Goal: Feedback & Contribution: Contribute content

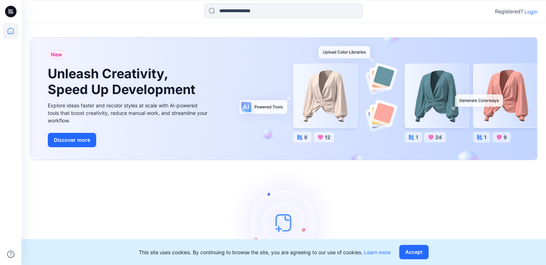
click at [529, 11] on p "Login" at bounding box center [531, 12] width 13 height 8
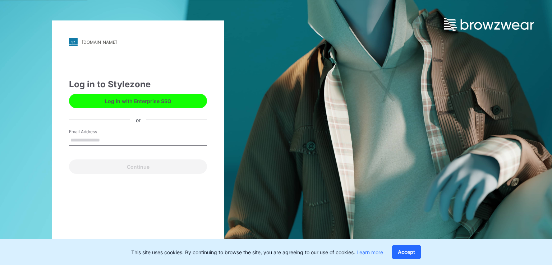
click at [103, 142] on input "Email Address" at bounding box center [138, 140] width 138 height 11
type input "**********"
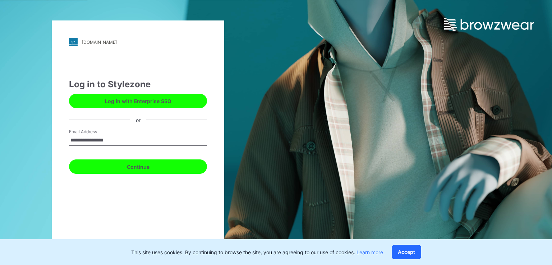
click at [125, 161] on button "Continue" at bounding box center [138, 166] width 138 height 14
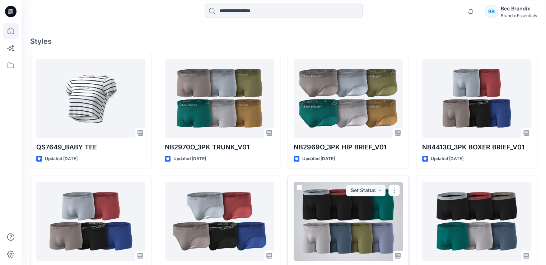
scroll to position [216, 0]
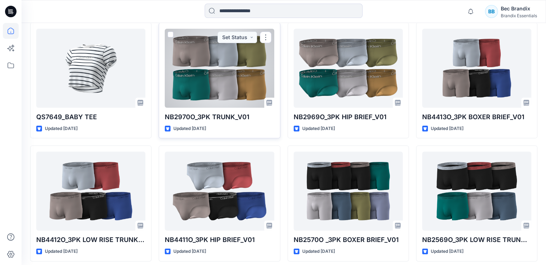
click at [228, 78] on div at bounding box center [219, 68] width 109 height 79
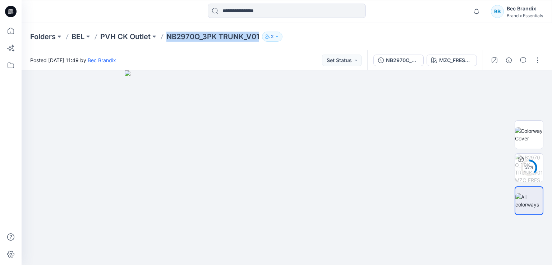
drag, startPoint x: 163, startPoint y: 37, endPoint x: 264, endPoint y: 33, distance: 101.4
click at [264, 33] on div "Folders BEL PVH CK Outlet NB2970O_3PK TRUNK_V01 2" at bounding box center [258, 37] width 457 height 10
click at [264, 33] on button "2" at bounding box center [272, 37] width 20 height 10
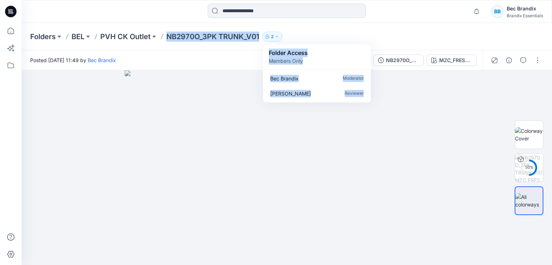
click at [260, 29] on div "Folders BEL PVH CK Outlet NB2970O_3PK TRUNK_V01 2 Folder Access Members Only Be…" at bounding box center [287, 36] width 530 height 27
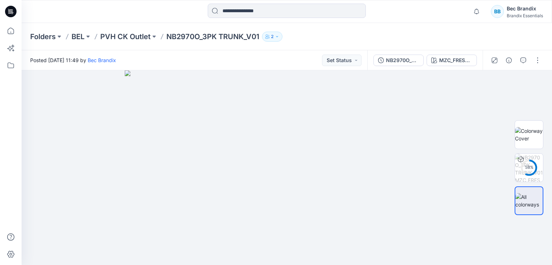
click at [257, 27] on div "Folders BEL PVH CK Outlet NB2970O_3PK TRUNK_V01 2 Folder Access Members Only Be…" at bounding box center [287, 36] width 530 height 27
drag, startPoint x: 257, startPoint y: 32, endPoint x: 168, endPoint y: 34, distance: 88.8
click at [168, 34] on p "NB2970O_3PK TRUNK_V01" at bounding box center [212, 37] width 93 height 10
click at [167, 23] on div "Folders BEL PVH CK Outlet NB2970O_3PK TRUNK_V01 2 Folder Access Members Only Be…" at bounding box center [287, 36] width 530 height 27
drag, startPoint x: 166, startPoint y: 37, endPoint x: 261, endPoint y: 36, distance: 95.5
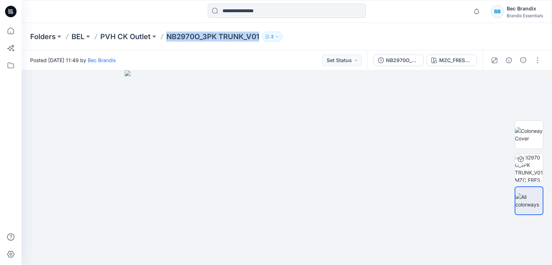
click at [261, 36] on div "Folders BEL PVH CK Outlet NB2970O_3PK TRUNK_V01 2 Folder Access Members Only Be…" at bounding box center [258, 37] width 457 height 10
click at [281, 36] on button "2" at bounding box center [272, 37] width 20 height 10
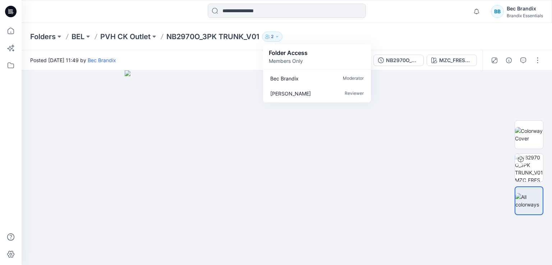
click at [292, 33] on div "Folders BEL PVH CK Outlet NB2970O_3PK TRUNK_V01 2 Folder Access Members Only Be…" at bounding box center [258, 37] width 457 height 10
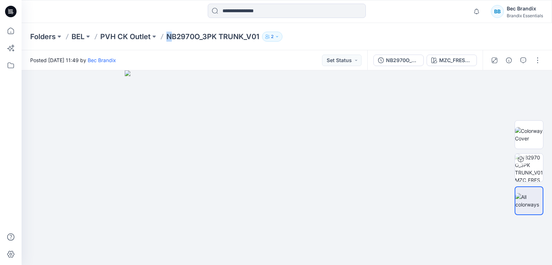
drag, startPoint x: 169, startPoint y: 35, endPoint x: 172, endPoint y: 42, distance: 7.6
click at [172, 42] on div "Folders BEL PVH CK Outlet NB2970O_3PK TRUNK_V01 2 Folder Access Members Only Be…" at bounding box center [287, 36] width 530 height 27
click at [177, 19] on div at bounding box center [286, 12] width 265 height 16
click at [448, 62] on div "MZC_FRESH TAUPE" at bounding box center [455, 60] width 33 height 8
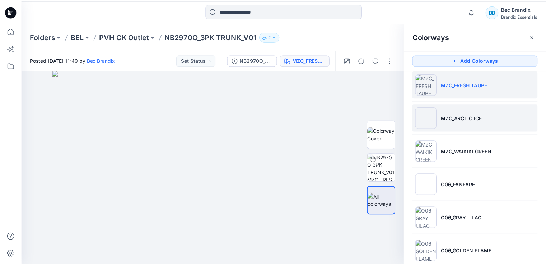
scroll to position [20, 0]
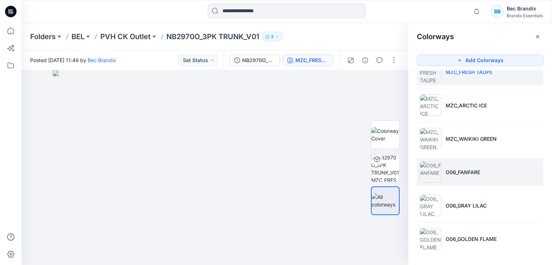
click at [466, 175] on p "O06_FANFARE" at bounding box center [462, 172] width 34 height 8
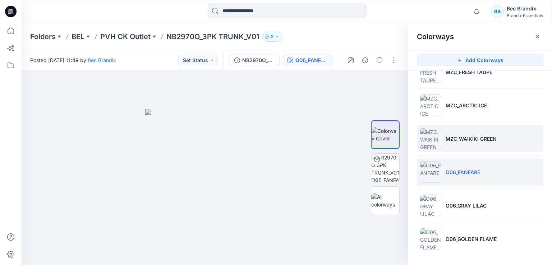
click at [466, 144] on li "MZC_WAIKIKI GREEN" at bounding box center [480, 138] width 126 height 27
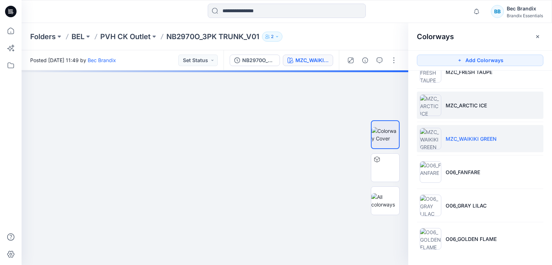
click at [470, 112] on li "MZC_ARCTIC ICE" at bounding box center [480, 105] width 126 height 27
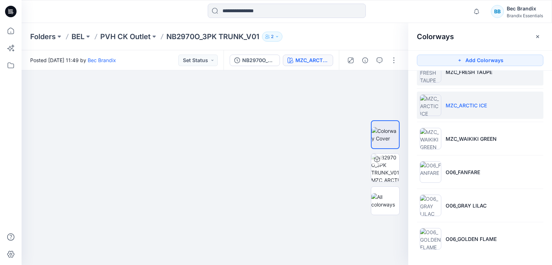
click at [461, 79] on li "MZC_FRESH TAUPE" at bounding box center [480, 71] width 126 height 27
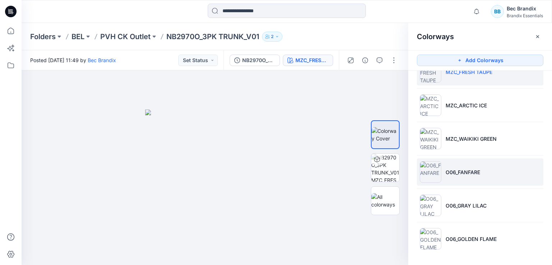
click at [468, 174] on p "O06_FANFARE" at bounding box center [462, 172] width 34 height 8
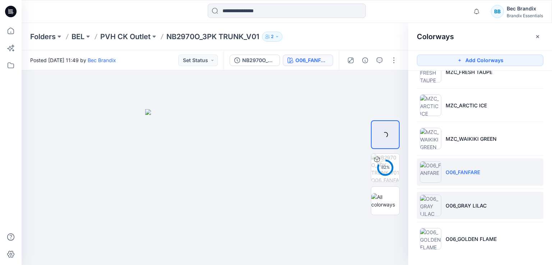
click at [466, 209] on li "O06_GRAY LILAC" at bounding box center [480, 205] width 126 height 27
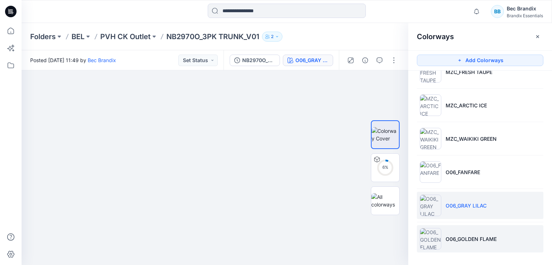
click at [474, 249] on li "O06_GOLDEN FLAME" at bounding box center [480, 238] width 126 height 27
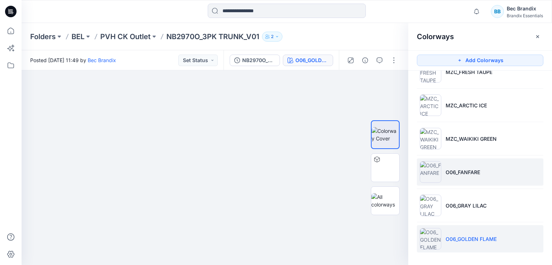
click at [454, 180] on li "O06_FANFARE" at bounding box center [480, 171] width 126 height 27
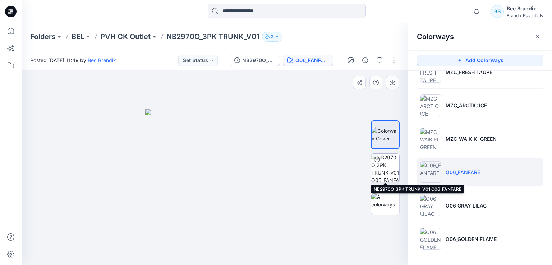
click at [384, 170] on img at bounding box center [385, 168] width 28 height 28
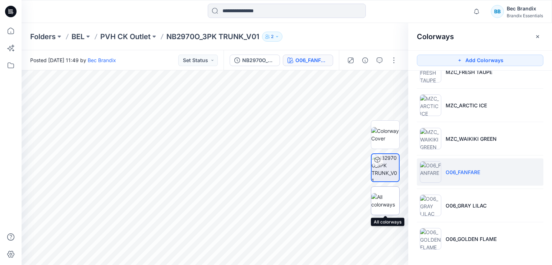
click at [393, 200] on img at bounding box center [385, 200] width 28 height 15
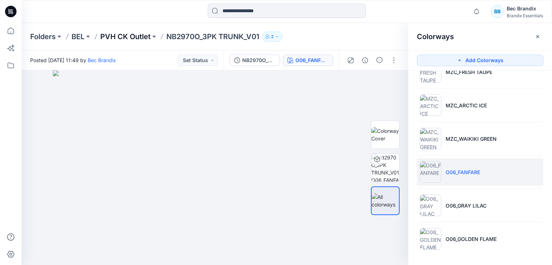
click at [140, 32] on p "PVH CK Outlet" at bounding box center [125, 37] width 50 height 10
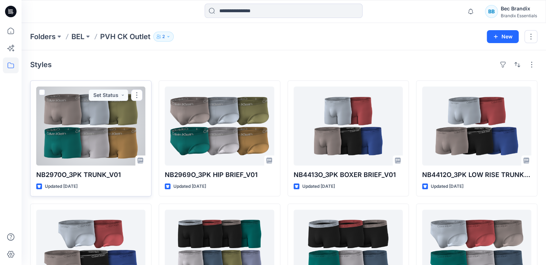
click at [92, 120] on div at bounding box center [90, 126] width 109 height 79
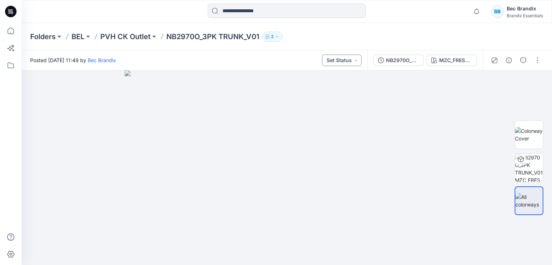
click at [347, 59] on button "Set Status" at bounding box center [342, 60] width 40 height 11
click at [334, 79] on p "Set Status" at bounding box center [324, 77] width 24 height 9
click at [347, 59] on button "Set Status" at bounding box center [342, 60] width 40 height 11
click at [267, 62] on div "Posted Friday, June 06, 2025 11:49 by Bec Brandix Set Status Set Status Accepte…" at bounding box center [195, 60] width 346 height 20
click at [129, 41] on p "PVH CK Outlet" at bounding box center [125, 37] width 50 height 10
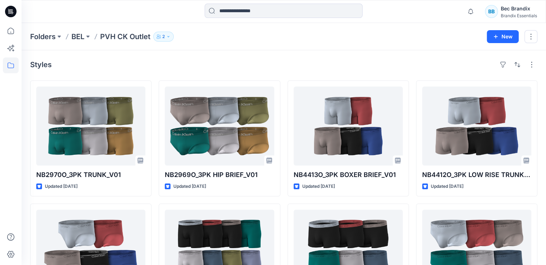
click at [166, 36] on button "2" at bounding box center [163, 37] width 20 height 10
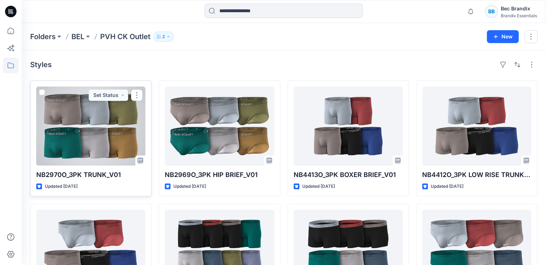
click at [121, 141] on div at bounding box center [90, 126] width 109 height 79
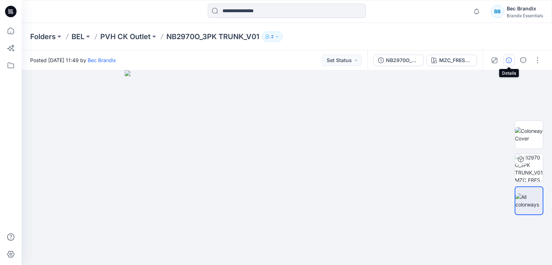
click at [508, 63] on icon "button" at bounding box center [509, 60] width 6 height 6
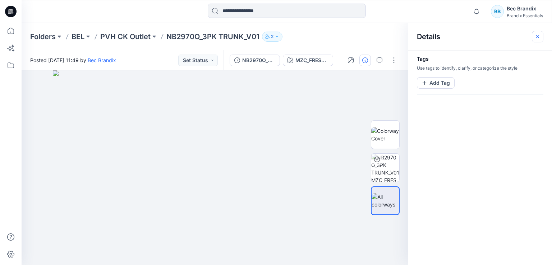
click at [537, 37] on icon "button" at bounding box center [537, 36] width 3 height 3
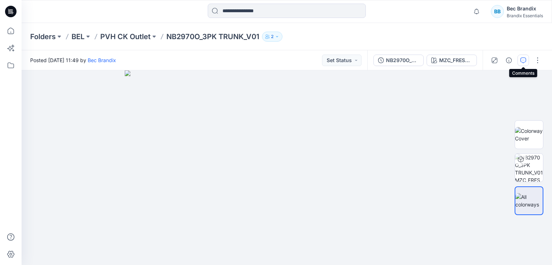
click at [526, 60] on icon "button" at bounding box center [523, 60] width 6 height 6
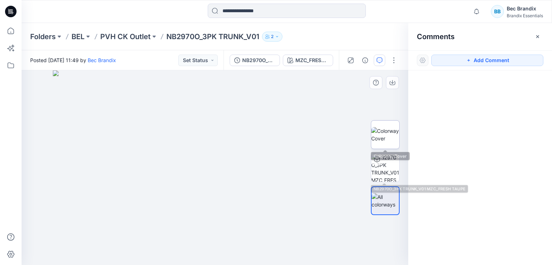
click at [389, 136] on img at bounding box center [385, 134] width 28 height 15
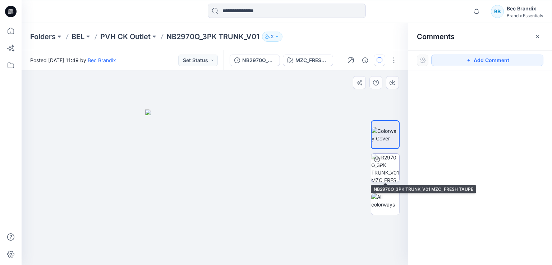
click at [386, 167] on img at bounding box center [385, 168] width 28 height 28
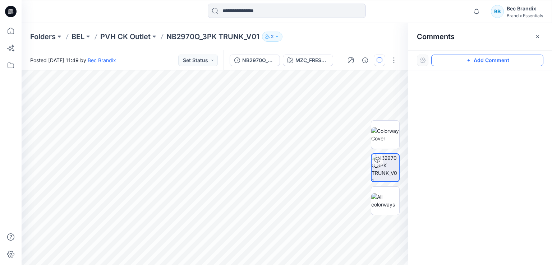
click at [476, 61] on button "Add Comment" at bounding box center [487, 60] width 112 height 11
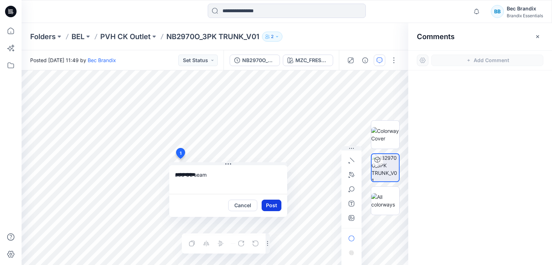
type textarea "**********"
click at [270, 208] on button "Post" at bounding box center [271, 205] width 20 height 11
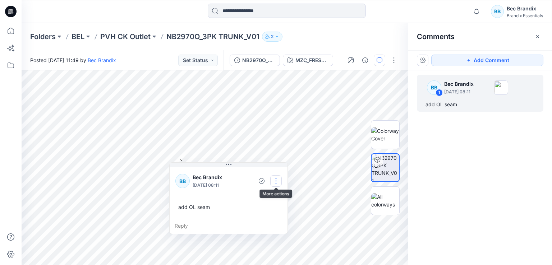
click at [276, 181] on button "button" at bounding box center [275, 180] width 11 height 11
click at [264, 179] on icon "button" at bounding box center [262, 181] width 6 height 6
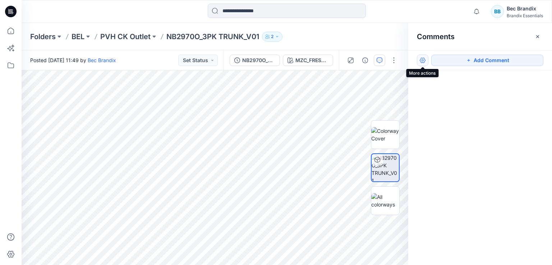
click at [421, 60] on button "button" at bounding box center [422, 60] width 11 height 11
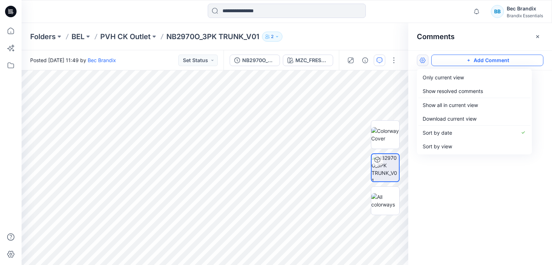
click at [451, 62] on button "Add Comment" at bounding box center [487, 60] width 112 height 11
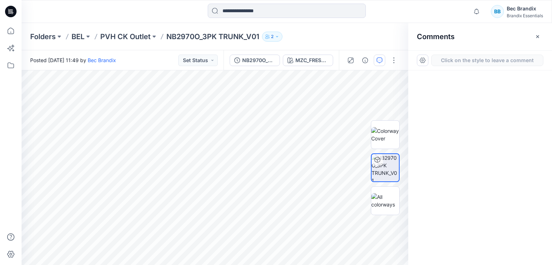
click at [451, 62] on button "Click on the style to leave a comment" at bounding box center [487, 60] width 112 height 11
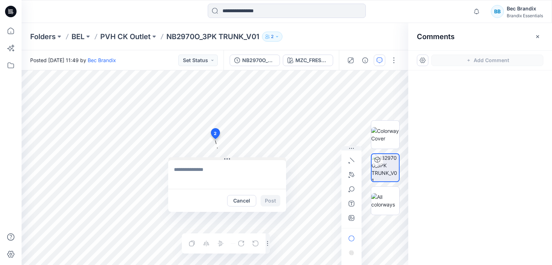
click at [178, 153] on div "2 Cancel Post Layer 1" at bounding box center [215, 167] width 386 height 195
click at [216, 129] on icon at bounding box center [215, 134] width 9 height 10
click at [244, 197] on button "Cancel" at bounding box center [241, 199] width 29 height 11
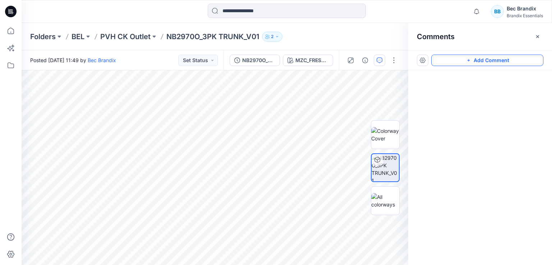
click at [461, 62] on button "Add Comment" at bounding box center [487, 60] width 112 height 11
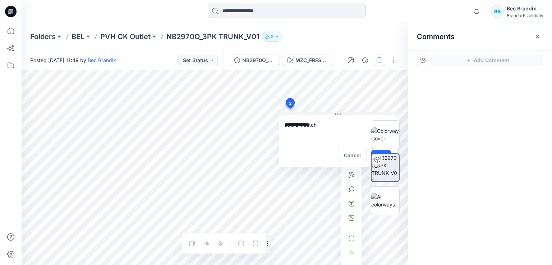
type textarea "**********"
click at [383, 152] on div at bounding box center [385, 168] width 29 height 107
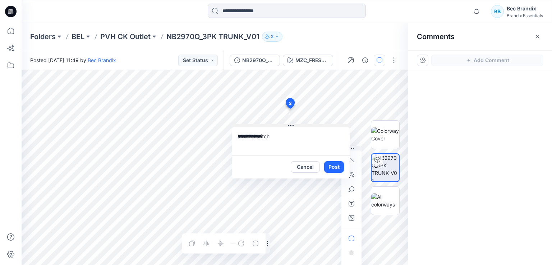
drag, startPoint x: 335, startPoint y: 114, endPoint x: 288, endPoint y: 126, distance: 48.4
click at [288, 126] on icon at bounding box center [291, 126] width 6 height 6
click at [335, 165] on button "Post" at bounding box center [334, 166] width 20 height 11
click at [284, 142] on textarea at bounding box center [291, 141] width 118 height 29
click at [498, 96] on div at bounding box center [480, 154] width 144 height 168
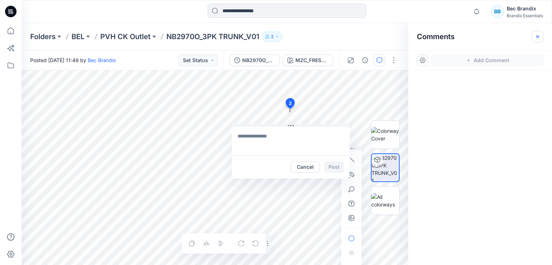
click at [534, 38] on icon "button" at bounding box center [537, 37] width 6 height 6
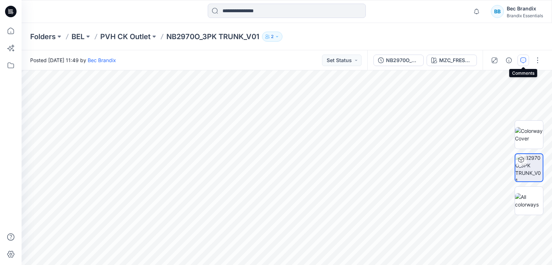
click at [528, 58] on button "button" at bounding box center [522, 60] width 11 height 11
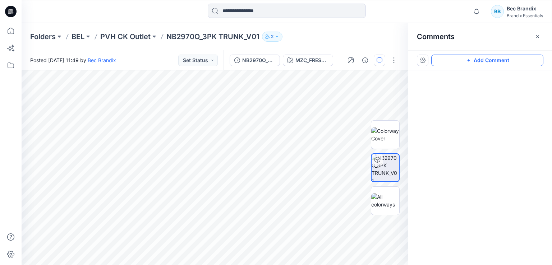
click at [459, 59] on button "Add Comment" at bounding box center [487, 60] width 112 height 11
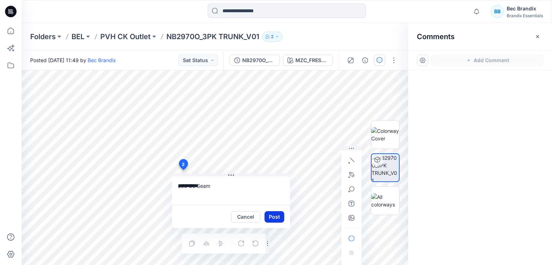
type textarea "**********"
click at [272, 218] on button "Post" at bounding box center [274, 216] width 20 height 11
click at [230, 195] on textarea at bounding box center [231, 190] width 118 height 29
type textarea "**********"
click at [277, 218] on button "Post" at bounding box center [274, 216] width 20 height 11
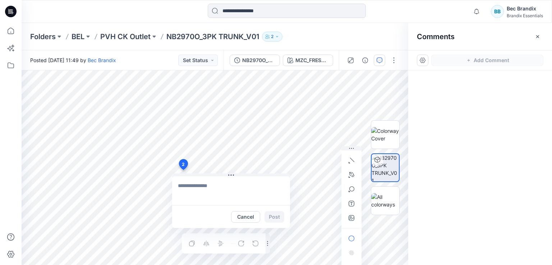
click at [190, 182] on textarea at bounding box center [231, 190] width 118 height 29
click at [208, 195] on textarea at bounding box center [231, 190] width 118 height 29
click at [482, 91] on div at bounding box center [480, 154] width 144 height 168
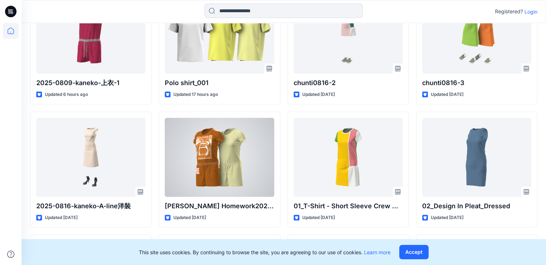
scroll to position [184, 0]
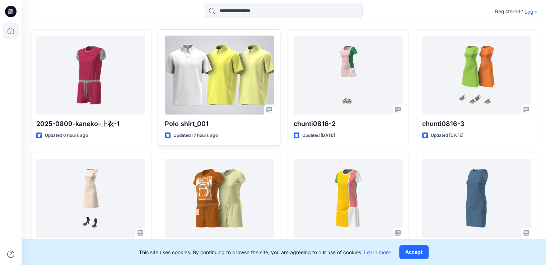
click at [207, 74] on div at bounding box center [219, 75] width 109 height 79
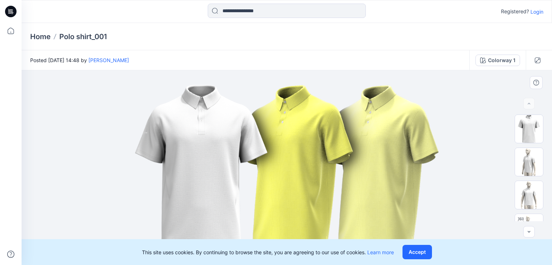
drag, startPoint x: 364, startPoint y: 145, endPoint x: 313, endPoint y: 153, distance: 50.8
click at [313, 153] on img at bounding box center [287, 167] width 324 height 195
drag, startPoint x: 63, startPoint y: 36, endPoint x: 115, endPoint y: 37, distance: 51.4
click at [115, 37] on div "Home Polo shirt_001" at bounding box center [258, 37] width 457 height 10
drag, startPoint x: 185, startPoint y: 57, endPoint x: 135, endPoint y: 56, distance: 50.3
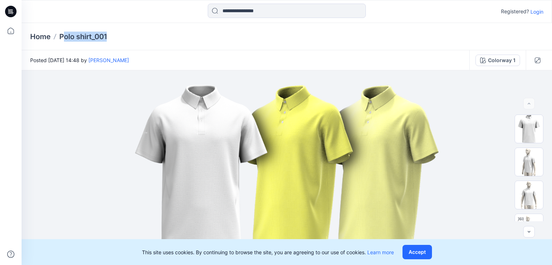
click at [135, 56] on div "Posted Thursday, August 21, 2025 14:48 by Apsara Mediwake" at bounding box center [246, 60] width 448 height 20
click at [222, 55] on div "Posted Thursday, August 21, 2025 14:48 by Apsara Mediwake" at bounding box center [246, 60] width 448 height 20
click at [525, 130] on img at bounding box center [529, 129] width 28 height 28
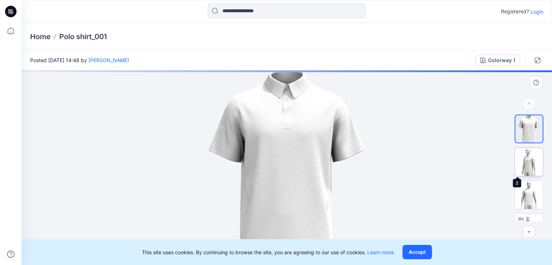
click at [528, 154] on img at bounding box center [529, 162] width 28 height 28
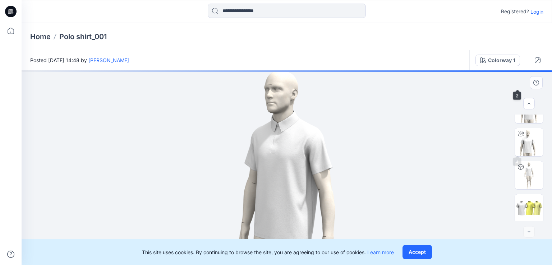
scroll to position [87, 0]
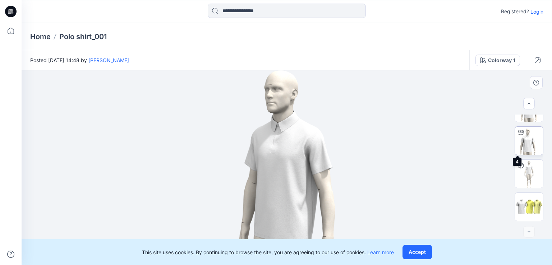
click at [524, 147] on img at bounding box center [529, 141] width 28 height 28
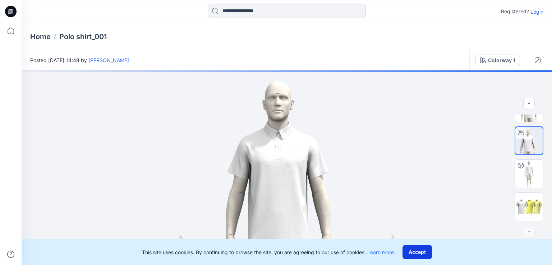
click at [422, 255] on button "Accept" at bounding box center [416, 252] width 29 height 14
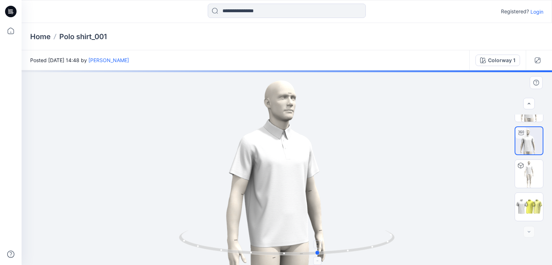
drag, startPoint x: 294, startPoint y: 255, endPoint x: 339, endPoint y: 240, distance: 47.1
click at [339, 240] on icon at bounding box center [287, 243] width 217 height 27
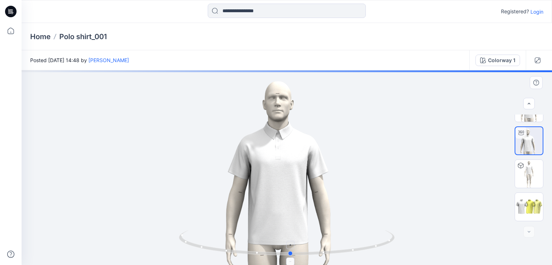
drag, startPoint x: 208, startPoint y: 248, endPoint x: 383, endPoint y: 236, distance: 175.0
click at [383, 236] on icon at bounding box center [287, 243] width 217 height 27
click at [531, 173] on img at bounding box center [529, 174] width 28 height 28
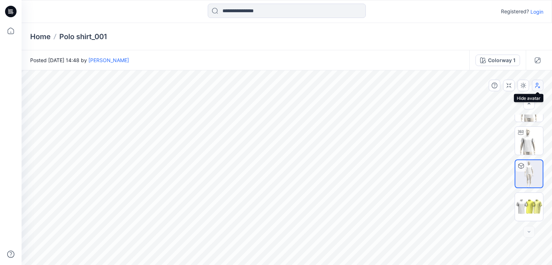
click at [534, 88] on icon "button" at bounding box center [537, 86] width 6 height 6
click at [529, 88] on div at bounding box center [516, 85] width 55 height 11
click at [526, 87] on button "button" at bounding box center [522, 85] width 11 height 11
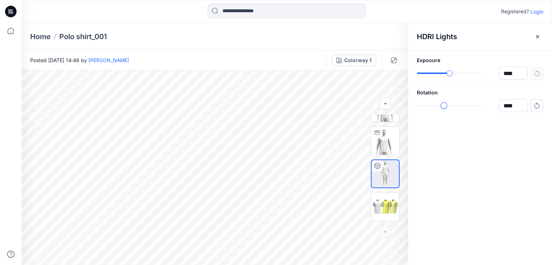
click at [446, 106] on div "slider-ex-1" at bounding box center [443, 105] width 6 height 6
type input "******"
click at [453, 74] on div "slider-ex-1" at bounding box center [451, 73] width 6 height 6
click at [540, 36] on icon "button" at bounding box center [537, 37] width 6 height 6
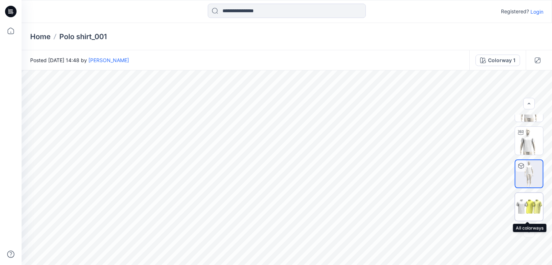
click at [528, 205] on img at bounding box center [529, 206] width 28 height 17
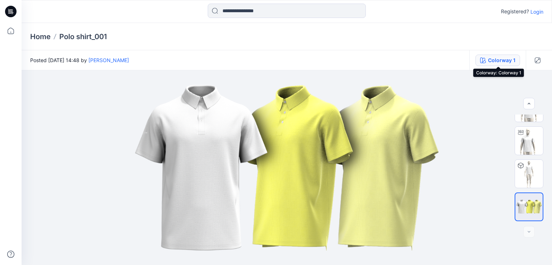
click at [505, 59] on div "Colorway 1" at bounding box center [501, 60] width 27 height 8
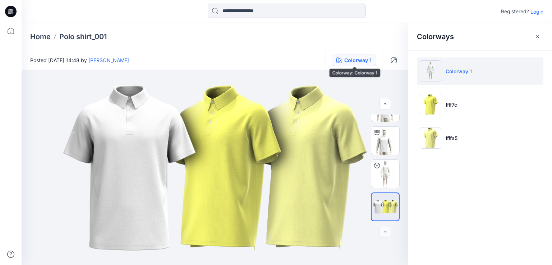
click at [356, 60] on div "Colorway 1" at bounding box center [357, 60] width 27 height 8
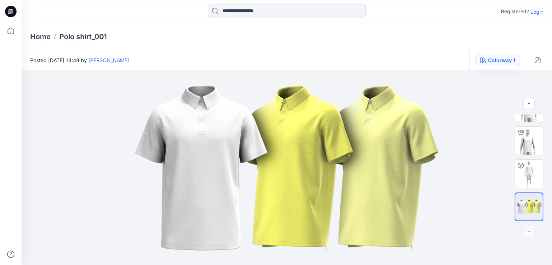
click at [499, 60] on div "Colorway 1" at bounding box center [501, 60] width 27 height 8
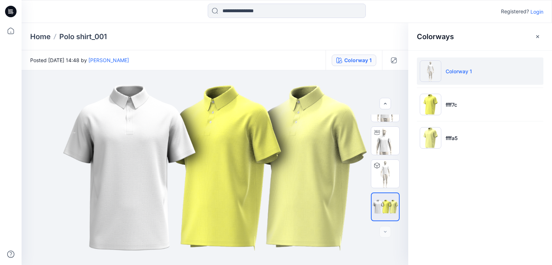
click at [483, 72] on li "Colorway 1" at bounding box center [480, 70] width 126 height 27
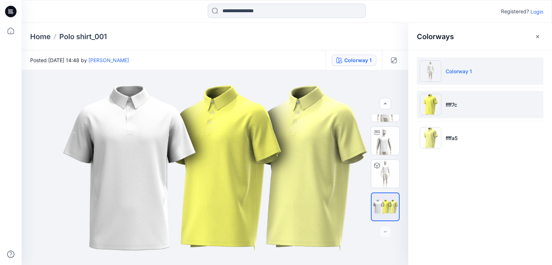
click at [469, 102] on li "ffff7c" at bounding box center [480, 104] width 126 height 27
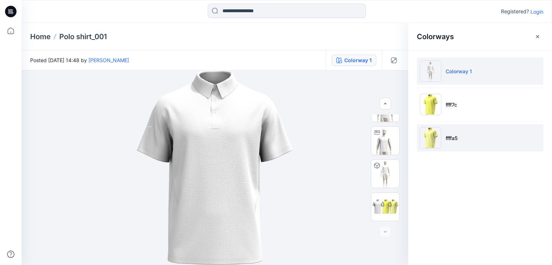
click at [458, 143] on li "ffffa5" at bounding box center [480, 137] width 126 height 27
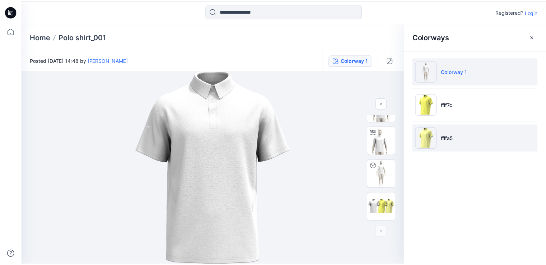
scroll to position [0, 0]
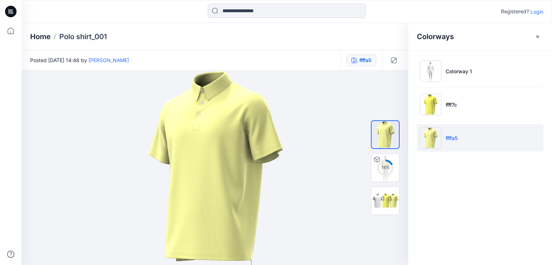
click at [45, 35] on p "Home" at bounding box center [40, 37] width 20 height 10
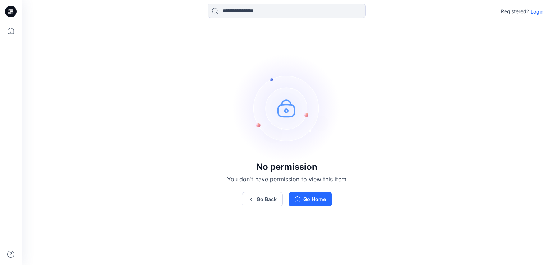
click at [9, 16] on icon at bounding box center [10, 11] width 11 height 11
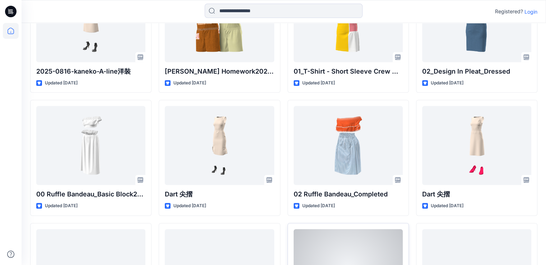
scroll to position [287, 0]
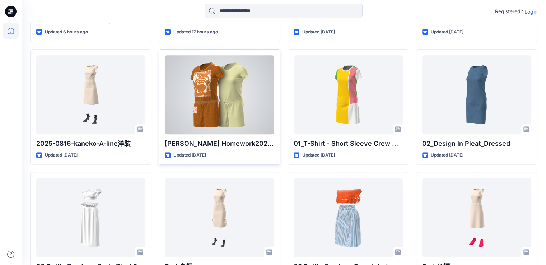
click at [201, 83] on div at bounding box center [219, 94] width 109 height 79
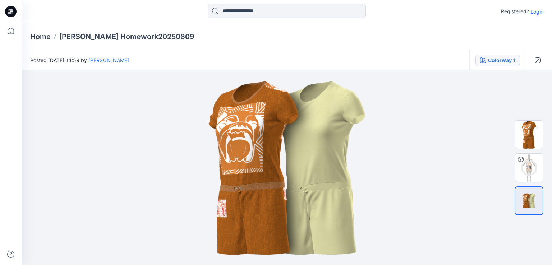
click at [496, 63] on div "Colorway 1" at bounding box center [501, 60] width 27 height 8
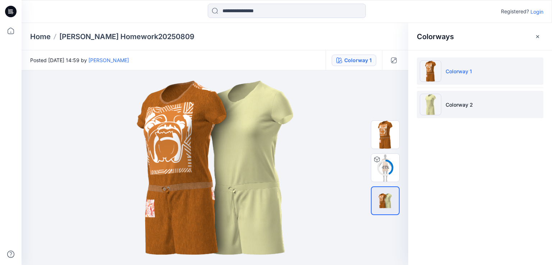
click at [473, 99] on li "Colorway 2" at bounding box center [480, 104] width 126 height 27
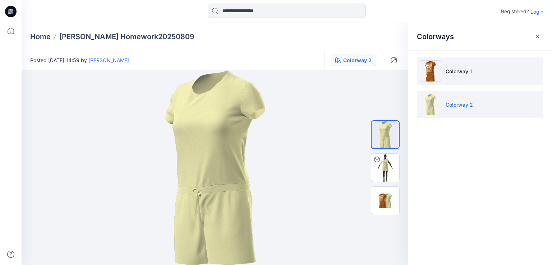
click at [466, 79] on li "Colorway 1" at bounding box center [480, 70] width 126 height 27
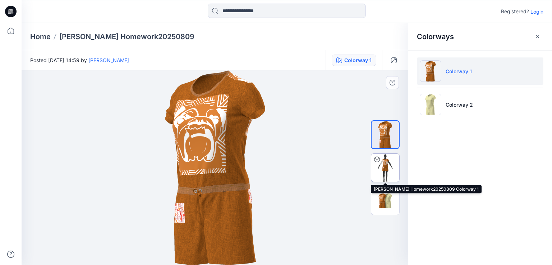
click at [390, 161] on img at bounding box center [385, 168] width 28 height 28
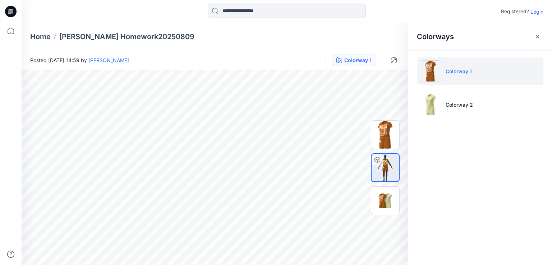
click at [11, 12] on icon at bounding box center [10, 11] width 11 height 11
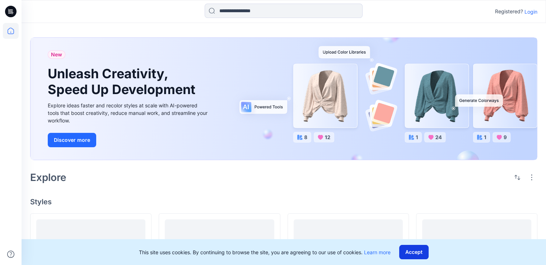
click at [408, 252] on button "Accept" at bounding box center [413, 252] width 29 height 14
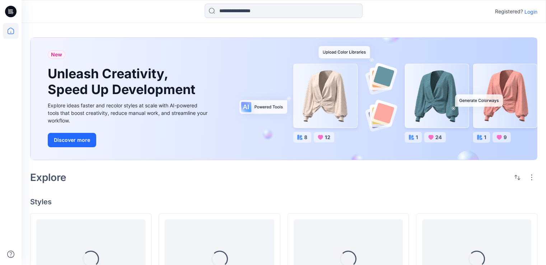
scroll to position [180, 0]
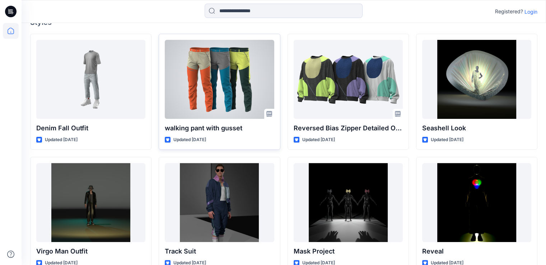
click at [218, 91] on div at bounding box center [219, 79] width 109 height 79
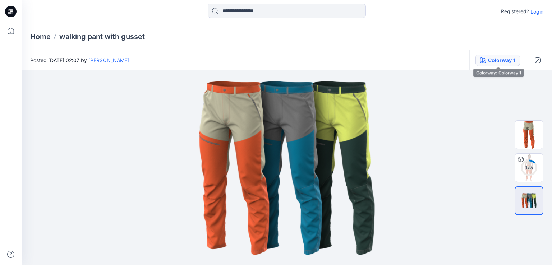
click at [491, 62] on div "Colorway 1" at bounding box center [501, 60] width 27 height 8
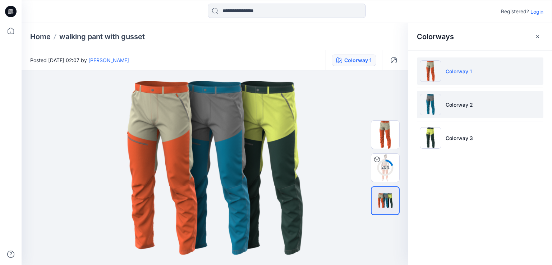
click at [476, 104] on li "Colorway 2" at bounding box center [480, 104] width 126 height 27
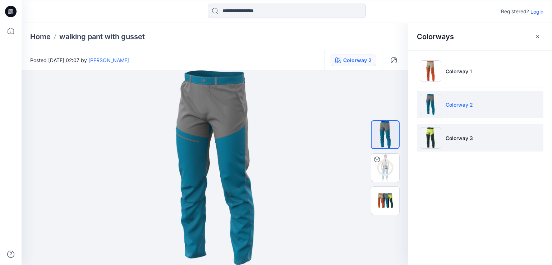
click at [445, 142] on li "Colorway 3" at bounding box center [480, 137] width 126 height 27
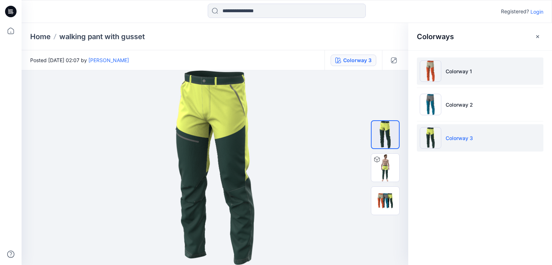
click at [449, 71] on p "Colorway 1" at bounding box center [458, 72] width 26 height 8
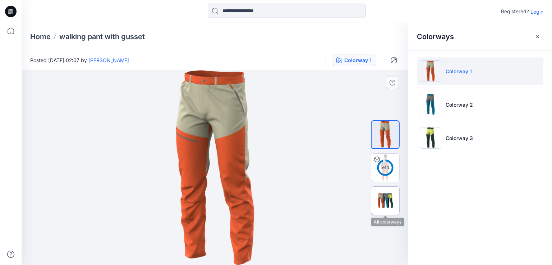
click at [388, 198] on img at bounding box center [385, 201] width 28 height 17
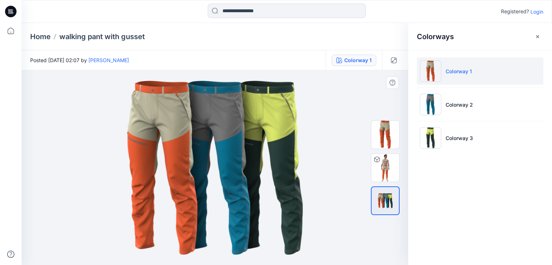
drag, startPoint x: 210, startPoint y: 126, endPoint x: 209, endPoint y: 143, distance: 16.5
click at [209, 143] on img at bounding box center [215, 167] width 324 height 195
click at [381, 164] on div at bounding box center [376, 159] width 11 height 11
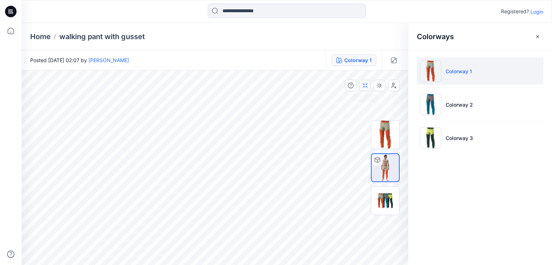
click at [365, 88] on button "button" at bounding box center [364, 85] width 11 height 11
click at [394, 58] on icon "button" at bounding box center [394, 60] width 6 height 6
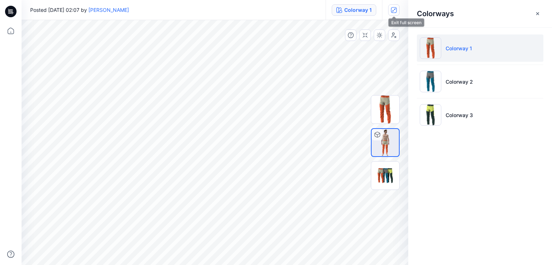
click at [395, 15] on button "button" at bounding box center [393, 9] width 11 height 11
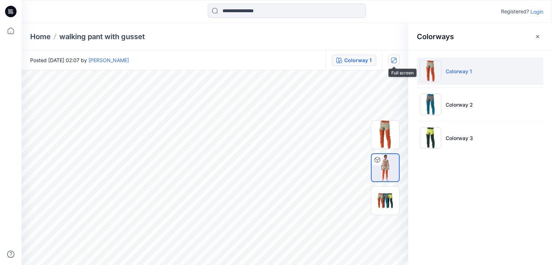
click at [391, 59] on icon "button" at bounding box center [394, 60] width 6 height 6
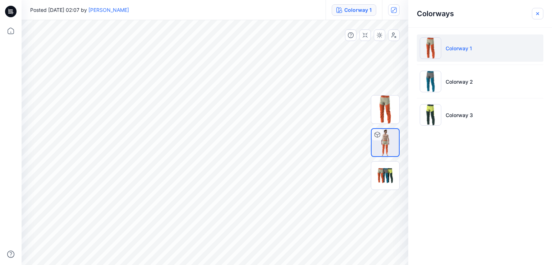
click at [541, 12] on button "button" at bounding box center [537, 13] width 11 height 11
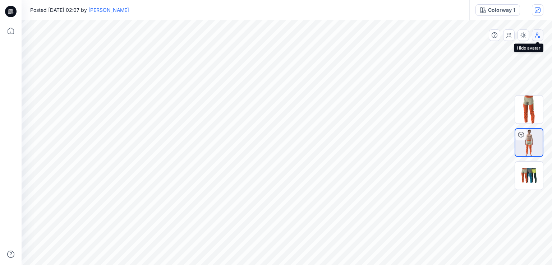
click at [539, 36] on icon "button" at bounding box center [537, 35] width 6 height 6
click at [11, 14] on icon at bounding box center [10, 11] width 11 height 11
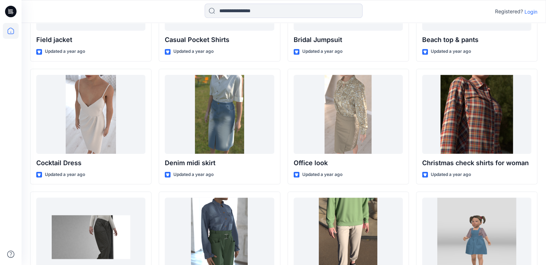
scroll to position [964, 0]
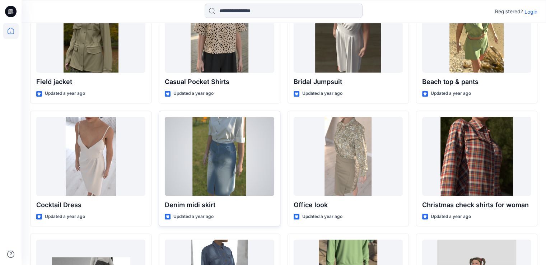
click at [212, 126] on div at bounding box center [219, 156] width 109 height 79
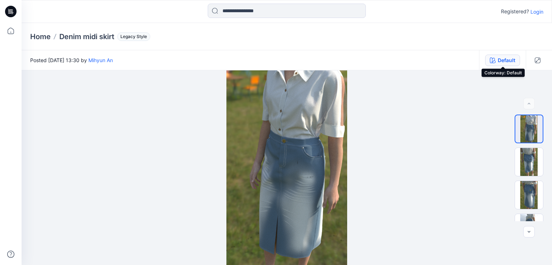
click at [497, 64] on button "Default" at bounding box center [502, 60] width 35 height 11
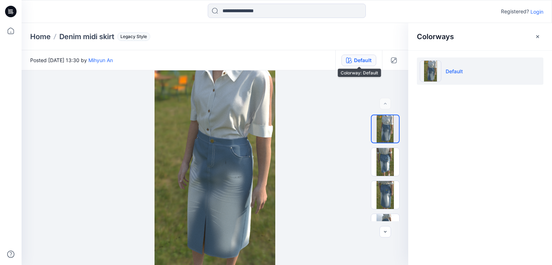
click at [364, 59] on div "Default" at bounding box center [363, 60] width 18 height 8
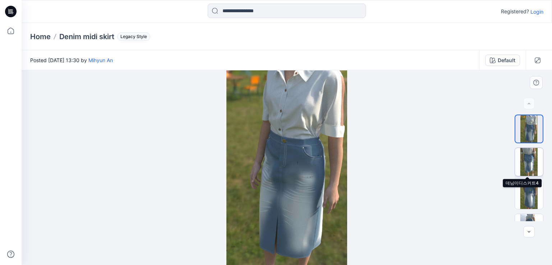
click at [524, 160] on img at bounding box center [529, 162] width 28 height 28
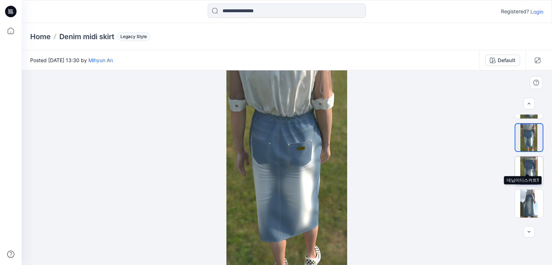
scroll to position [36, 0]
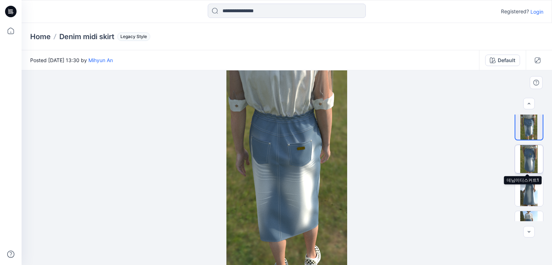
click at [527, 165] on img at bounding box center [529, 159] width 28 height 28
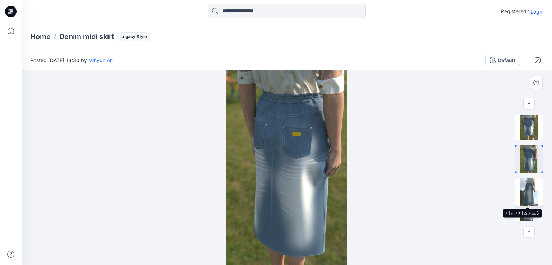
click at [533, 190] on img at bounding box center [529, 192] width 28 height 28
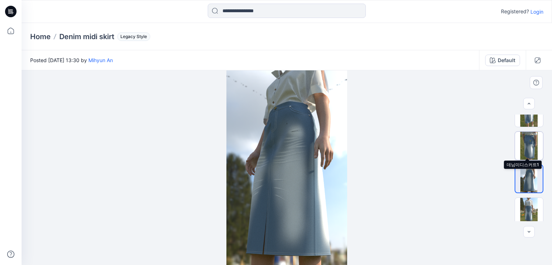
scroll to position [54, 0]
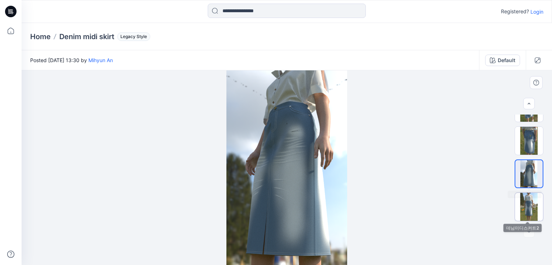
click at [527, 203] on img at bounding box center [529, 207] width 28 height 28
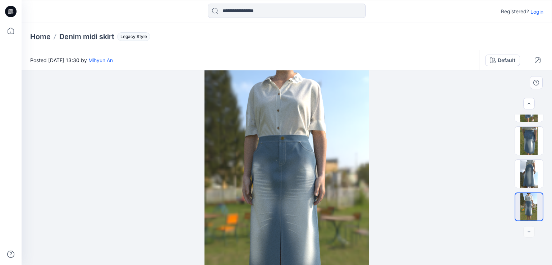
drag, startPoint x: 279, startPoint y: 114, endPoint x: 289, endPoint y: 175, distance: 61.8
click at [288, 186] on img at bounding box center [286, 193] width 165 height 265
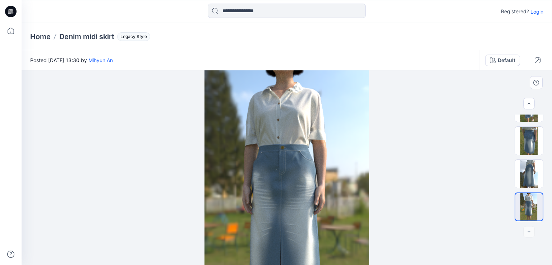
drag, startPoint x: 291, startPoint y: 144, endPoint x: 291, endPoint y: 179, distance: 35.2
click at [291, 179] on img at bounding box center [286, 202] width 165 height 265
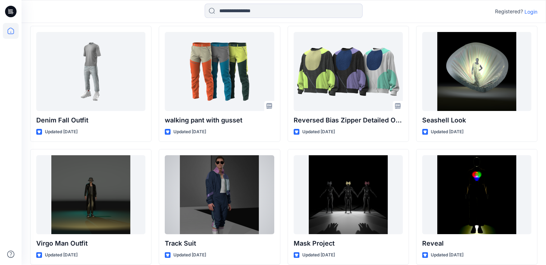
scroll to position [180, 0]
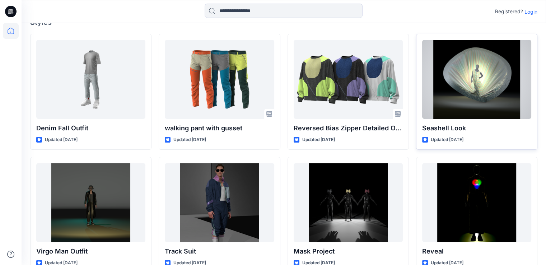
click at [457, 64] on div at bounding box center [476, 79] width 109 height 79
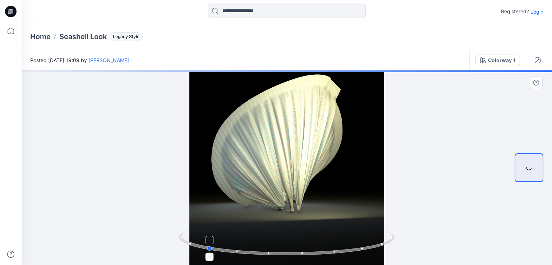
drag, startPoint x: 307, startPoint y: 253, endPoint x: 224, endPoint y: 242, distance: 83.3
click at [224, 242] on icon at bounding box center [287, 243] width 217 height 27
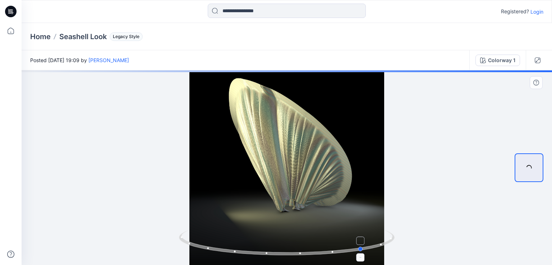
drag, startPoint x: 287, startPoint y: 248, endPoint x: 222, endPoint y: 248, distance: 65.4
click at [222, 248] on icon at bounding box center [287, 243] width 217 height 27
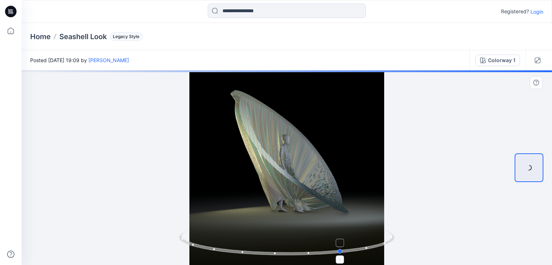
drag, startPoint x: 278, startPoint y: 253, endPoint x: 236, endPoint y: 247, distance: 42.4
click at [236, 247] on icon at bounding box center [287, 243] width 217 height 27
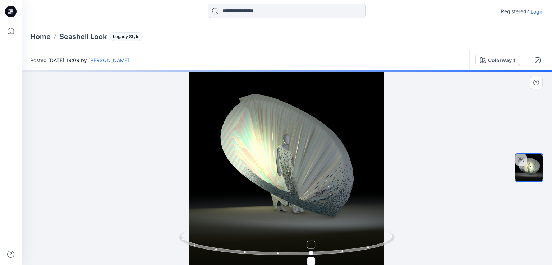
click at [236, 247] on icon at bounding box center [287, 243] width 217 height 27
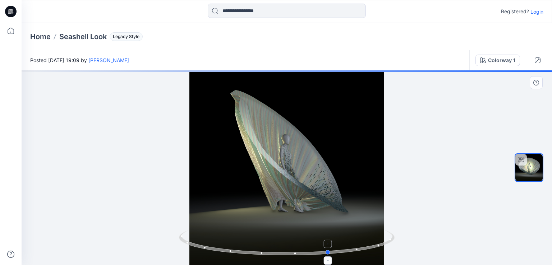
drag, startPoint x: 236, startPoint y: 247, endPoint x: 263, endPoint y: 253, distance: 27.8
click at [263, 253] on icon at bounding box center [287, 243] width 217 height 27
drag, startPoint x: 245, startPoint y: 247, endPoint x: 268, endPoint y: 245, distance: 23.0
click at [265, 247] on icon at bounding box center [287, 243] width 217 height 27
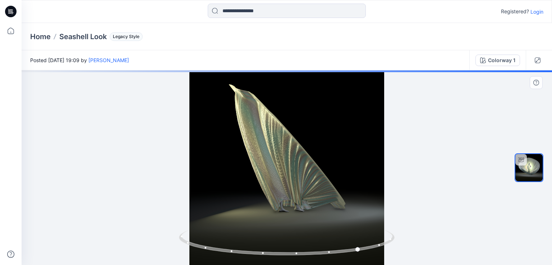
drag, startPoint x: 264, startPoint y: 243, endPoint x: 441, endPoint y: 198, distance: 182.5
click at [283, 242] on icon at bounding box center [287, 243] width 217 height 27
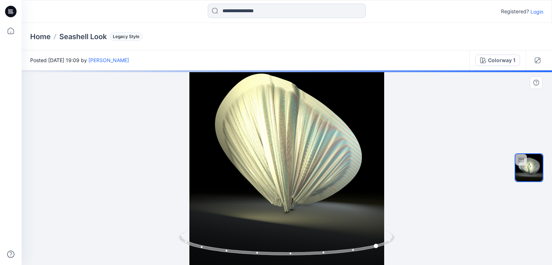
click at [546, 171] on div at bounding box center [529, 168] width 46 height 107
drag, startPoint x: 290, startPoint y: 217, endPoint x: 309, endPoint y: 203, distance: 23.5
click at [305, 213] on div at bounding box center [287, 167] width 530 height 195
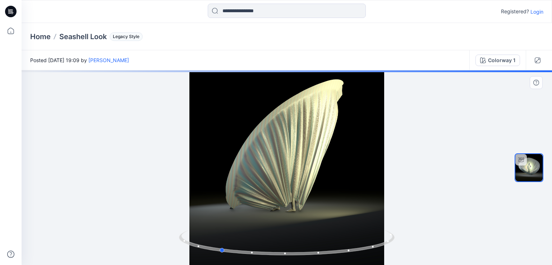
drag, startPoint x: 264, startPoint y: 184, endPoint x: 319, endPoint y: 193, distance: 55.4
click at [319, 193] on div at bounding box center [287, 167] width 530 height 195
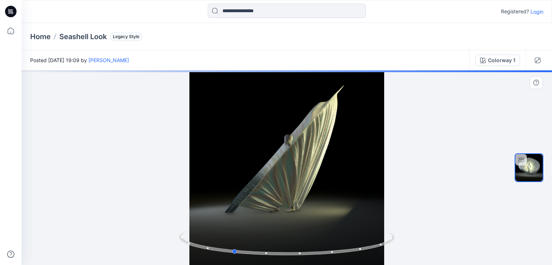
drag, startPoint x: 265, startPoint y: 189, endPoint x: 315, endPoint y: 190, distance: 49.6
click at [310, 190] on div at bounding box center [287, 167] width 530 height 195
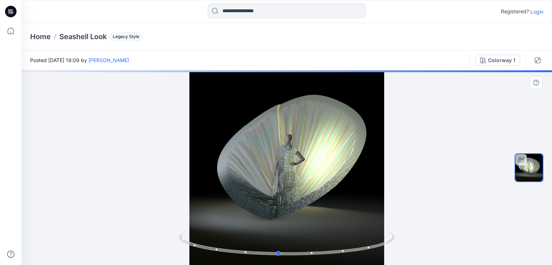
drag, startPoint x: 256, startPoint y: 183, endPoint x: 245, endPoint y: 195, distance: 16.3
click at [245, 195] on div at bounding box center [287, 167] width 530 height 195
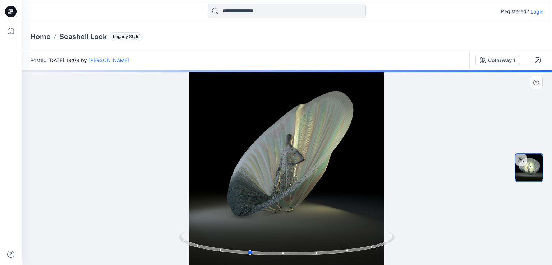
drag, startPoint x: 306, startPoint y: 192, endPoint x: 302, endPoint y: 196, distance: 5.3
click at [302, 196] on div at bounding box center [287, 167] width 530 height 195
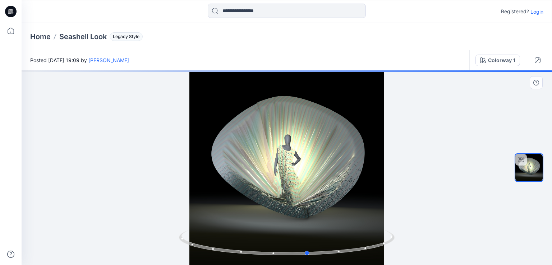
drag, startPoint x: 261, startPoint y: 195, endPoint x: 306, endPoint y: 196, distance: 44.6
click at [306, 196] on div at bounding box center [287, 167] width 530 height 195
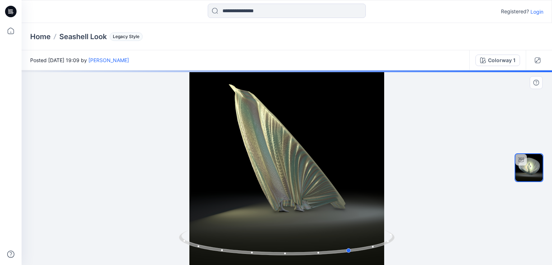
drag, startPoint x: 250, startPoint y: 185, endPoint x: 293, endPoint y: 189, distance: 43.3
click at [293, 189] on div at bounding box center [287, 167] width 530 height 195
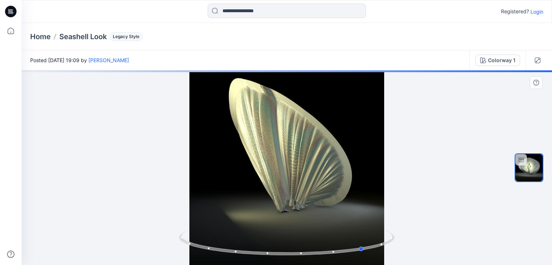
drag, startPoint x: 259, startPoint y: 181, endPoint x: 264, endPoint y: 182, distance: 5.8
click at [264, 182] on div at bounding box center [287, 167] width 530 height 195
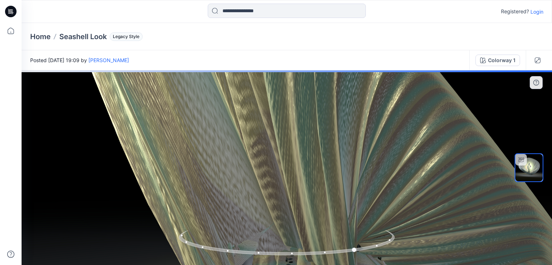
drag, startPoint x: 288, startPoint y: 210, endPoint x: 275, endPoint y: 126, distance: 85.0
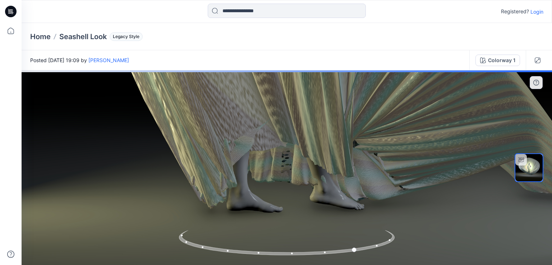
drag, startPoint x: 268, startPoint y: 164, endPoint x: 264, endPoint y: 70, distance: 93.5
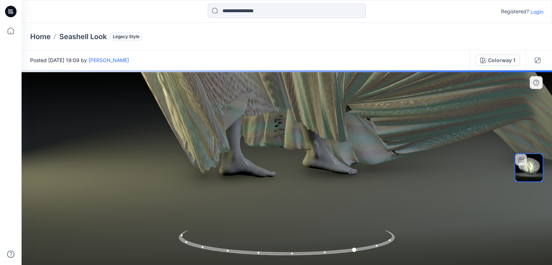
drag, startPoint x: 268, startPoint y: 126, endPoint x: 261, endPoint y: 96, distance: 31.4
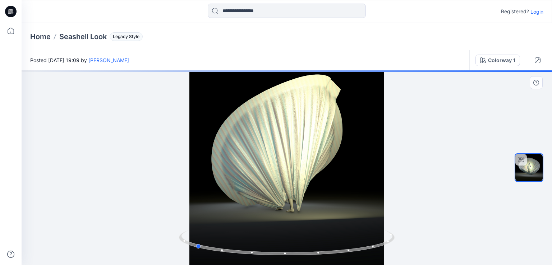
drag, startPoint x: 244, startPoint y: 158, endPoint x: 313, endPoint y: 167, distance: 69.5
click at [313, 167] on div at bounding box center [287, 167] width 530 height 195
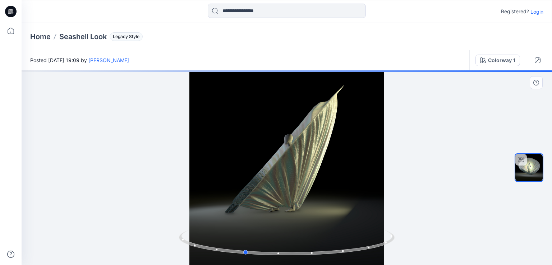
drag, startPoint x: 262, startPoint y: 160, endPoint x: 325, endPoint y: 156, distance: 63.7
click at [325, 156] on div at bounding box center [287, 167] width 530 height 195
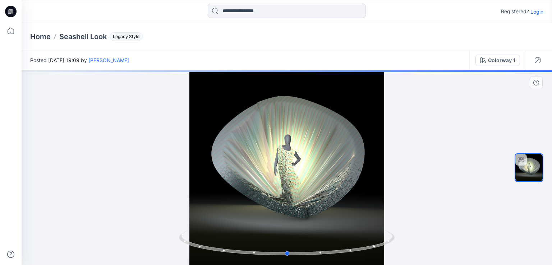
drag, startPoint x: 264, startPoint y: 156, endPoint x: 278, endPoint y: 156, distance: 13.7
click at [278, 156] on div at bounding box center [287, 167] width 530 height 195
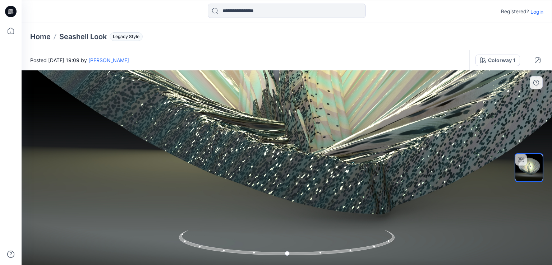
drag, startPoint x: 292, startPoint y: 105, endPoint x: 271, endPoint y: 203, distance: 100.3
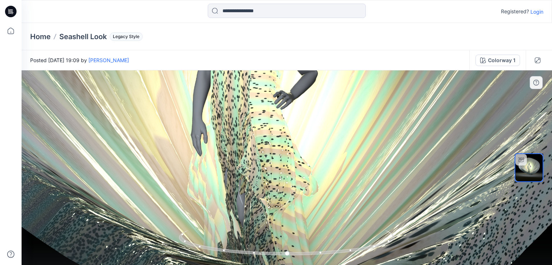
drag, startPoint x: 286, startPoint y: 125, endPoint x: 261, endPoint y: 207, distance: 85.5
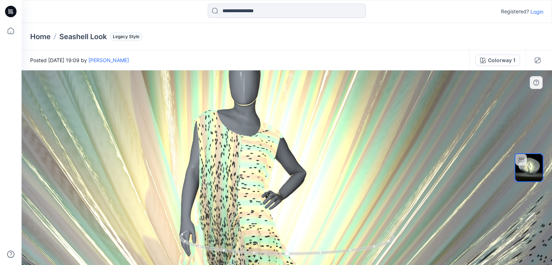
drag, startPoint x: 250, startPoint y: 163, endPoint x: 238, endPoint y: 133, distance: 32.8
drag, startPoint x: 238, startPoint y: 133, endPoint x: 251, endPoint y: 186, distance: 55.4
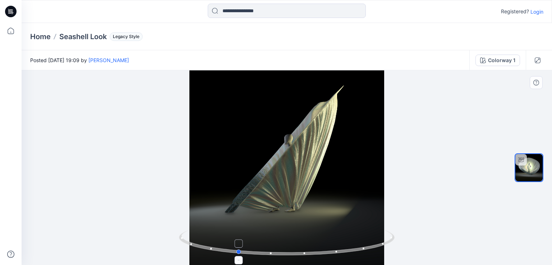
drag, startPoint x: 279, startPoint y: 249, endPoint x: 259, endPoint y: 232, distance: 26.5
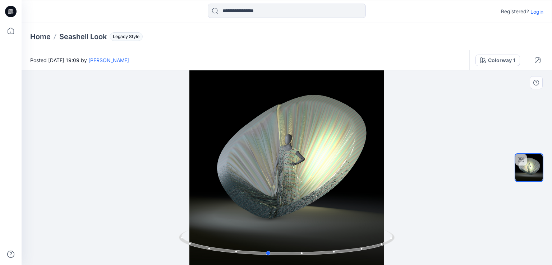
drag, startPoint x: 259, startPoint y: 232, endPoint x: 284, endPoint y: 227, distance: 26.0
drag, startPoint x: 284, startPoint y: 227, endPoint x: 233, endPoint y: 203, distance: 56.4
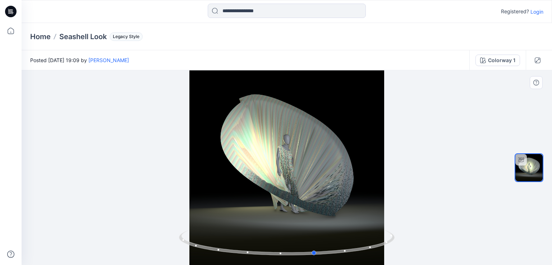
drag, startPoint x: 233, startPoint y: 203, endPoint x: 262, endPoint y: 176, distance: 39.9
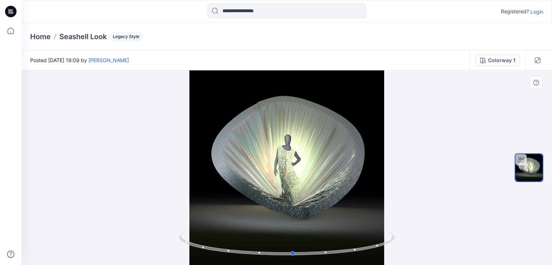
drag, startPoint x: 262, startPoint y: 176, endPoint x: 241, endPoint y: 198, distance: 30.0
drag, startPoint x: 241, startPoint y: 198, endPoint x: 239, endPoint y: 27, distance: 170.6
click at [239, 27] on div "Home Seashell Look Legacy Style" at bounding box center [287, 36] width 530 height 27
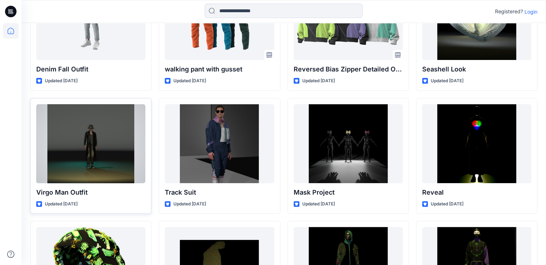
scroll to position [251, 0]
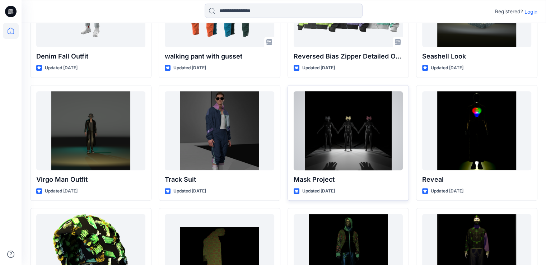
click at [352, 120] on div at bounding box center [348, 130] width 109 height 79
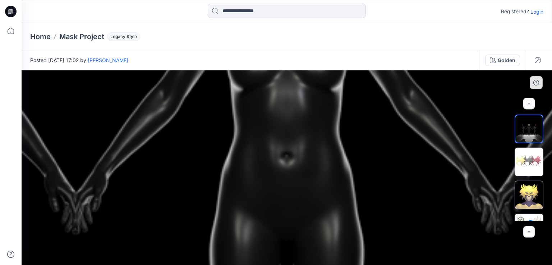
drag, startPoint x: 292, startPoint y: 131, endPoint x: 284, endPoint y: 199, distance: 68.7
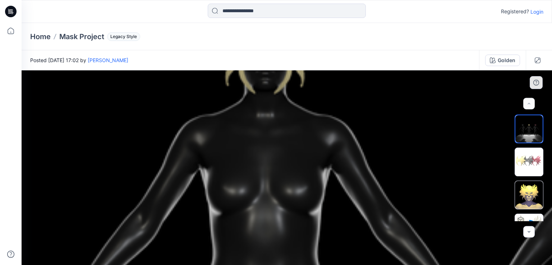
drag, startPoint x: 289, startPoint y: 161, endPoint x: 277, endPoint y: 210, distance: 51.0
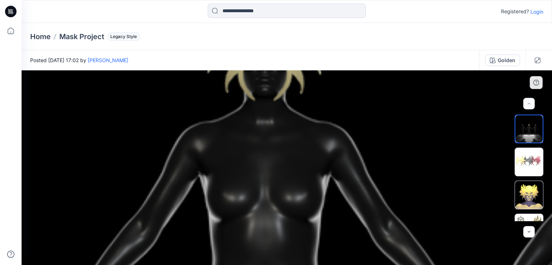
drag, startPoint x: 276, startPoint y: 142, endPoint x: 261, endPoint y: 204, distance: 64.6
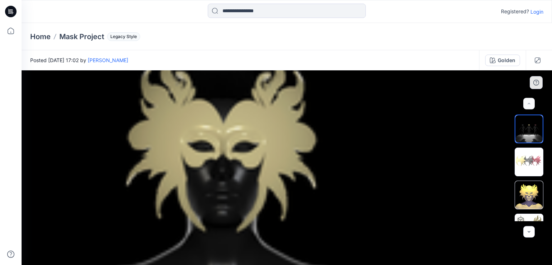
drag, startPoint x: 263, startPoint y: 134, endPoint x: 270, endPoint y: 202, distance: 68.3
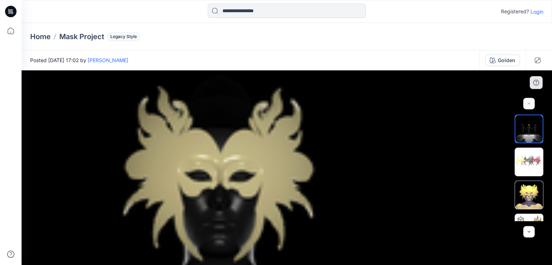
drag, startPoint x: 278, startPoint y: 158, endPoint x: 277, endPoint y: 163, distance: 4.7
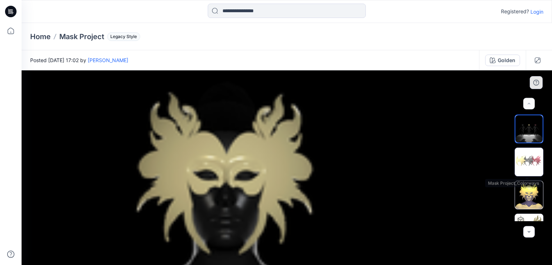
click at [531, 161] on img at bounding box center [529, 162] width 28 height 28
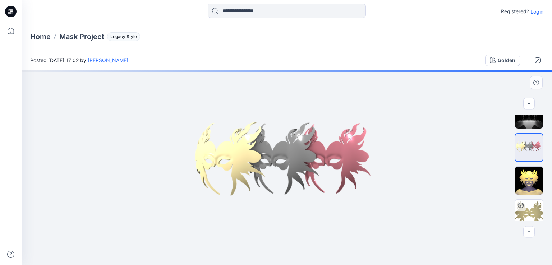
scroll to position [21, 0]
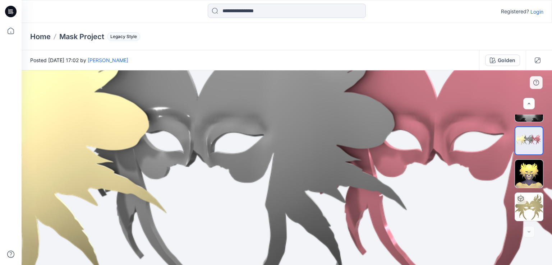
drag, startPoint x: 323, startPoint y: 141, endPoint x: 295, endPoint y: 146, distance: 29.2
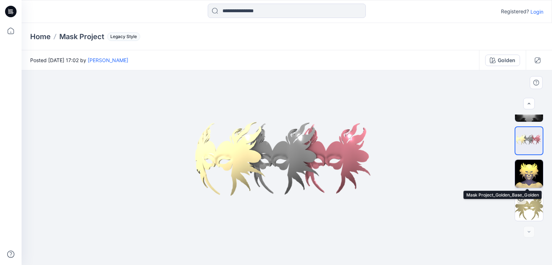
click at [527, 177] on img at bounding box center [529, 174] width 28 height 28
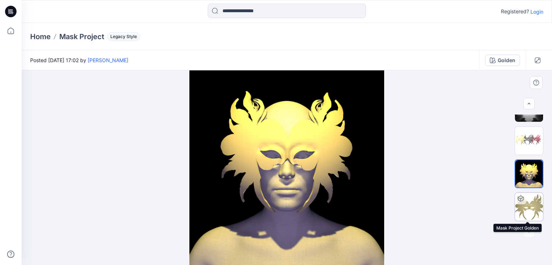
click at [527, 203] on img at bounding box center [529, 207] width 28 height 28
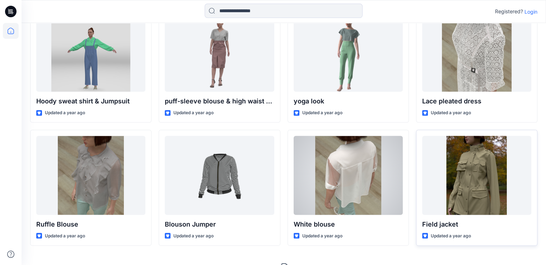
scroll to position [1450, 0]
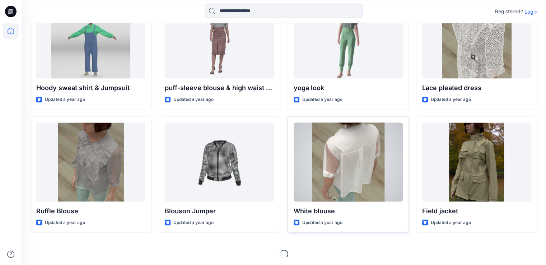
click at [352, 154] on div at bounding box center [348, 162] width 109 height 79
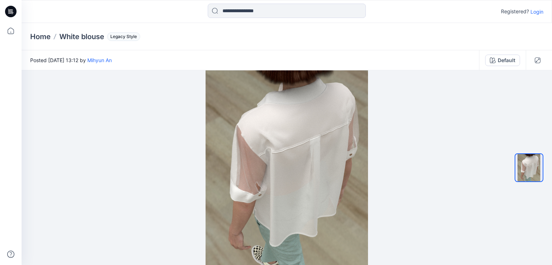
click at [16, 15] on icon at bounding box center [10, 11] width 11 height 23
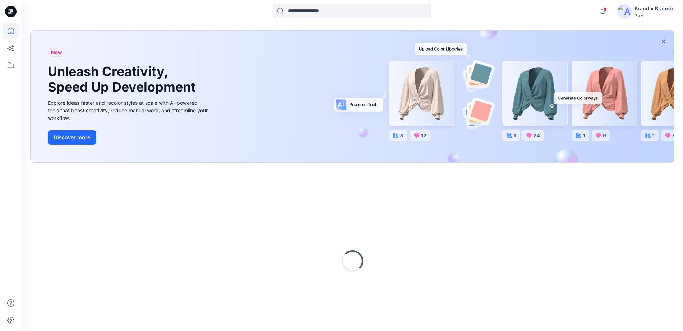
scroll to position [60, 0]
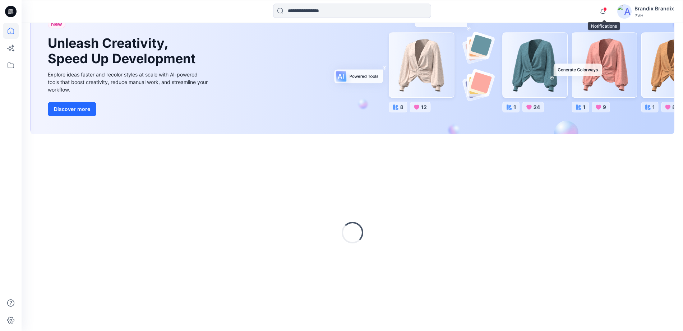
click at [605, 10] on span at bounding box center [605, 9] width 4 height 4
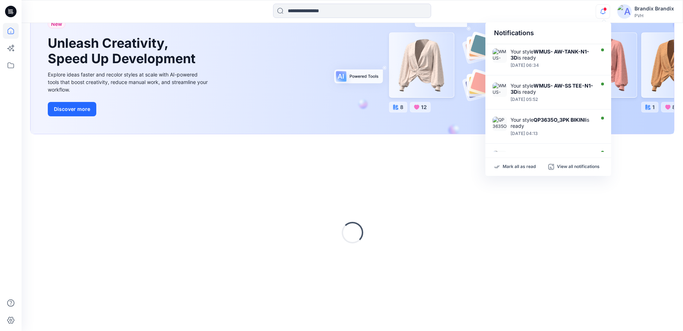
click at [544, 3] on div "Notifications Your style WMUS- AW-TANK-N1-3D is ready [DATE] 06:34 Your style W…" at bounding box center [352, 11] width 661 height 23
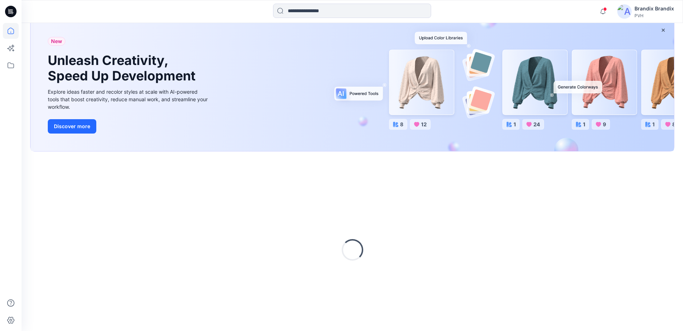
scroll to position [60, 0]
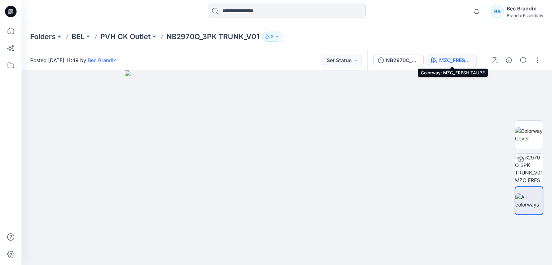
click at [446, 59] on div "MZC_FRESH TAUPE" at bounding box center [455, 60] width 33 height 8
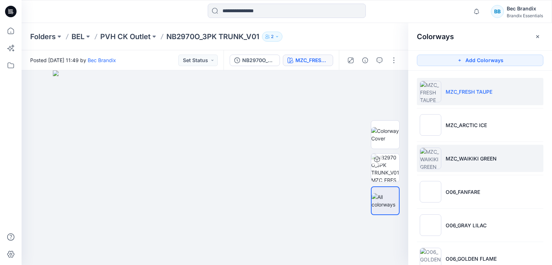
scroll to position [20, 0]
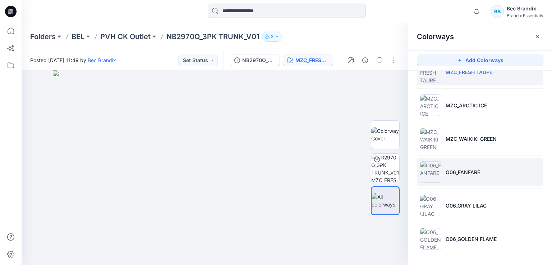
click at [453, 173] on p "O06_FANFARE" at bounding box center [462, 172] width 34 height 8
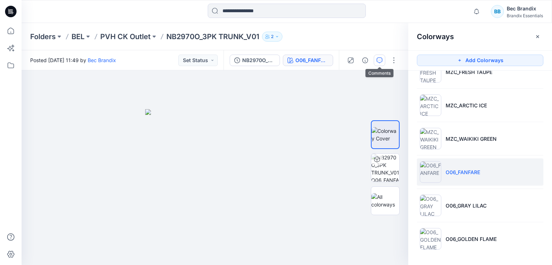
click at [381, 57] on icon "button" at bounding box center [379, 60] width 6 height 6
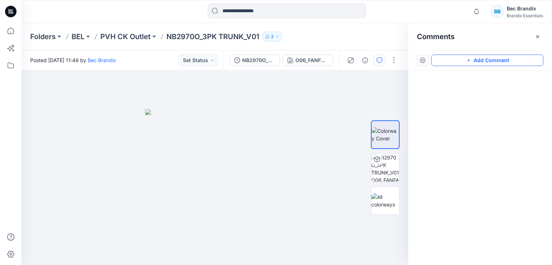
click at [504, 59] on button "Add Comment" at bounding box center [487, 60] width 112 height 11
click at [185, 157] on div "2" at bounding box center [215, 167] width 386 height 195
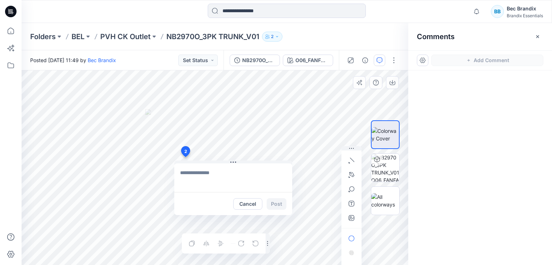
click at [213, 179] on textarea at bounding box center [233, 177] width 118 height 29
type textarea "**********"
click at [281, 206] on button "Post" at bounding box center [277, 203] width 20 height 11
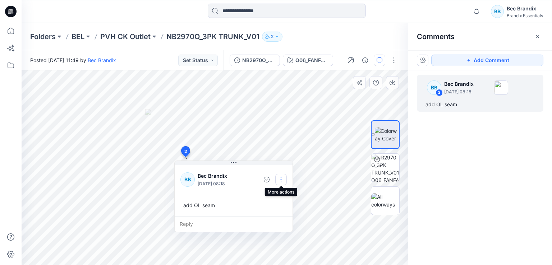
click at [280, 174] on button "button" at bounding box center [280, 179] width 11 height 11
click at [196, 219] on div "Reply" at bounding box center [234, 224] width 118 height 16
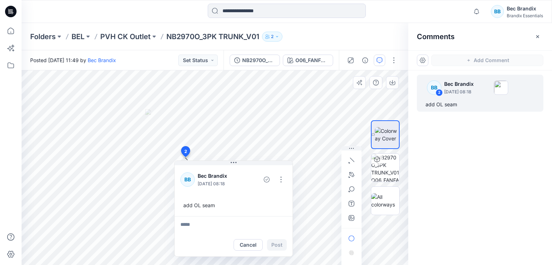
click at [196, 222] on textarea at bounding box center [234, 224] width 118 height 17
type textarea "*****"
click at [283, 245] on button "Post" at bounding box center [277, 244] width 20 height 11
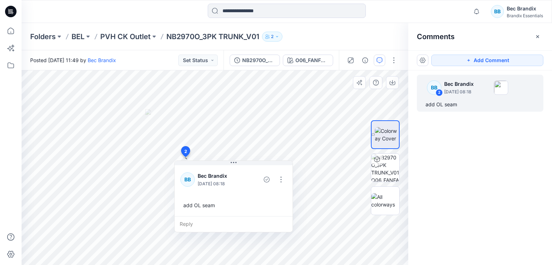
click at [283, 245] on div "3 2 BB Bec Brandix August 22, 2025 08:18 add OL seam Reply Layer 1" at bounding box center [215, 167] width 386 height 195
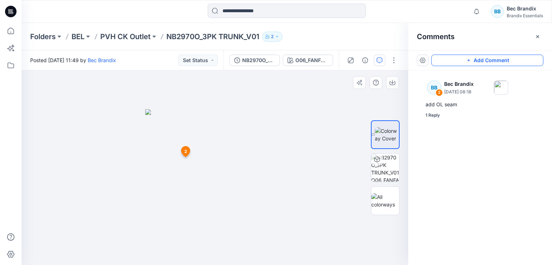
click at [444, 56] on button "Add Comment" at bounding box center [487, 60] width 112 height 11
click at [227, 134] on div "3 2 BB Bec Brandix August 22, 2025 08:18 add OL seam BB Bec Brandix August 22, …" at bounding box center [215, 167] width 386 height 195
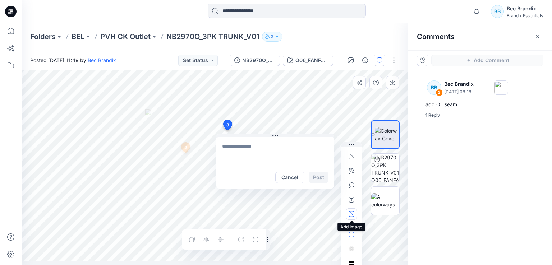
click at [349, 218] on button "button" at bounding box center [351, 213] width 11 height 11
type input"] "**********"
click at [216, 155] on div "3 Cancel Post 2 BB Bec Brandix August 22, 2025 08:18 add OL seam BB Bec Brandix…" at bounding box center [215, 167] width 386 height 195
click at [240, 154] on div "3 Cancel Post 2 BB Bec Brandix August 22, 2025 08:18 add OL seam BB Bec Brandix…" at bounding box center [215, 167] width 386 height 195
click at [246, 150] on textarea at bounding box center [275, 151] width 118 height 29
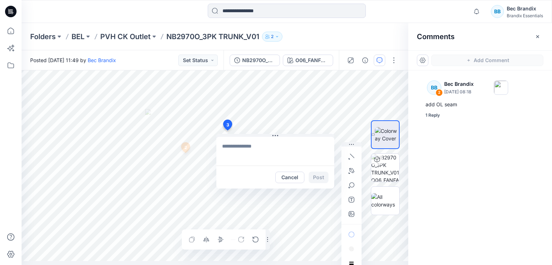
click at [246, 144] on textarea at bounding box center [275, 151] width 118 height 29
type textarea "********"
click at [254, 169] on div "3 add logo ******** Cancel Post 2 BB Bec Brandix August 22, 2025 08:18 add OL s…" at bounding box center [215, 167] width 386 height 195
click at [310, 178] on button "Post" at bounding box center [319, 177] width 20 height 11
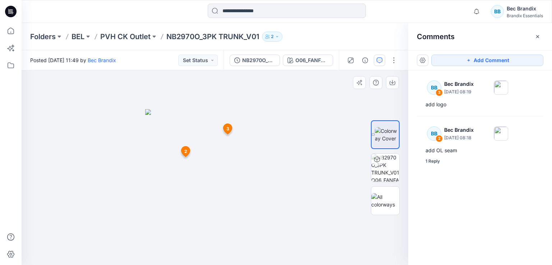
click at [228, 125] on icon at bounding box center [227, 129] width 9 height 10
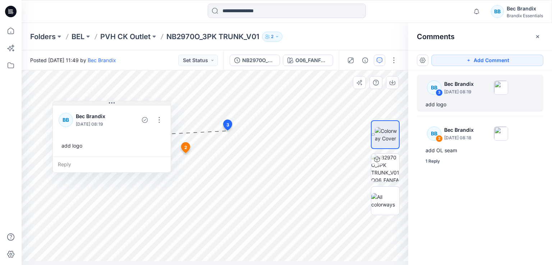
drag, startPoint x: 269, startPoint y: 137, endPoint x: 105, endPoint y: 104, distance: 167.1
click at [105, 104] on button at bounding box center [112, 103] width 118 height 4
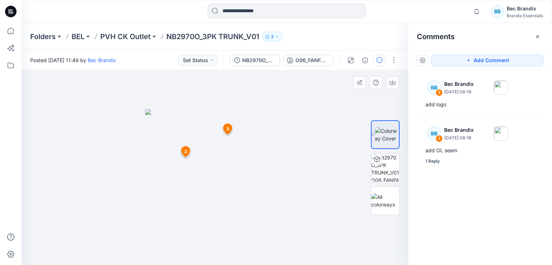
click at [231, 129] on icon at bounding box center [227, 129] width 9 height 10
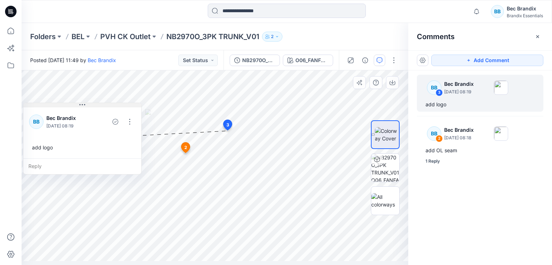
drag, startPoint x: 247, startPoint y: 138, endPoint x: 50, endPoint y: 107, distance: 200.0
click at [50, 107] on button at bounding box center [82, 105] width 118 height 4
click at [482, 60] on button "Add Comment" at bounding box center [487, 60] width 112 height 11
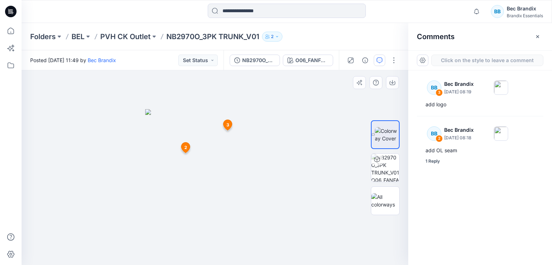
click at [216, 161] on div "4 2 BB Bec Brandix August 22, 2025 08:18 add OL seam BB Bec Brandix August 22, …" at bounding box center [215, 167] width 386 height 195
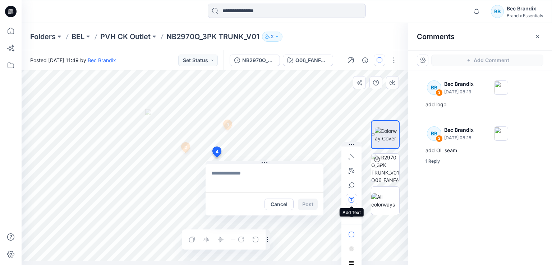
click at [352, 197] on icon "button" at bounding box center [351, 200] width 6 height 6
click at [176, 166] on textarea "*******" at bounding box center [168, 167] width 26 height 5
type textarea "*******"
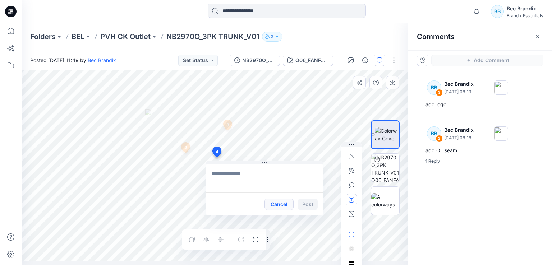
click at [266, 202] on button "Cancel" at bounding box center [278, 204] width 29 height 11
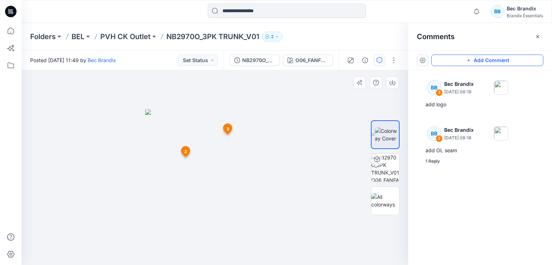
click at [460, 64] on button "Add Comment" at bounding box center [487, 60] width 112 height 11
click at [149, 136] on div "4 2 BB Bec Brandix August 22, 2025 08:18 add OL seam BB Bec Brandix August 22, …" at bounding box center [215, 167] width 386 height 195
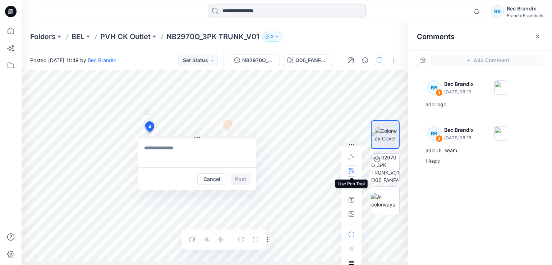
click at [352, 175] on button "button" at bounding box center [351, 170] width 11 height 11
click at [322, 170] on button "button" at bounding box center [326, 170] width 11 height 11
click at [275, 130] on icon "Layer 1" at bounding box center [215, 163] width 386 height 195
click at [278, 149] on icon "Layer 1" at bounding box center [215, 163] width 386 height 195
click at [279, 168] on icon "Layer 1" at bounding box center [215, 163] width 386 height 195
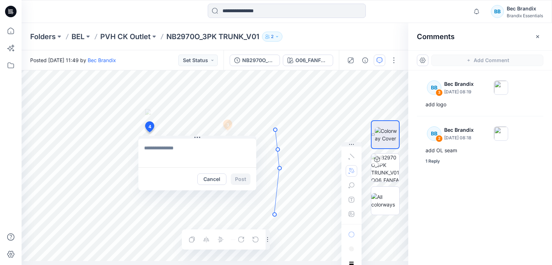
click at [274, 214] on icon "Layer 1" at bounding box center [215, 163] width 386 height 195
click at [257, 216] on icon "Layer 1" at bounding box center [215, 163] width 386 height 195
click at [263, 174] on icon "Layer 1" at bounding box center [215, 163] width 386 height 195
click at [259, 133] on g at bounding box center [268, 173] width 26 height 90
click at [274, 129] on circle at bounding box center [275, 130] width 4 height 4
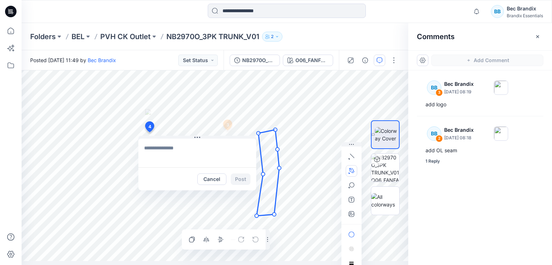
click at [193, 153] on textarea at bounding box center [197, 153] width 118 height 29
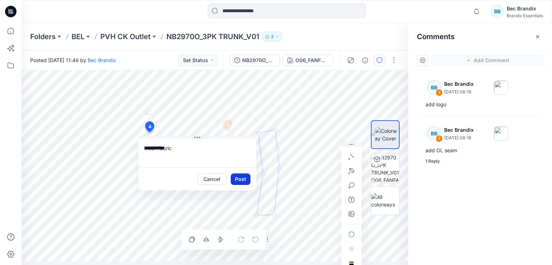
type textarea "**********"
click at [244, 178] on button "Post" at bounding box center [241, 178] width 20 height 11
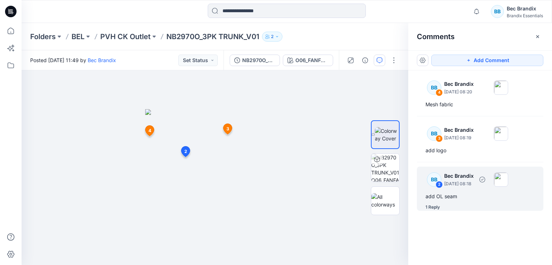
click at [483, 191] on div "BB 2 Bec Brandix August 22, 2025 08:18 add OL seam 1 Reply" at bounding box center [480, 189] width 126 height 44
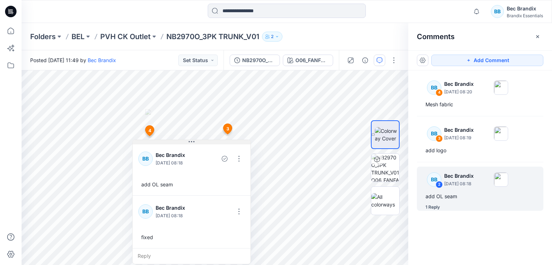
scroll to position [0, 0]
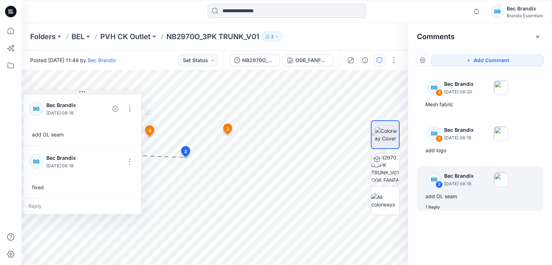
click at [62, 88] on div "5 2 BB Bec Brandix August 22, 2025 08:18 add OL seam BB Bec Brandix August 22, …" at bounding box center [215, 167] width 386 height 195
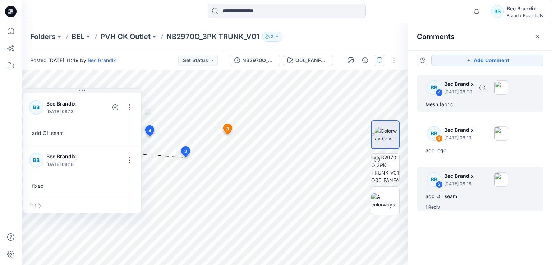
click at [469, 95] on div "BB 4 Bec Brandix August 22, 2025 08:20" at bounding box center [464, 88] width 87 height 20
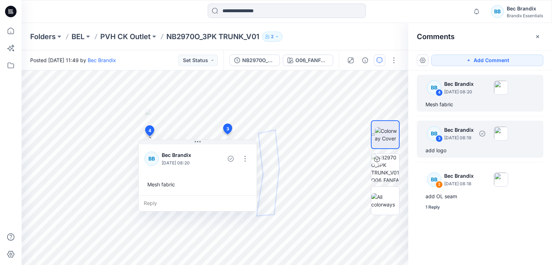
click at [468, 137] on p "August 22, 2025 08:19" at bounding box center [458, 137] width 29 height 7
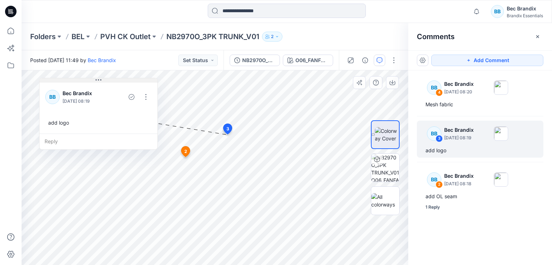
drag, startPoint x: 275, startPoint y: 141, endPoint x: 98, endPoint y: 81, distance: 187.0
click at [98, 81] on icon at bounding box center [99, 80] width 6 height 6
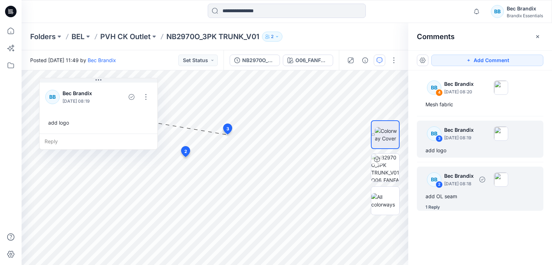
click at [470, 88] on p "Bec Brandix" at bounding box center [458, 84] width 29 height 9
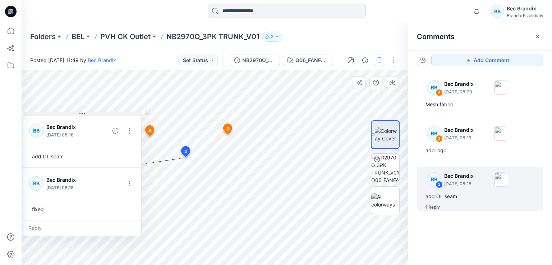
click at [22, 114] on div "5 2 BB Bec Brandix August 22, 2025 08:18 add OL seam BB Bec Brandix August 22, …" at bounding box center [215, 167] width 386 height 195
click at [460, 179] on p "Bec Brandix" at bounding box center [458, 176] width 29 height 9
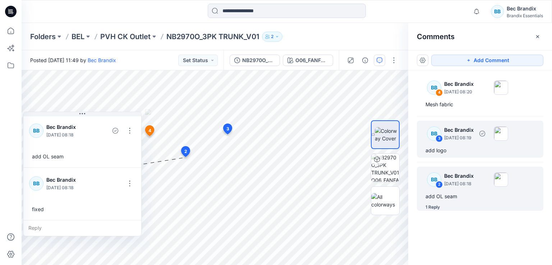
click at [473, 96] on p "August 22, 2025 08:19" at bounding box center [458, 91] width 29 height 7
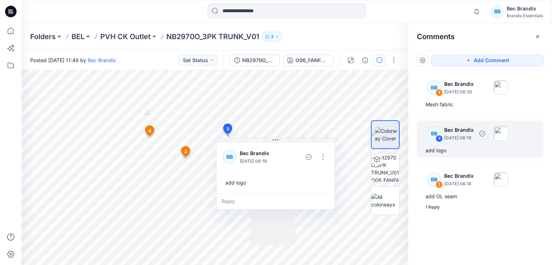
click at [478, 115] on div "BB 4 Bec Brandix August 22, 2025 08:20 Mesh fabric BB 3 Bec Brandix August 22, …" at bounding box center [480, 154] width 144 height 168
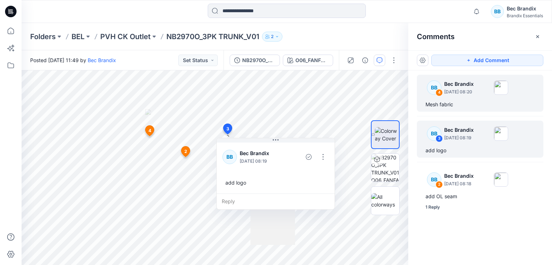
click at [477, 106] on div "Mesh fabric" at bounding box center [479, 104] width 109 height 9
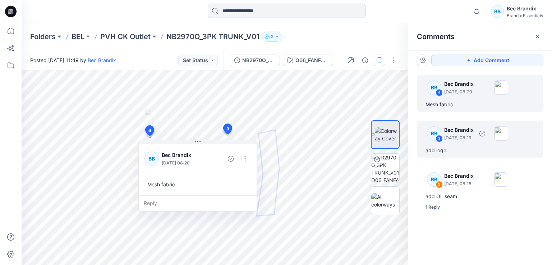
click at [472, 126] on p "Bec Brandix" at bounding box center [458, 130] width 29 height 9
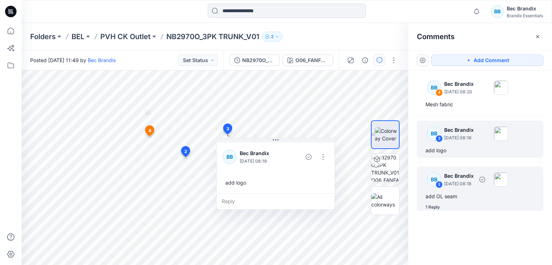
click at [473, 88] on p "Bec Brandix" at bounding box center [458, 84] width 29 height 9
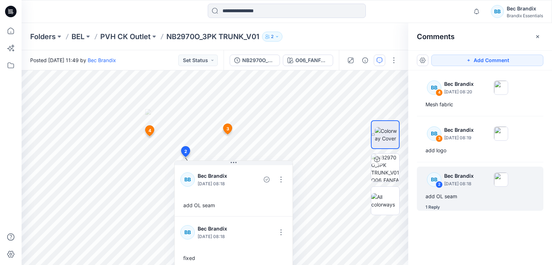
click at [476, 159] on div "BB 4 Bec Brandix August 22, 2025 08:20 Mesh fabric BB 3 Bec Brandix August 22, …" at bounding box center [480, 154] width 144 height 168
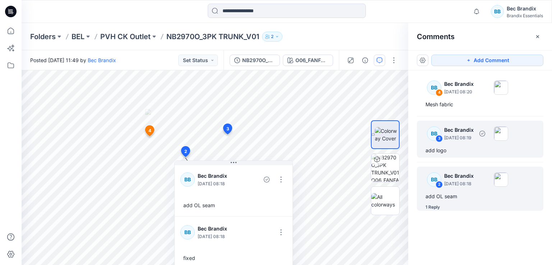
click at [473, 88] on p "Bec Brandix" at bounding box center [458, 84] width 29 height 9
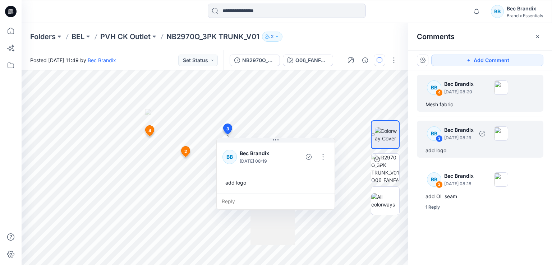
click at [475, 97] on div "BB 4 Bec Brandix August 22, 2025 08:20 Mesh fabric" at bounding box center [480, 93] width 126 height 37
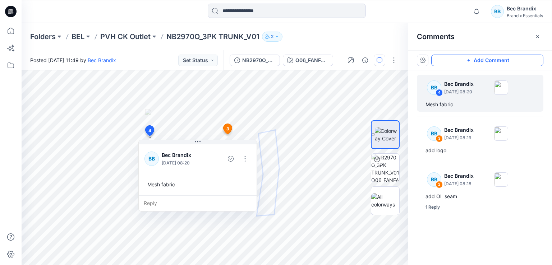
click at [458, 58] on button "Add Comment" at bounding box center [487, 60] width 112 height 11
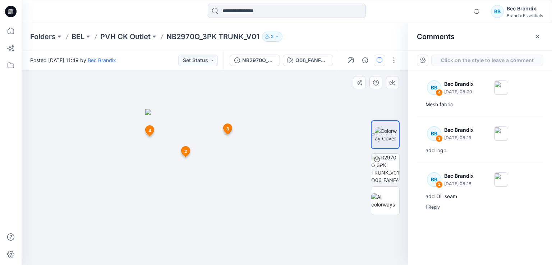
click at [244, 218] on div "5 2 BB Bec Brandix August 22, 2025 08:18 add OL seam BB Bec Brandix August 22, …" at bounding box center [215, 167] width 386 height 195
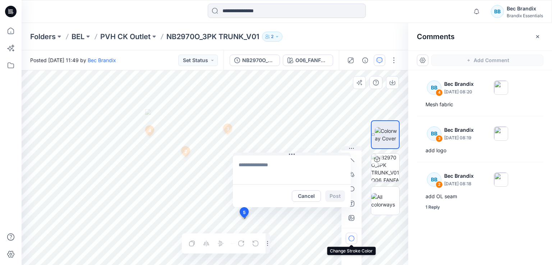
click at [352, 239] on icon "button" at bounding box center [351, 239] width 6 height 6
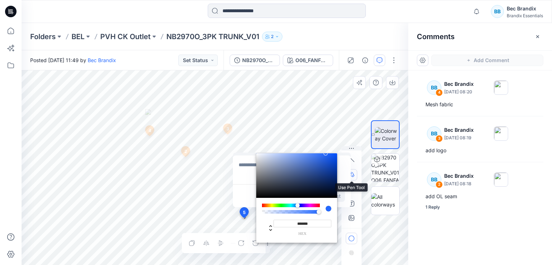
click at [354, 178] on button "button" at bounding box center [351, 174] width 11 height 11
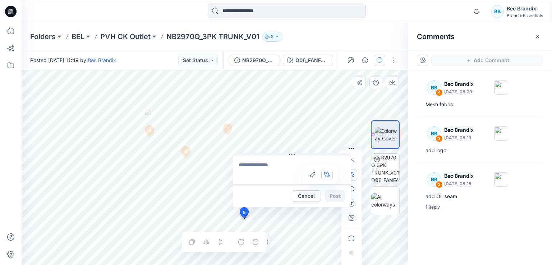
click at [354, 177] on icon "button" at bounding box center [351, 175] width 6 height 6
click at [352, 160] on icon "button" at bounding box center [351, 161] width 6 height 6
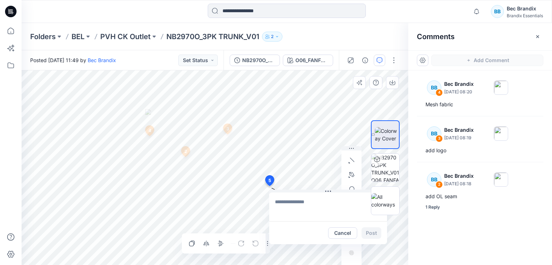
drag, startPoint x: 246, startPoint y: 218, endPoint x: 272, endPoint y: 182, distance: 44.1
click at [287, 213] on div "5 Cancel Post 2 BB Bec Brandix August 22, 2025 08:18 add OL seam BB Bec Brandix…" at bounding box center [215, 167] width 386 height 195
click at [303, 209] on textarea at bounding box center [320, 208] width 118 height 29
type textarea "********"
click at [353, 235] on button "Post" at bounding box center [363, 234] width 20 height 11
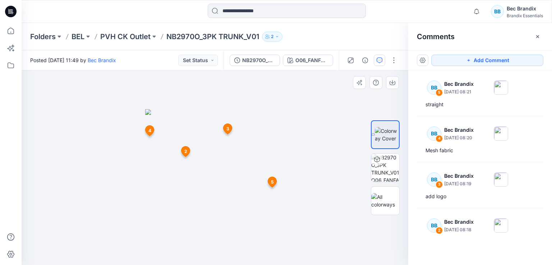
click at [268, 179] on icon at bounding box center [272, 182] width 9 height 11
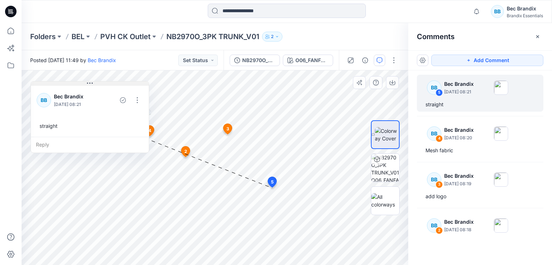
drag, startPoint x: 309, startPoint y: 194, endPoint x: 77, endPoint y: 82, distance: 257.0
click at [77, 82] on button at bounding box center [90, 84] width 118 height 4
click at [225, 128] on icon at bounding box center [227, 129] width 9 height 10
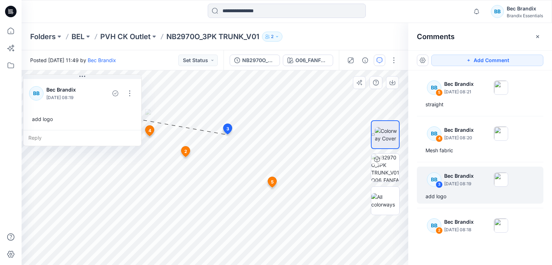
drag, startPoint x: 268, startPoint y: 143, endPoint x: 57, endPoint y: 79, distance: 219.9
click at [57, 79] on div "BB Bec Brandix August 22, 2025 08:19 add logo" at bounding box center [82, 104] width 118 height 52
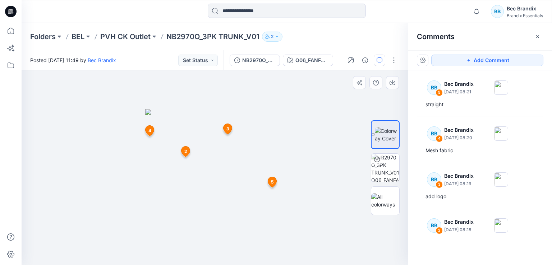
click at [187, 149] on span "2" at bounding box center [185, 151] width 3 height 6
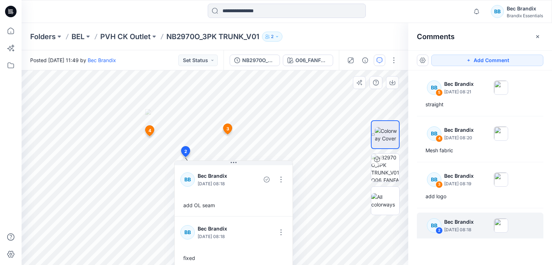
scroll to position [18, 0]
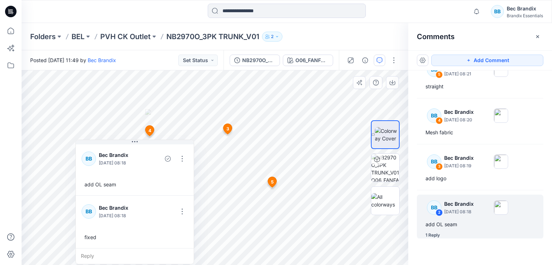
drag, startPoint x: 244, startPoint y: 168, endPoint x: 145, endPoint y: 147, distance: 101.0
click at [145, 147] on div "BB Bec Brandix August 22, 2025 08:18 add OL seam" at bounding box center [135, 169] width 118 height 52
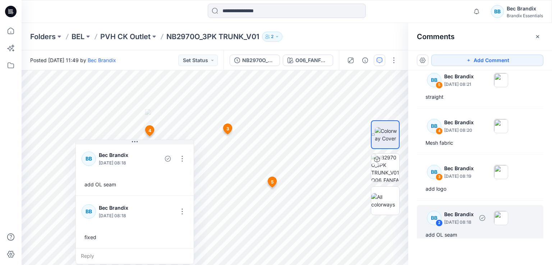
scroll to position [0, 0]
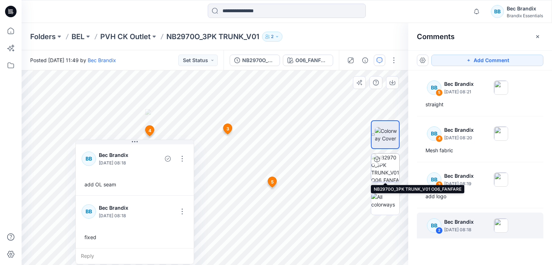
click at [389, 173] on img at bounding box center [385, 168] width 28 height 28
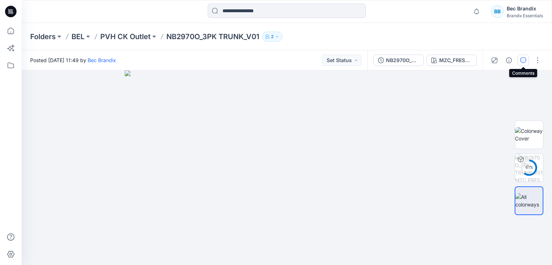
click at [522, 61] on icon "button" at bounding box center [523, 60] width 6 height 6
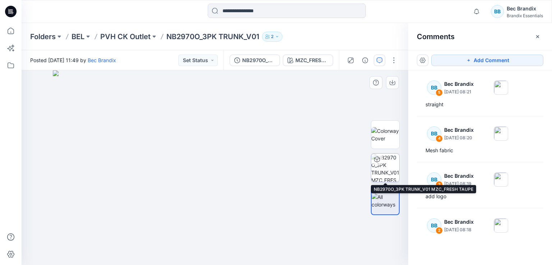
click at [391, 159] on img at bounding box center [385, 168] width 28 height 28
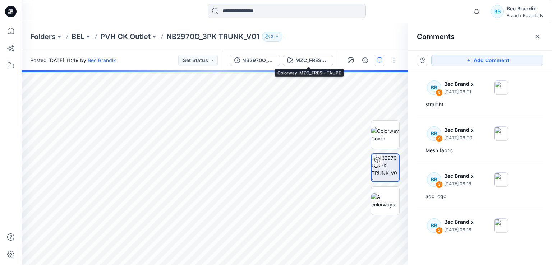
click at [325, 54] on div "NB2970O_3PK TRUNK_V01 MZC_FRESH TAUPE" at bounding box center [280, 60] width 115 height 20
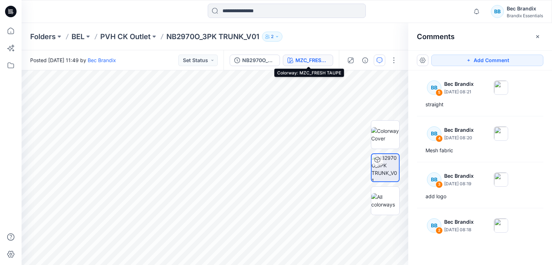
click at [324, 55] on button "MZC_FRESH TAUPE" at bounding box center [308, 60] width 50 height 11
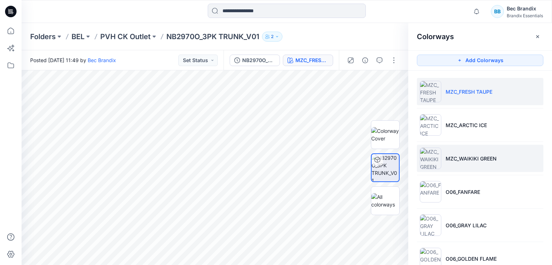
click at [499, 153] on li "MZC_WAIKIKI GREEN" at bounding box center [480, 158] width 126 height 27
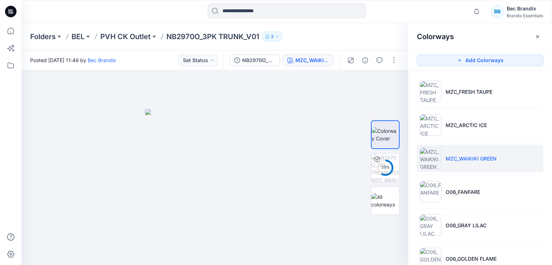
drag, startPoint x: 474, startPoint y: 61, endPoint x: 473, endPoint y: 71, distance: 10.1
click at [473, 71] on div "Colorways Add Colorways MZC_FRESH TAUPE MZC_ARCTIC ICE MZC_WAIKIKI GREEN O06_FA…" at bounding box center [480, 144] width 144 height 242
click at [380, 59] on icon "button" at bounding box center [379, 60] width 6 height 6
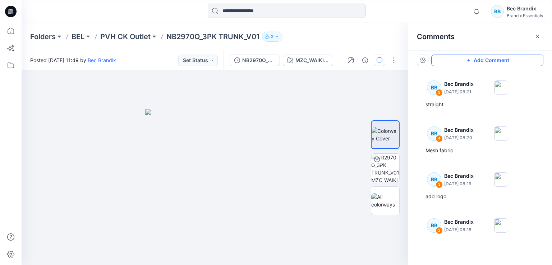
click at [466, 59] on icon "button" at bounding box center [469, 60] width 6 height 6
click at [213, 155] on div "6" at bounding box center [215, 167] width 386 height 195
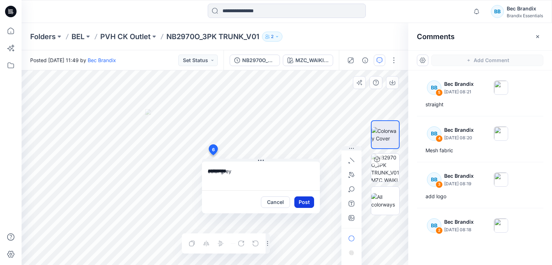
type textarea "**********"
click at [311, 204] on button "Post" at bounding box center [304, 201] width 20 height 11
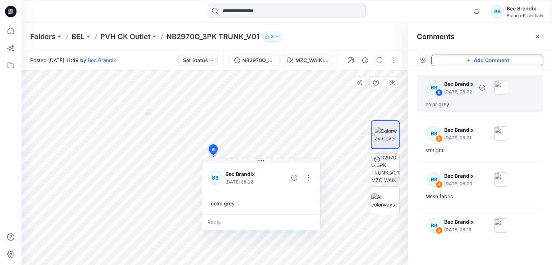
click at [501, 94] on div at bounding box center [492, 87] width 32 height 14
click at [296, 191] on div "BB Bec Brandix August 22, 2025 08:22 color grey" at bounding box center [261, 188] width 118 height 52
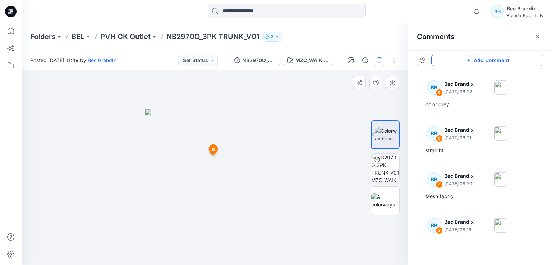
click at [213, 152] on span "6" at bounding box center [213, 150] width 3 height 6
drag, startPoint x: 151, startPoint y: 119, endPoint x: 159, endPoint y: 136, distance: 19.4
click at [161, 135] on img at bounding box center [215, 187] width 140 height 156
drag, startPoint x: 143, startPoint y: 135, endPoint x: 187, endPoint y: 180, distance: 62.0
drag, startPoint x: 299, startPoint y: 128, endPoint x: 300, endPoint y: 153, distance: 24.8
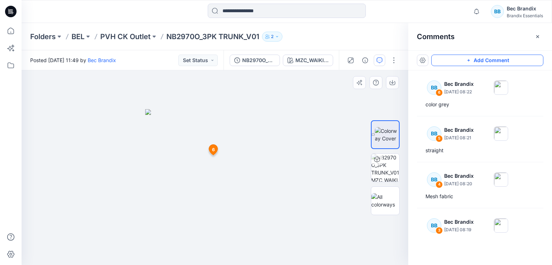
click at [300, 152] on div at bounding box center [215, 167] width 386 height 195
click at [361, 85] on icon "button" at bounding box center [359, 83] width 6 height 6
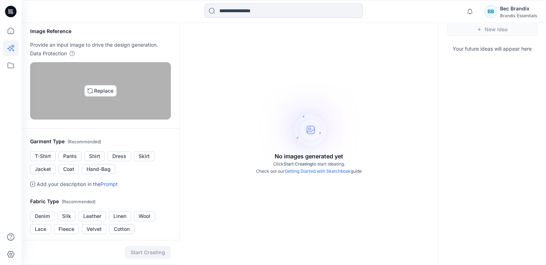
scroll to position [36, 0]
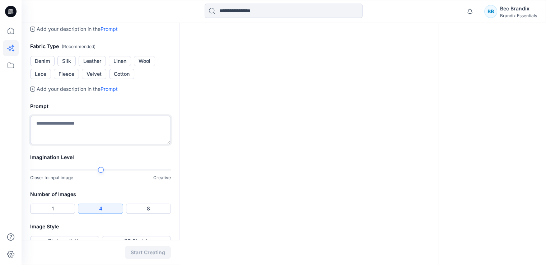
click at [83, 144] on textarea at bounding box center [100, 130] width 141 height 29
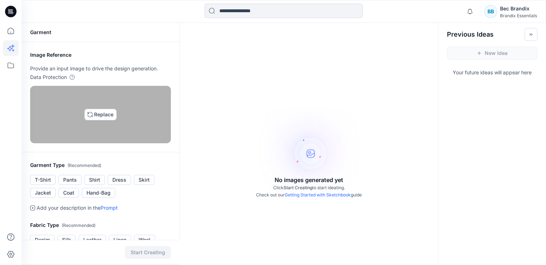
scroll to position [0, 0]
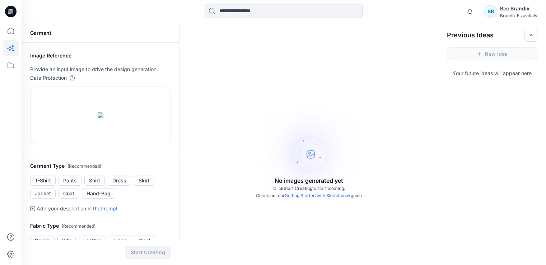
click at [116, 62] on div "Image Reference Provide an input image to drive the design generation. Data Pro…" at bounding box center [100, 66] width 141 height 31
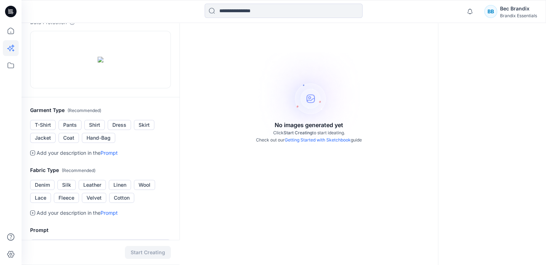
scroll to position [144, 0]
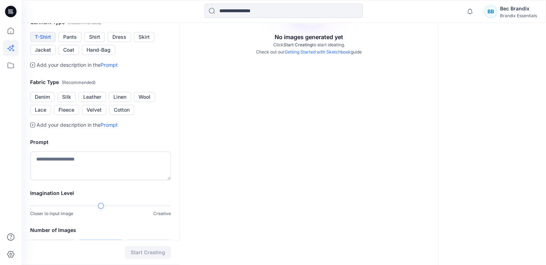
click at [48, 42] on button "T-Shirt" at bounding box center [43, 37] width 26 height 10
click at [49, 102] on button "Denim" at bounding box center [42, 97] width 24 height 10
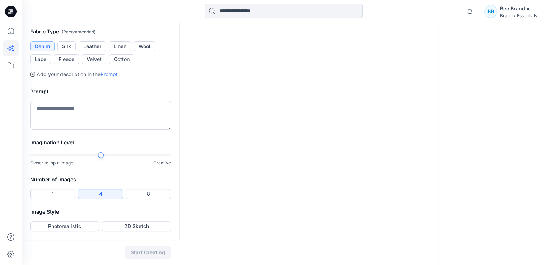
scroll to position [216, 0]
click at [97, 130] on textarea at bounding box center [100, 115] width 141 height 29
type textarea "**********"
click at [80, 229] on button "Photorealistic" at bounding box center [64, 226] width 69 height 10
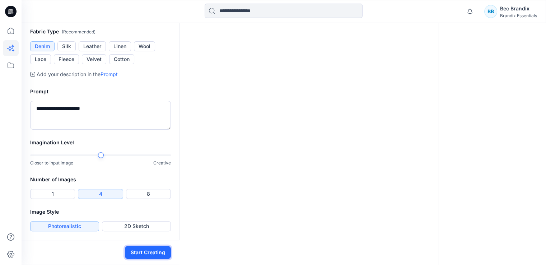
click at [140, 250] on button "Start Creating" at bounding box center [148, 252] width 46 height 13
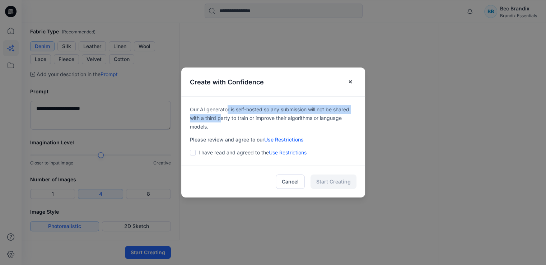
drag, startPoint x: 237, startPoint y: 114, endPoint x: 277, endPoint y: 115, distance: 39.6
click at [269, 115] on p "Our AI generator is self-hosted so any submission will not be shared with a thi…" at bounding box center [273, 118] width 167 height 26
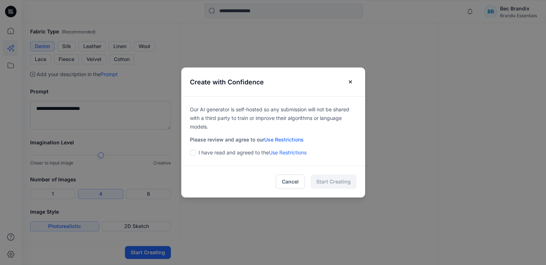
click at [272, 121] on p "Our AI generator is self-hosted so any submission will not be shared with a thi…" at bounding box center [273, 118] width 167 height 26
click at [227, 149] on p "I have read and agreed to the Use Restrictions" at bounding box center [253, 152] width 108 height 9
click at [211, 151] on p "I have read and agreed to the Use Restrictions" at bounding box center [253, 152] width 108 height 9
click at [203, 152] on p "I have read and agreed to the Use Restrictions" at bounding box center [253, 152] width 108 height 9
click at [193, 153] on span at bounding box center [193, 153] width 6 height 6
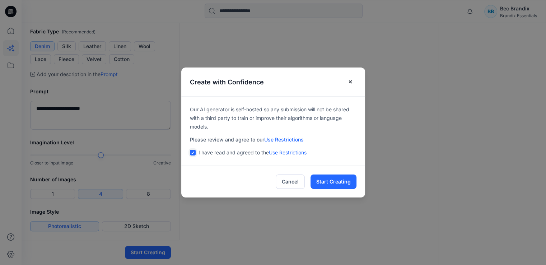
click at [282, 138] on link "Use Restrictions" at bounding box center [284, 139] width 40 height 6
click at [355, 186] on button "Start Creating" at bounding box center [334, 182] width 46 height 14
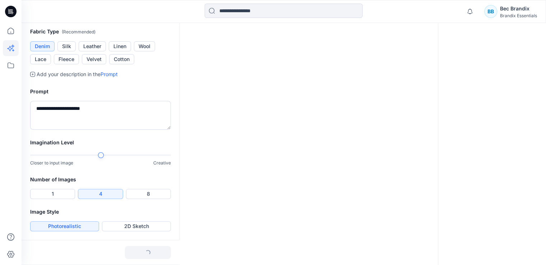
scroll to position [122, 0]
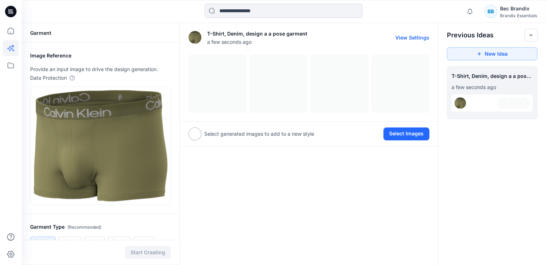
click at [233, 85] on div at bounding box center [309, 84] width 241 height 58
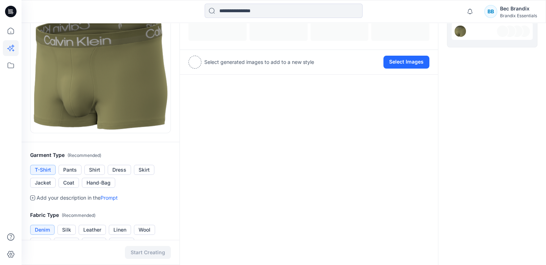
click at [353, 81] on div "T-Shirt, Denim, design a a pose garment a few seconds ago View Settings Select …" at bounding box center [309, 199] width 259 height 497
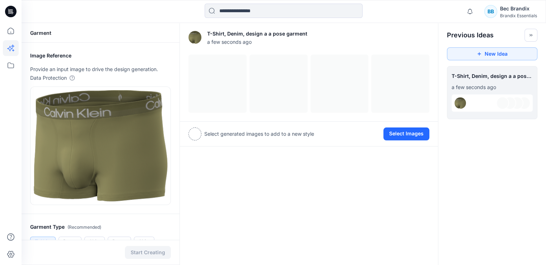
click at [346, 55] on div at bounding box center [309, 84] width 241 height 58
click at [344, 73] on div at bounding box center [309, 84] width 241 height 58
click at [405, 34] on div "T-Shirt, Denim, design a a pose garment a few seconds ago View Settings" at bounding box center [309, 37] width 241 height 23
click at [407, 35] on button "View Settings" at bounding box center [412, 37] width 34 height 6
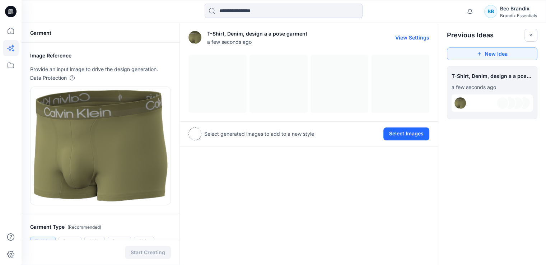
click at [408, 38] on button "View Settings" at bounding box center [412, 37] width 34 height 6
click at [408, 40] on button "View Settings" at bounding box center [412, 37] width 34 height 6
click at [405, 38] on button "View Settings" at bounding box center [412, 37] width 34 height 6
click at [499, 92] on div at bounding box center [492, 103] width 81 height 23
click at [490, 105] on div at bounding box center [492, 102] width 81 height 17
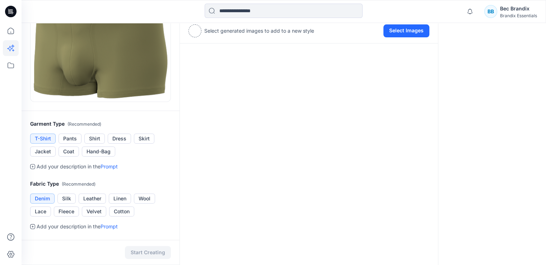
scroll to position [4, 0]
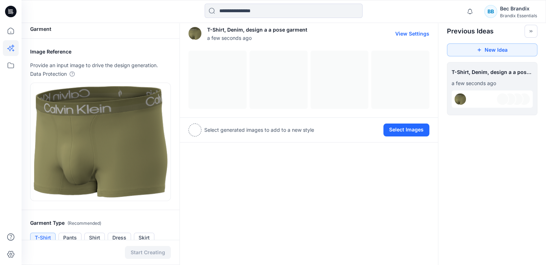
click at [283, 95] on div at bounding box center [309, 80] width 241 height 58
click at [233, 131] on p "Select generated images to add to a new style" at bounding box center [259, 130] width 110 height 9
click at [415, 130] on button "Select Images" at bounding box center [407, 130] width 46 height 13
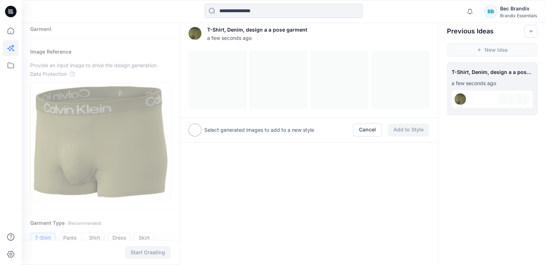
click at [415, 130] on div "Cancel Add to Style" at bounding box center [391, 130] width 77 height 13
click at [324, 55] on div at bounding box center [309, 80] width 241 height 58
drag, startPoint x: 325, startPoint y: 66, endPoint x: 236, endPoint y: 72, distance: 89.3
click at [325, 67] on div at bounding box center [309, 80] width 241 height 58
click at [230, 72] on div at bounding box center [309, 80] width 241 height 58
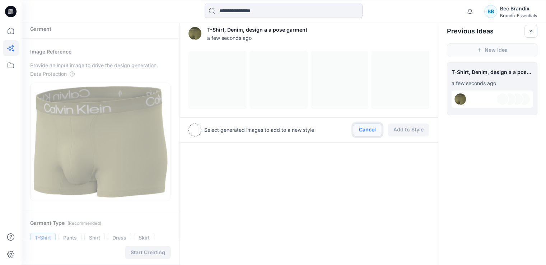
click at [360, 131] on button "Cancel" at bounding box center [367, 130] width 29 height 13
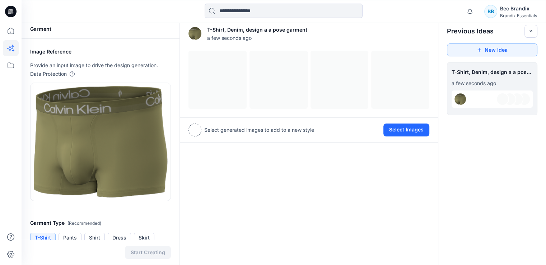
scroll to position [0, 0]
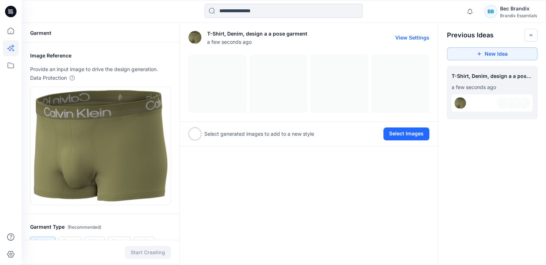
click at [426, 38] on button "View Settings" at bounding box center [412, 37] width 34 height 6
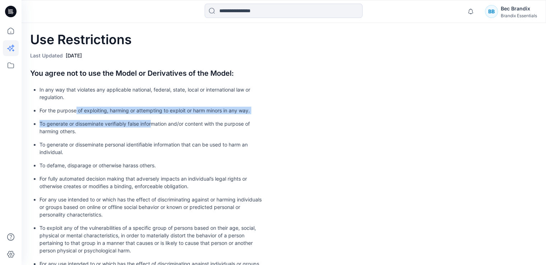
drag, startPoint x: 78, startPoint y: 111, endPoint x: 153, endPoint y: 115, distance: 75.9
click at [153, 115] on ul "In any way that violates any applicable national, federal, state, local or inte…" at bounding box center [149, 205] width 229 height 239
click at [132, 121] on li "To generate or disseminate verifiably false information and/or content with the…" at bounding box center [152, 127] width 225 height 15
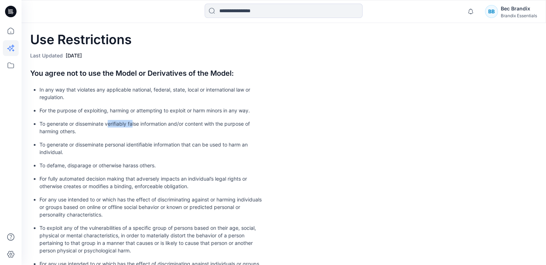
drag, startPoint x: 108, startPoint y: 124, endPoint x: 132, endPoint y: 125, distance: 24.4
click at [132, 125] on li "To generate or disseminate verifiably false information and/or content with the…" at bounding box center [152, 127] width 225 height 15
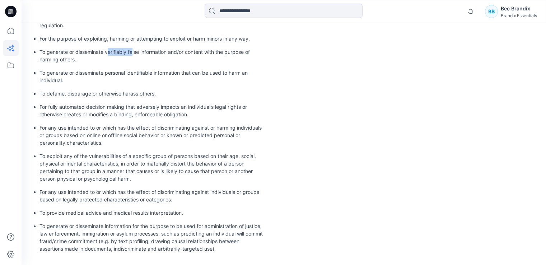
scroll to position [74, 0]
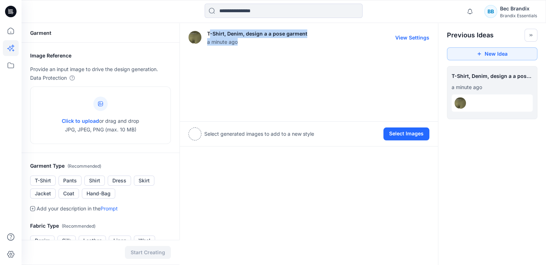
drag, startPoint x: 211, startPoint y: 32, endPoint x: 316, endPoint y: 38, distance: 105.4
click at [316, 38] on div "T-Shirt, Denim, design a a pose garment a minute ago View Settings" at bounding box center [309, 37] width 241 height 23
click at [316, 38] on div at bounding box center [348, 37] width 82 height 23
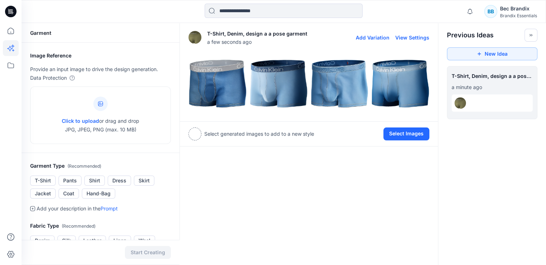
click at [415, 36] on button "View Settings" at bounding box center [412, 37] width 34 height 6
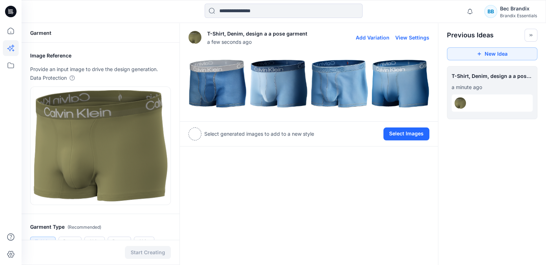
click at [227, 89] on img at bounding box center [217, 83] width 57 height 57
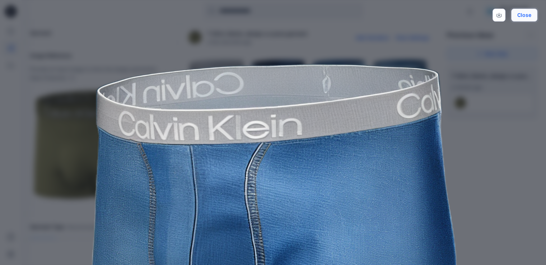
click at [514, 15] on button "Close" at bounding box center [524, 15] width 26 height 13
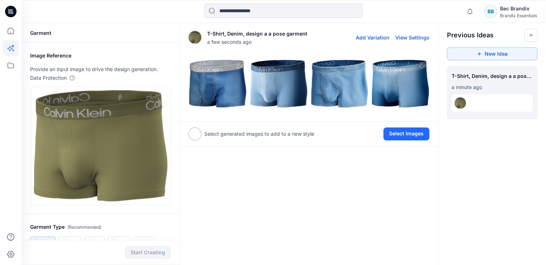
click at [289, 84] on img at bounding box center [278, 83] width 57 height 57
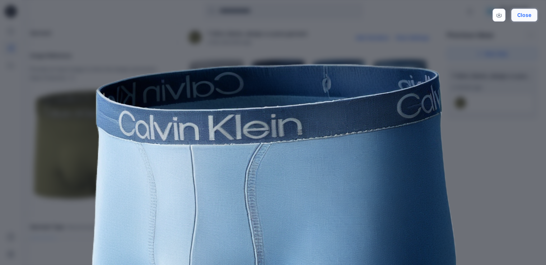
click at [534, 13] on button "Close" at bounding box center [524, 15] width 26 height 13
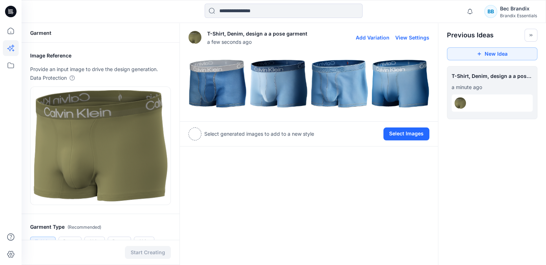
click at [343, 69] on img at bounding box center [339, 83] width 57 height 57
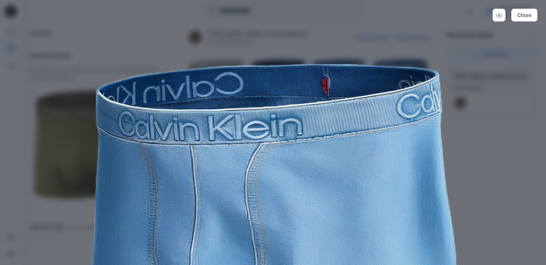
scroll to position [36, 0]
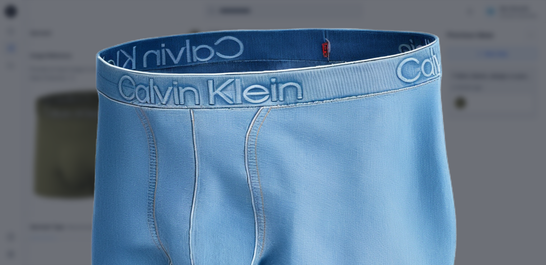
click at [506, 37] on div "Close" at bounding box center [273, 132] width 546 height 265
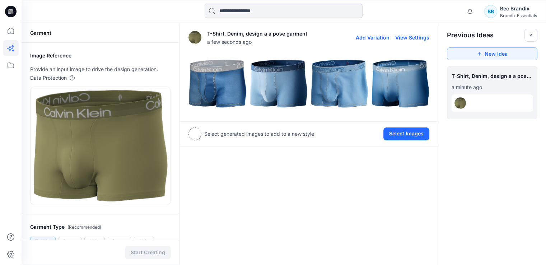
click at [411, 89] on img at bounding box center [400, 83] width 57 height 57
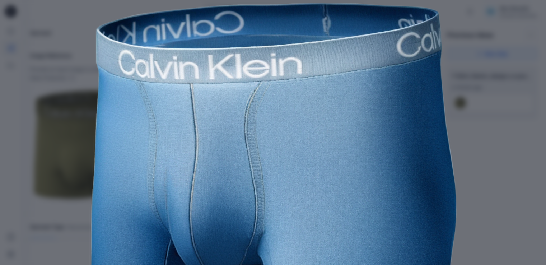
scroll to position [139, 0]
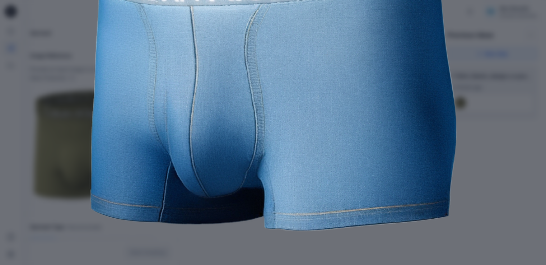
click at [491, 79] on div "Close" at bounding box center [273, 132] width 546 height 265
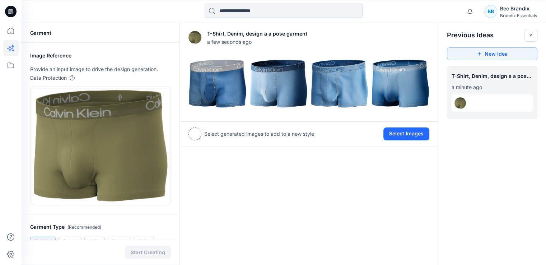
scroll to position [0, 0]
click at [414, 36] on button "View Settings" at bounding box center [412, 37] width 34 height 6
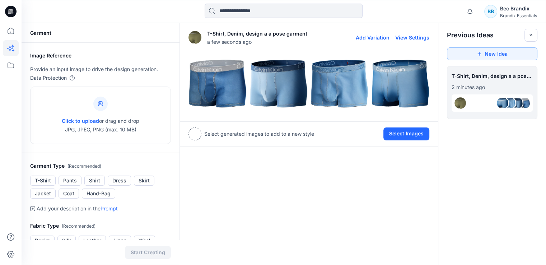
drag, startPoint x: 237, startPoint y: 61, endPoint x: 328, endPoint y: 39, distance: 93.6
click at [325, 39] on div at bounding box center [331, 37] width 48 height 23
click at [419, 39] on button "View Settings" at bounding box center [412, 37] width 34 height 6
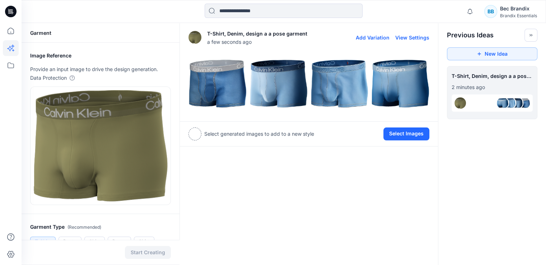
click at [419, 39] on button "View Settings" at bounding box center [412, 37] width 34 height 6
click at [496, 56] on button "New Idea" at bounding box center [492, 53] width 91 height 13
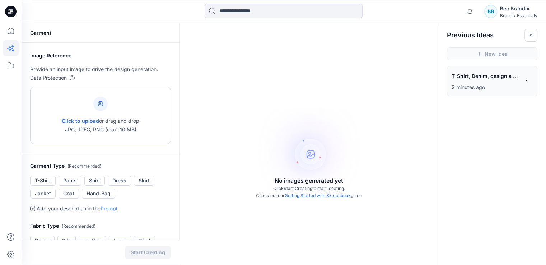
click at [70, 120] on span "Click to upload" at bounding box center [80, 121] width 37 height 6
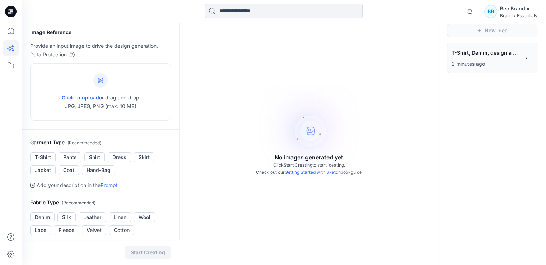
scroll to position [36, 0]
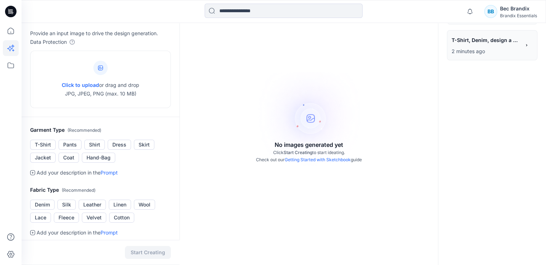
click at [108, 173] on link "Prompt" at bounding box center [109, 173] width 17 height 6
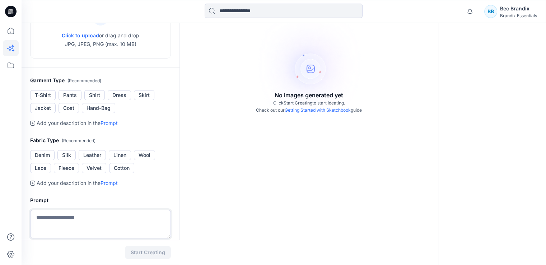
scroll to position [69, 0]
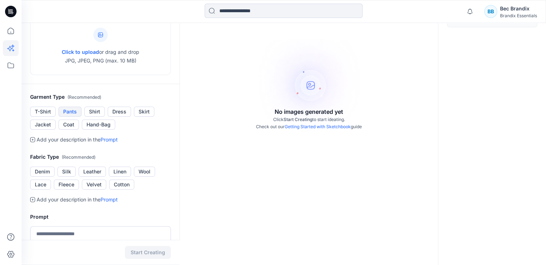
click at [66, 109] on button "Pants" at bounding box center [70, 112] width 23 height 10
click at [65, 110] on button "Pants" at bounding box center [70, 112] width 23 height 10
click at [110, 198] on link "Prompt" at bounding box center [109, 199] width 17 height 6
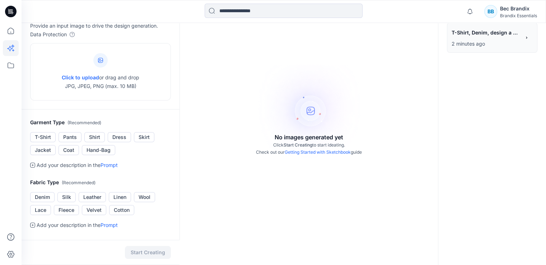
scroll to position [0, 0]
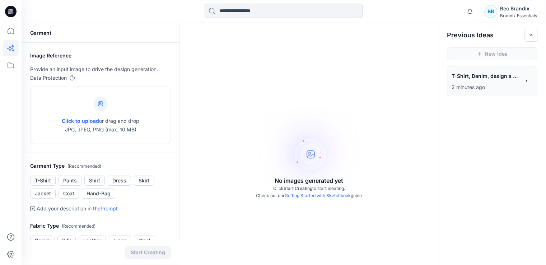
click at [10, 5] on icon at bounding box center [10, 11] width 11 height 23
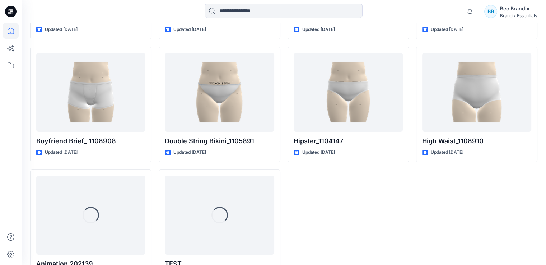
scroll to position [2678, 0]
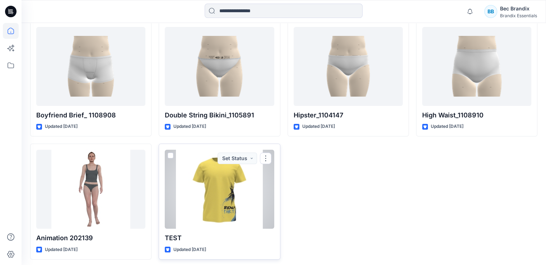
click at [242, 186] on div at bounding box center [219, 189] width 109 height 79
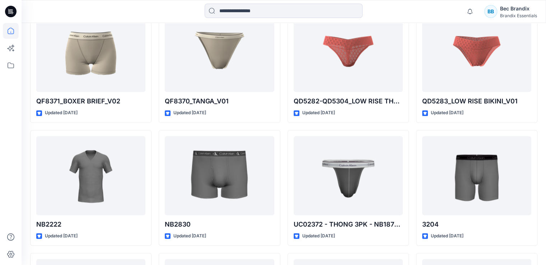
scroll to position [990, 0]
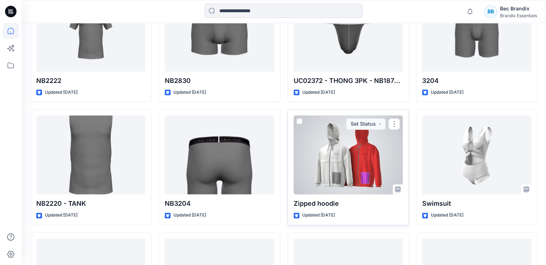
click at [362, 177] on div at bounding box center [348, 154] width 109 height 79
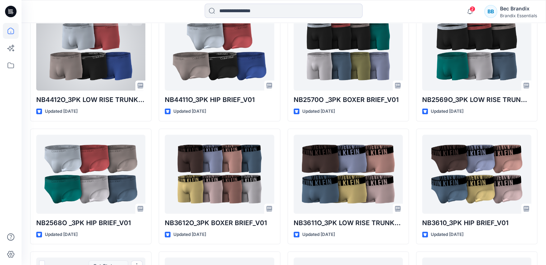
scroll to position [343, 0]
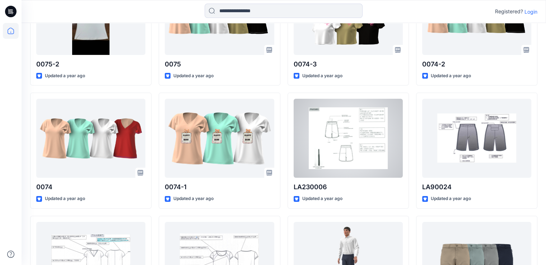
scroll to position [10399, 0]
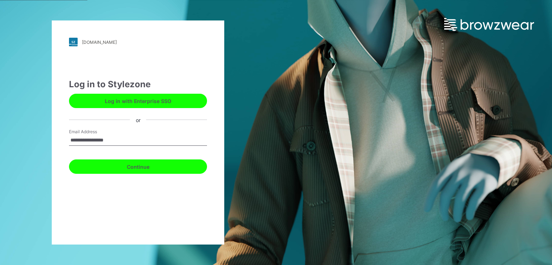
click at [118, 165] on button "Continue" at bounding box center [138, 166] width 138 height 14
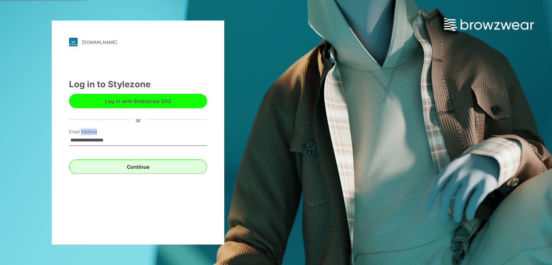
click at [118, 165] on div "Continue" at bounding box center [138, 165] width 138 height 17
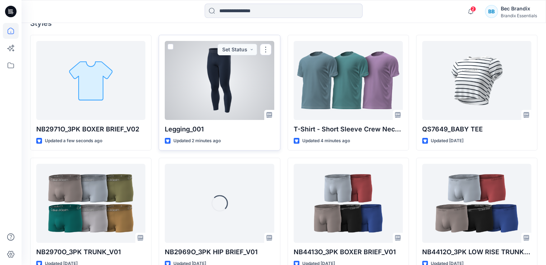
scroll to position [144, 0]
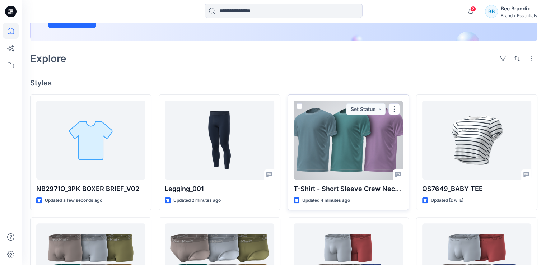
click at [339, 128] on div at bounding box center [348, 140] width 109 height 79
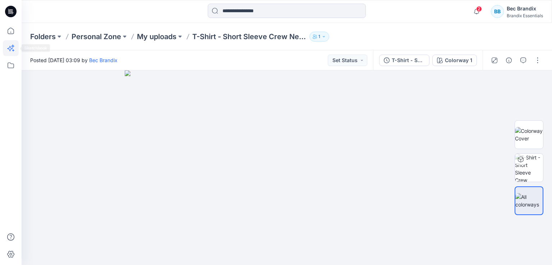
click at [10, 46] on icon at bounding box center [9, 48] width 5 height 5
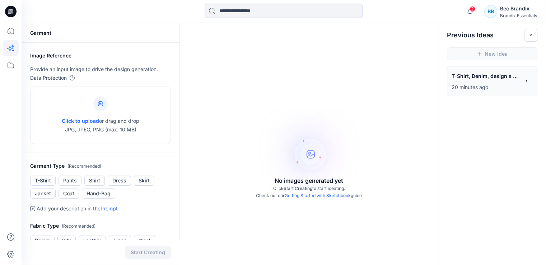
click at [495, 86] on p "20 minutes ago" at bounding box center [486, 87] width 69 height 9
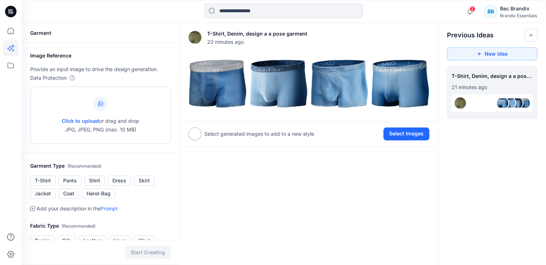
click at [92, 93] on div "Click to upload or drag and drop JPG, JPEG, PNG (max. 10 MB)" at bounding box center [101, 115] width 78 height 55
click at [3, 11] on div at bounding box center [10, 11] width 23 height 23
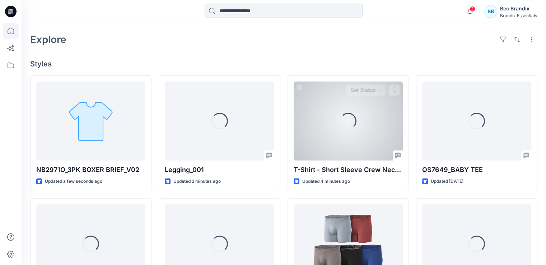
scroll to position [216, 0]
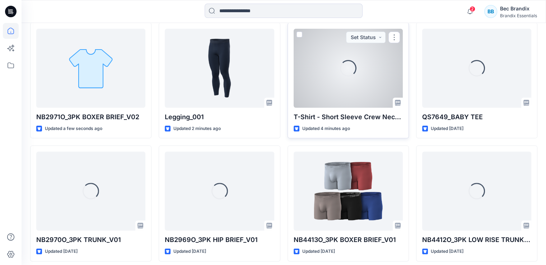
click at [350, 79] on div "Loading..." at bounding box center [348, 68] width 109 height 79
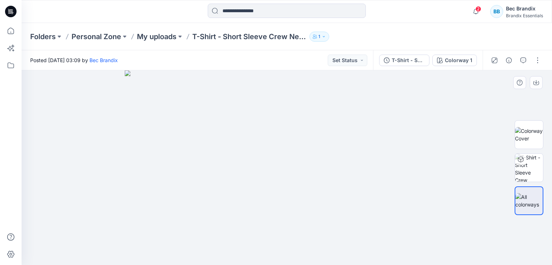
click at [222, 128] on img at bounding box center [287, 167] width 324 height 195
click at [523, 130] on img at bounding box center [529, 134] width 28 height 15
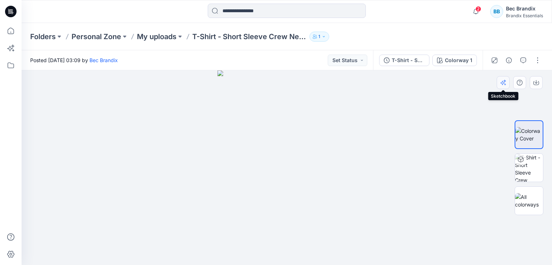
click at [498, 81] on button "button" at bounding box center [502, 82] width 13 height 13
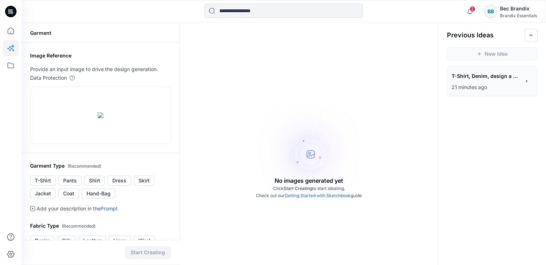
scroll to position [180, 0]
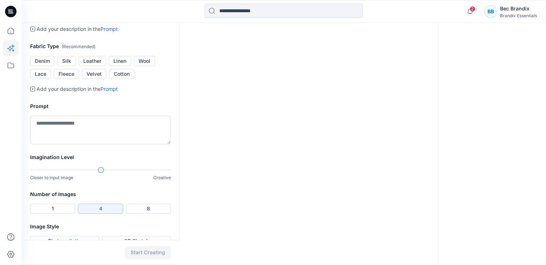
click at [37, 6] on button "T-Shirt" at bounding box center [43, 1] width 26 height 10
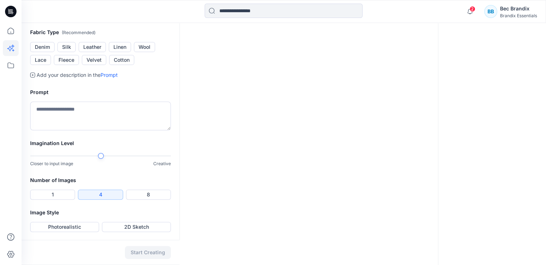
scroll to position [216, 0]
click at [83, 96] on h2 "Prompt" at bounding box center [100, 91] width 141 height 9
click at [93, 51] on button "Leather" at bounding box center [92, 46] width 27 height 10
click at [61, 190] on button "1" at bounding box center [52, 194] width 45 height 10
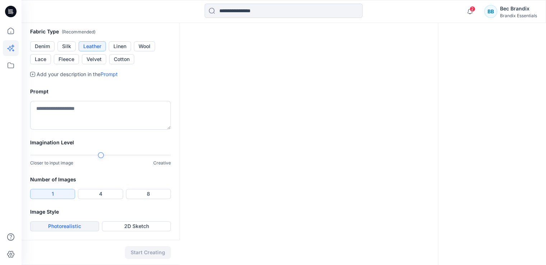
click at [73, 224] on button "Photorealistic" at bounding box center [64, 226] width 69 height 10
click at [152, 255] on button "Start Creating" at bounding box center [148, 252] width 46 height 13
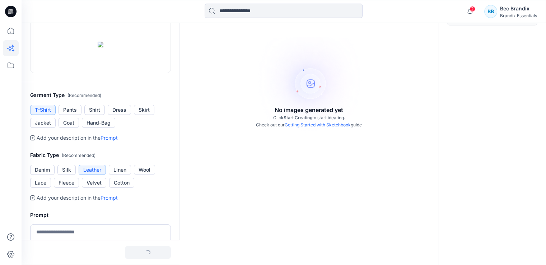
scroll to position [46, 0]
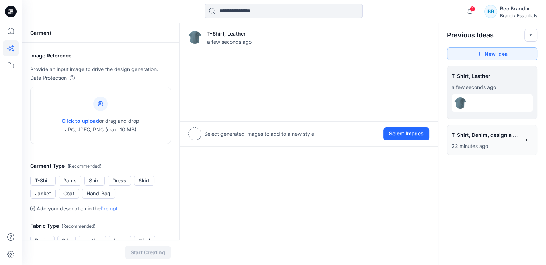
click at [484, 145] on p "22 minutes ago" at bounding box center [486, 146] width 69 height 9
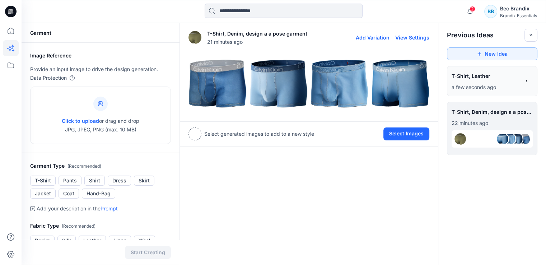
click at [346, 93] on img at bounding box center [339, 83] width 57 height 57
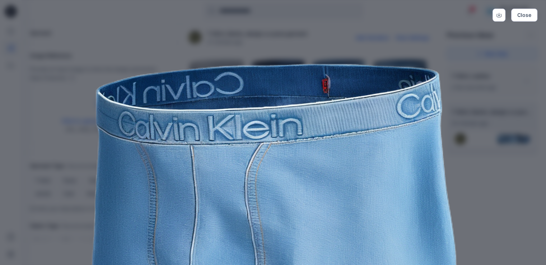
drag, startPoint x: 261, startPoint y: 143, endPoint x: 283, endPoint y: 68, distance: 78.1
click at [283, 68] on img at bounding box center [273, 217] width 368 height 368
click at [259, 69] on img at bounding box center [273, 217] width 368 height 368
click at [533, 14] on button "Close" at bounding box center [524, 15] width 26 height 13
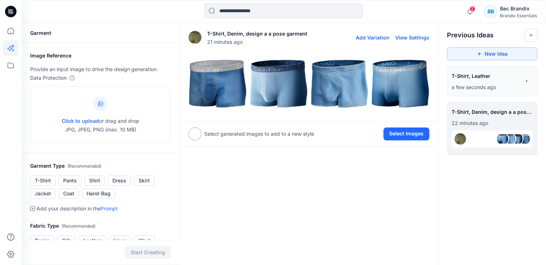
click at [216, 71] on img at bounding box center [217, 83] width 57 height 57
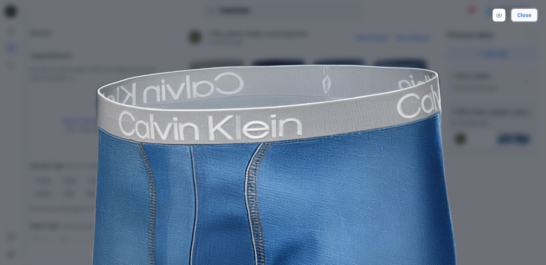
click at [522, 17] on button "Close" at bounding box center [524, 15] width 26 height 13
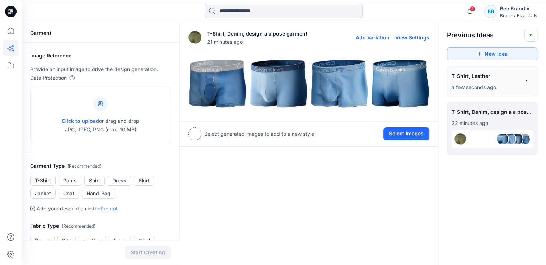
click at [405, 71] on img at bounding box center [400, 83] width 57 height 57
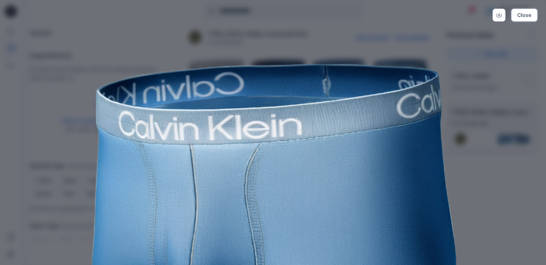
click at [518, 15] on button "Close" at bounding box center [524, 15] width 26 height 13
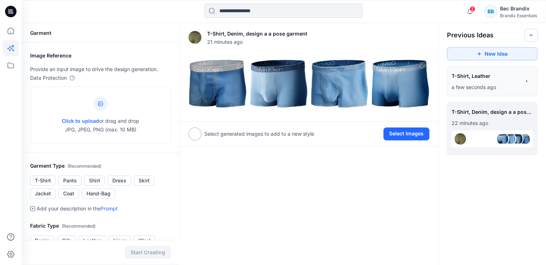
click at [494, 75] on span "T-Shirt, Leather" at bounding box center [486, 76] width 68 height 10
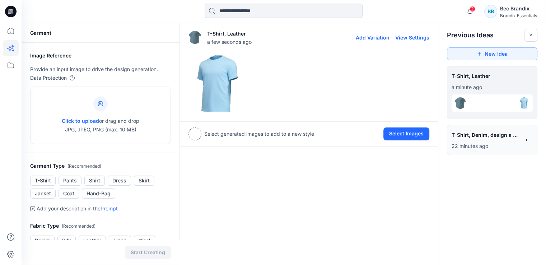
click at [212, 84] on img at bounding box center [217, 83] width 57 height 57
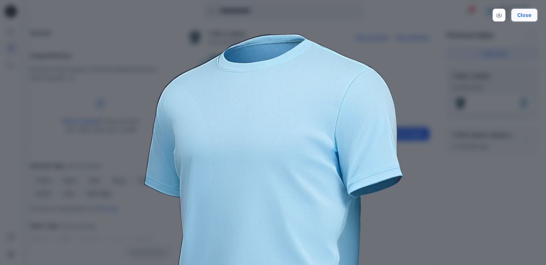
click at [528, 15] on button "Close" at bounding box center [524, 15] width 26 height 13
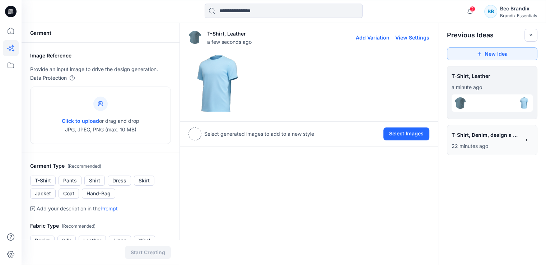
click at [197, 36] on img at bounding box center [195, 37] width 13 height 13
click at [96, 106] on div at bounding box center [100, 104] width 14 height 14
click at [14, 4] on icon at bounding box center [10, 11] width 11 height 23
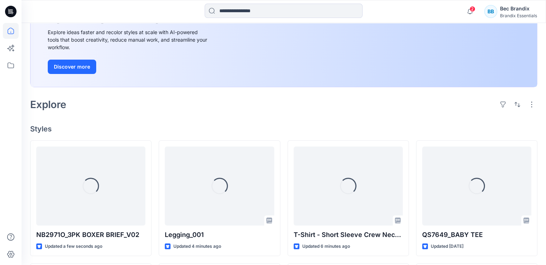
scroll to position [180, 0]
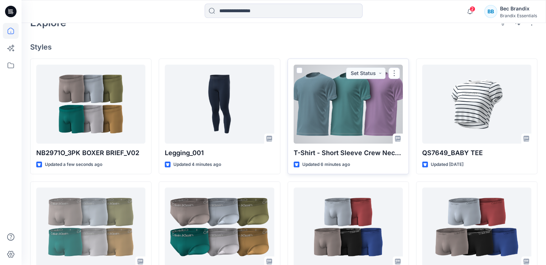
click at [385, 113] on div at bounding box center [348, 104] width 109 height 79
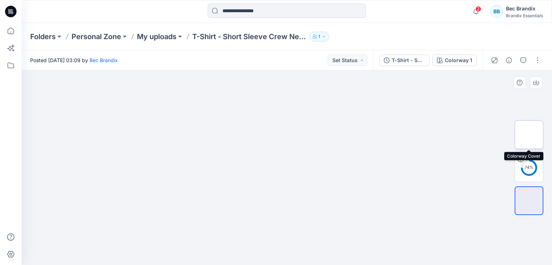
click at [528, 131] on img at bounding box center [529, 134] width 28 height 15
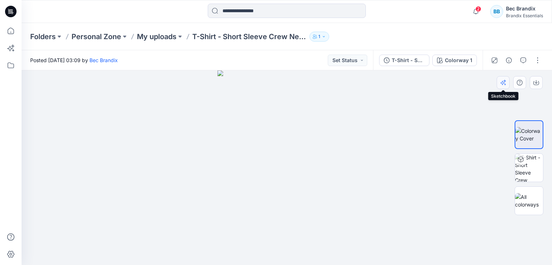
click at [504, 84] on icon "button" at bounding box center [503, 83] width 6 height 6
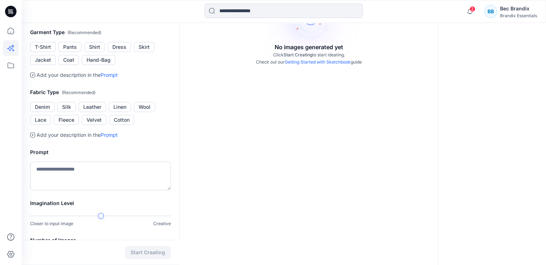
scroll to position [216, 0]
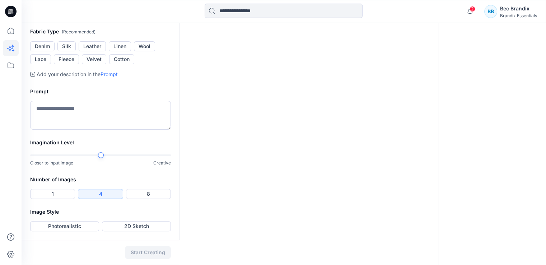
click at [118, 64] on button "Cotton" at bounding box center [121, 59] width 25 height 10
click at [103, 130] on textarea at bounding box center [100, 115] width 141 height 29
click at [84, 130] on textarea at bounding box center [100, 115] width 141 height 29
paste textarea "******"
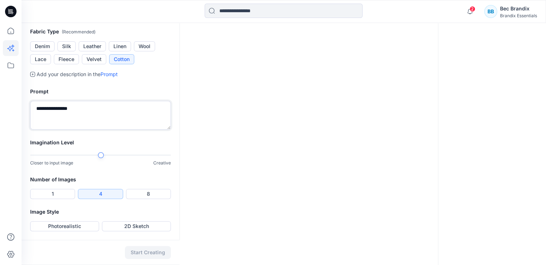
click at [60, 130] on textarea "**********" at bounding box center [100, 115] width 141 height 29
click at [128, 130] on textarea "**********" at bounding box center [100, 115] width 141 height 29
type textarea "**********"
click at [63, 194] on button "1" at bounding box center [52, 194] width 45 height 10
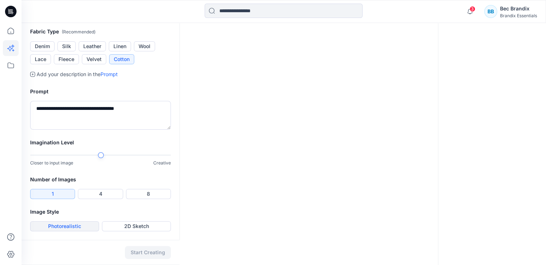
click at [84, 228] on button "Photorealistic" at bounding box center [64, 226] width 69 height 10
click at [147, 250] on button "Start Creating" at bounding box center [148, 252] width 46 height 13
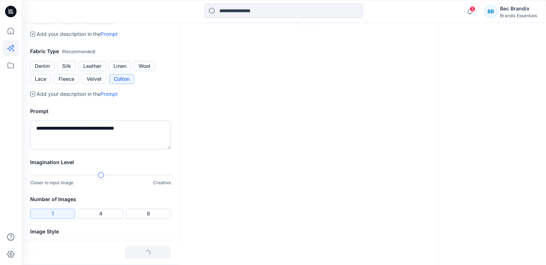
scroll to position [71, 0]
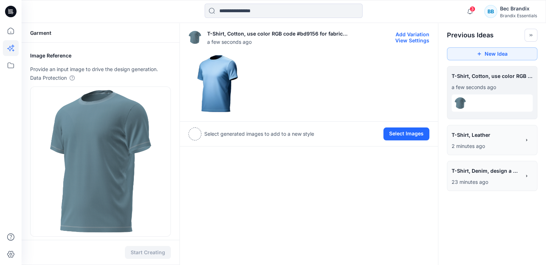
click at [213, 88] on img at bounding box center [217, 83] width 57 height 57
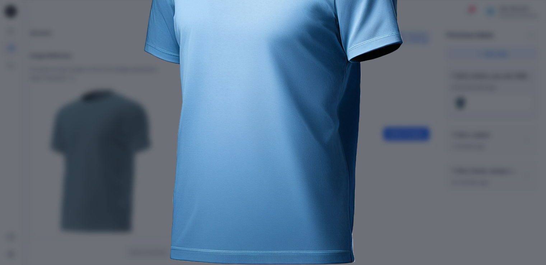
scroll to position [139, 0]
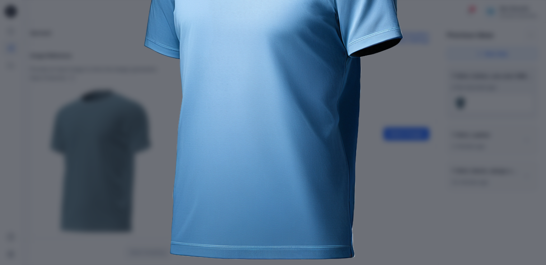
click at [130, 141] on img at bounding box center [273, 78] width 368 height 368
click at [153, 128] on img at bounding box center [273, 78] width 368 height 368
click at [441, 62] on img at bounding box center [273, 78] width 368 height 368
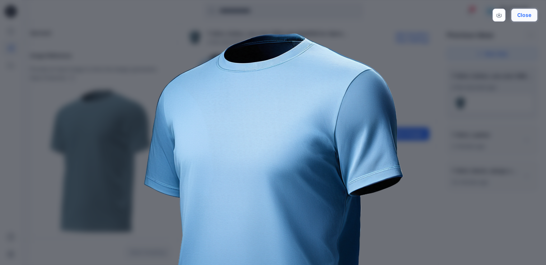
click at [523, 16] on button "Close" at bounding box center [524, 15] width 26 height 13
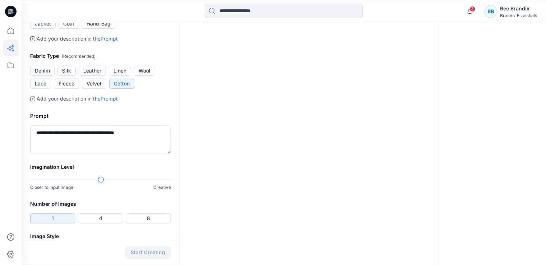
scroll to position [286, 0]
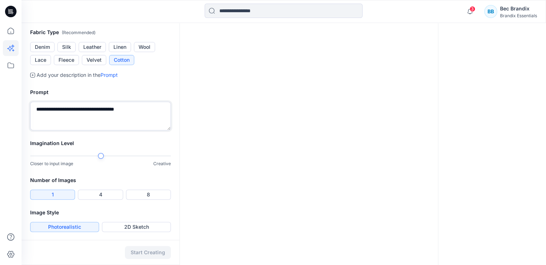
click at [103, 122] on textarea "**********" at bounding box center [100, 116] width 141 height 29
drag, startPoint x: 60, startPoint y: 107, endPoint x: 105, endPoint y: 105, distance: 44.2
click at [105, 105] on textarea "**********" at bounding box center [100, 116] width 141 height 29
click at [59, 112] on textarea "**********" at bounding box center [100, 116] width 141 height 29
click at [65, 111] on textarea "**********" at bounding box center [100, 116] width 141 height 29
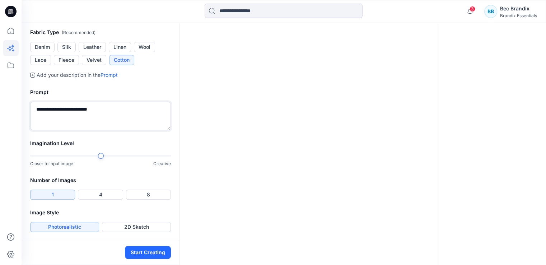
click at [69, 110] on textarea "**********" at bounding box center [100, 116] width 141 height 29
click at [99, 110] on textarea "**********" at bounding box center [100, 116] width 141 height 29
click at [63, 109] on textarea "**********" at bounding box center [100, 116] width 141 height 29
click at [114, 110] on textarea "**********" at bounding box center [100, 116] width 141 height 29
type textarea "**********"
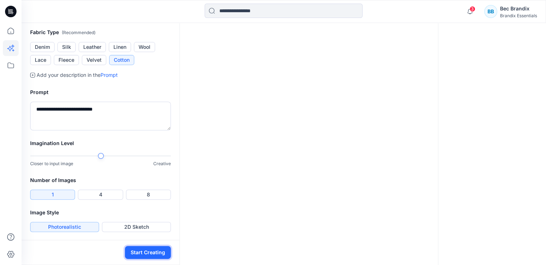
click at [155, 256] on button "Start Creating" at bounding box center [148, 252] width 46 height 13
click at [131, 118] on textarea "**********" at bounding box center [100, 116] width 141 height 29
drag, startPoint x: 132, startPoint y: 108, endPoint x: 128, endPoint y: 120, distance: 13.4
click at [56, 90] on div "**********" at bounding box center [101, 109] width 158 height 60
click at [321, 148] on div "T-Shirt, Cotton, olive green cotton fabric color a few seconds ago Add Variatio…" at bounding box center [309, 1] width 259 height 529
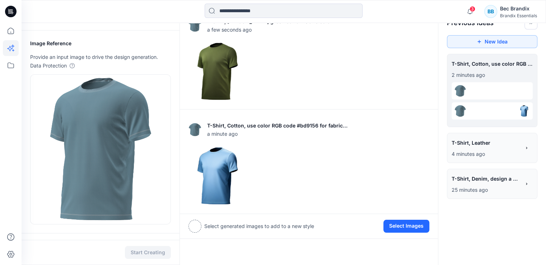
scroll to position [0, 0]
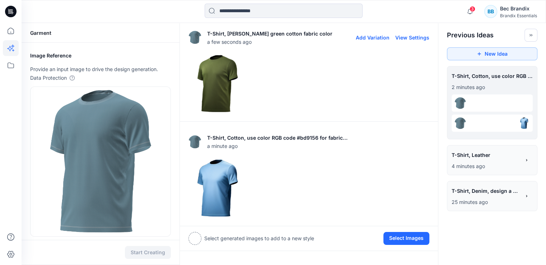
click at [209, 73] on img at bounding box center [217, 83] width 57 height 57
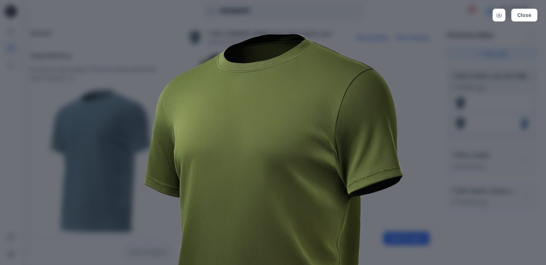
click at [349, 41] on img at bounding box center [273, 217] width 368 height 368
click at [172, 18] on div "Close" at bounding box center [273, 15] width 529 height 13
click at [523, 16] on button "Close" at bounding box center [524, 15] width 26 height 13
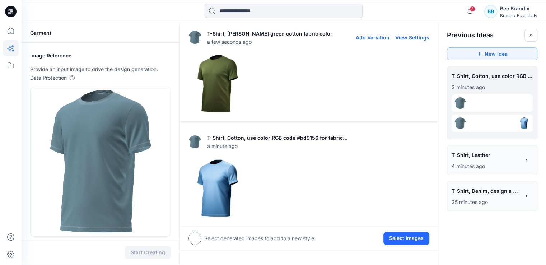
click at [227, 72] on img at bounding box center [217, 83] width 57 height 57
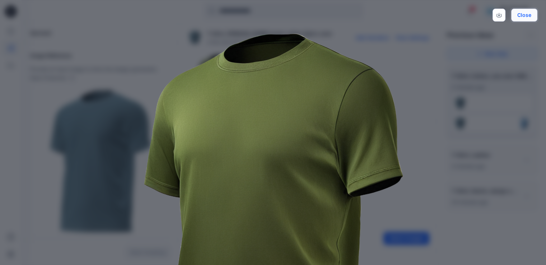
click at [526, 13] on button "Close" at bounding box center [524, 15] width 26 height 13
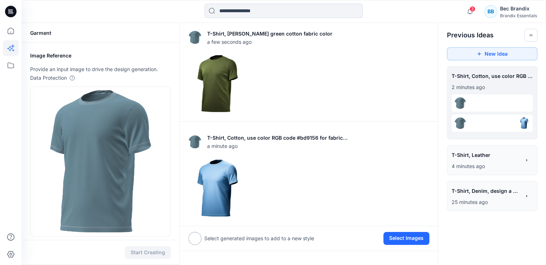
click at [12, 14] on icon at bounding box center [12, 14] width 2 height 0
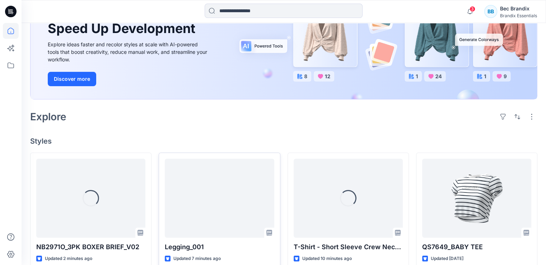
scroll to position [216, 0]
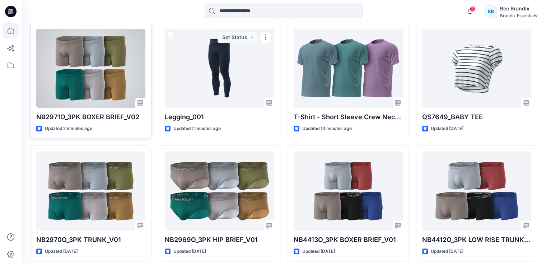
click at [121, 60] on div at bounding box center [90, 68] width 109 height 79
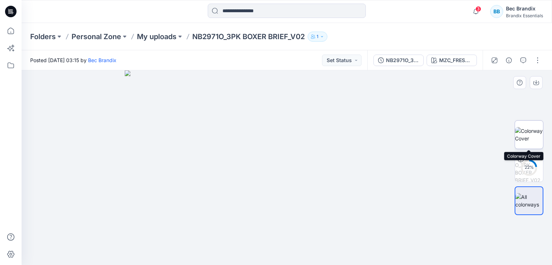
click at [537, 137] on img at bounding box center [529, 134] width 28 height 15
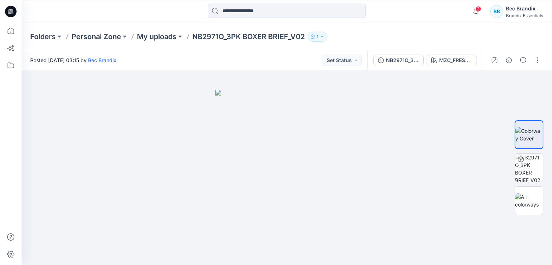
click at [15, 13] on icon at bounding box center [10, 11] width 11 height 11
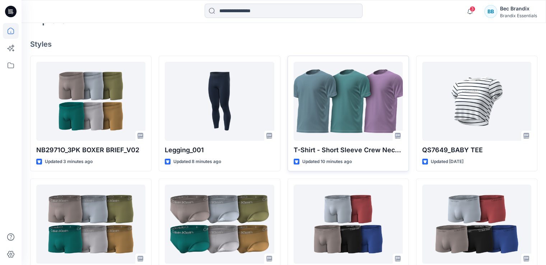
scroll to position [216, 0]
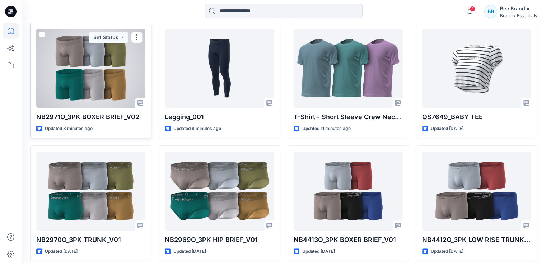
click at [125, 74] on div at bounding box center [90, 68] width 109 height 79
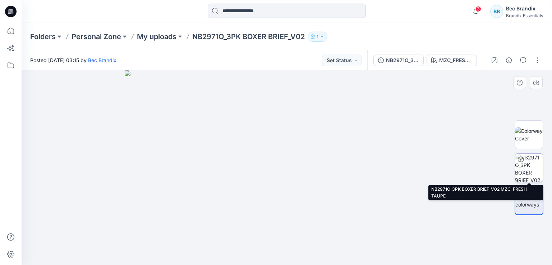
click at [533, 171] on img at bounding box center [529, 168] width 28 height 28
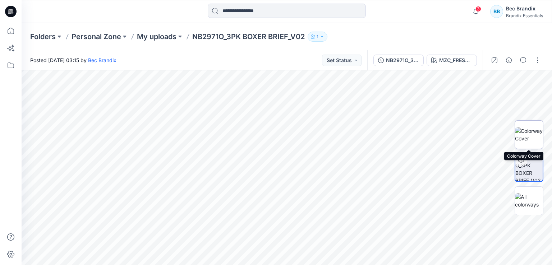
click at [531, 134] on img at bounding box center [529, 134] width 28 height 15
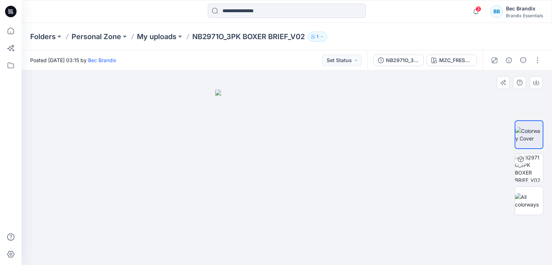
drag, startPoint x: 231, startPoint y: 144, endPoint x: 235, endPoint y: 147, distance: 4.5
click at [237, 145] on div at bounding box center [287, 167] width 530 height 195
drag, startPoint x: 200, startPoint y: 153, endPoint x: 232, endPoint y: 162, distance: 32.6
drag, startPoint x: 210, startPoint y: 166, endPoint x: 226, endPoint y: 170, distance: 17.0
click at [226, 170] on div at bounding box center [287, 167] width 530 height 195
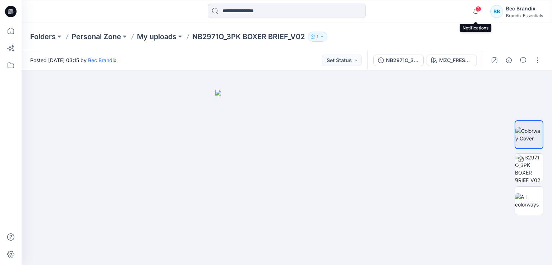
click at [476, 10] on span "3" at bounding box center [478, 9] width 6 height 6
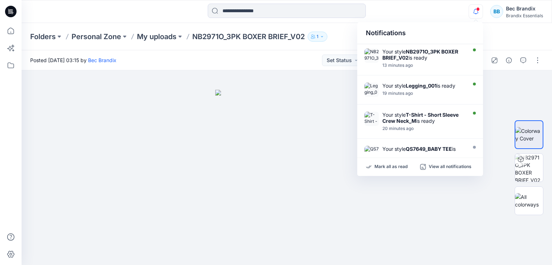
click at [445, 10] on div "Notifications Your style NB2971O_3PK BOXER BRIEF_V02 is ready 13 minutes ago Yo…" at bounding box center [287, 12] width 530 height 16
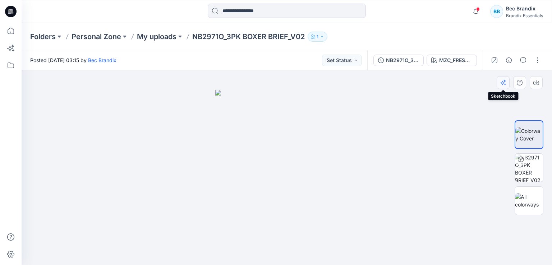
click at [505, 82] on icon "button" at bounding box center [503, 83] width 6 height 6
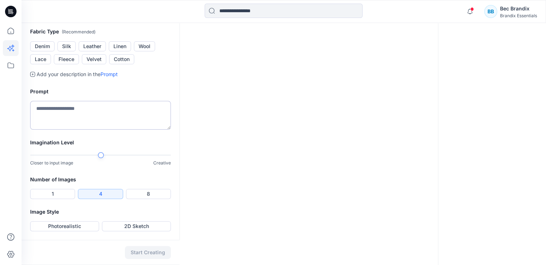
scroll to position [286, 0]
click at [103, 114] on textarea at bounding box center [100, 115] width 141 height 29
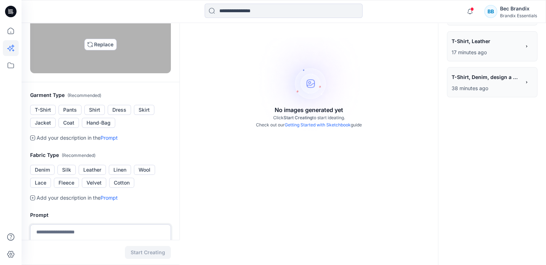
scroll to position [0, 0]
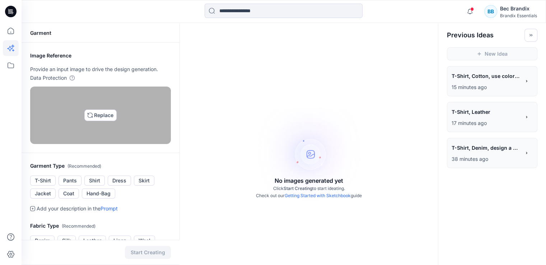
click at [102, 118] on img at bounding box center [101, 115] width 6 height 6
type input "**********"
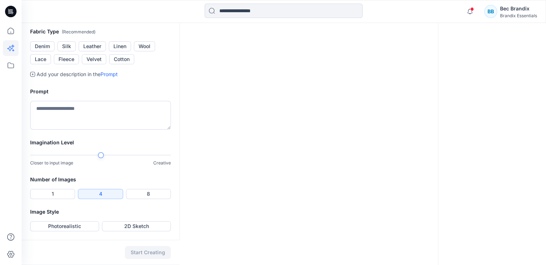
scroll to position [144, 0]
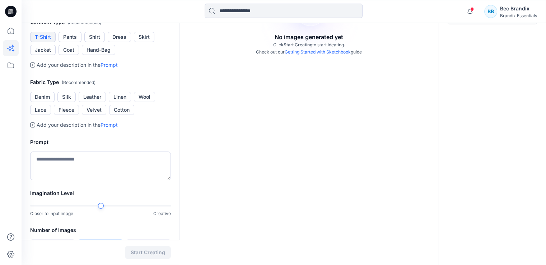
click at [51, 42] on button "T-Shirt" at bounding box center [43, 37] width 26 height 10
click at [89, 180] on textarea at bounding box center [100, 166] width 141 height 29
drag, startPoint x: 78, startPoint y: 196, endPoint x: 10, endPoint y: 197, distance: 68.3
click at [10, 197] on div "**********" at bounding box center [273, 85] width 546 height 459
type textarea "*********"
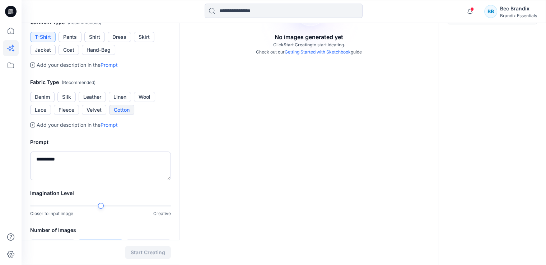
click at [126, 115] on button "Cotton" at bounding box center [121, 110] width 25 height 10
click at [109, 105] on button "Cotton" at bounding box center [121, 110] width 25 height 10
click at [117, 180] on textarea "*********" at bounding box center [100, 166] width 141 height 29
click at [139, 180] on textarea "**********" at bounding box center [100, 166] width 141 height 29
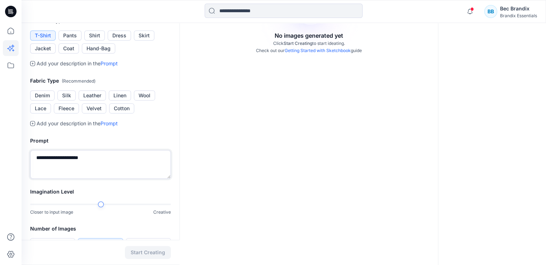
scroll to position [235, 0]
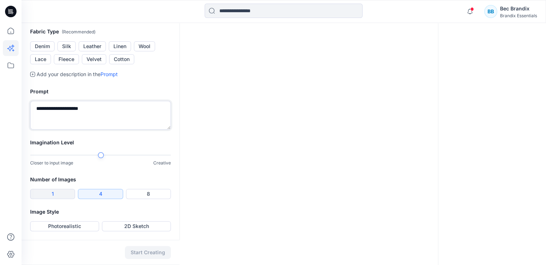
type textarea "**********"
click at [59, 197] on button "1" at bounding box center [52, 194] width 45 height 10
click at [65, 223] on button "Photorealistic" at bounding box center [64, 226] width 69 height 10
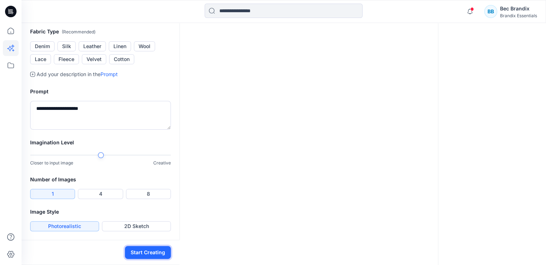
click at [154, 250] on button "Start Creating" at bounding box center [148, 252] width 46 height 13
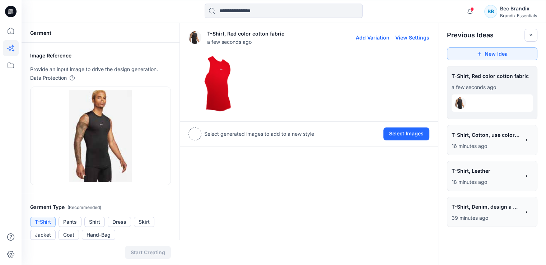
click at [214, 87] on img at bounding box center [217, 83] width 57 height 57
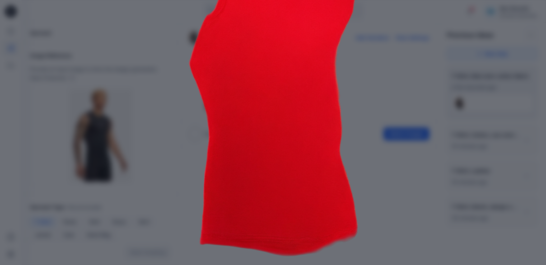
scroll to position [139, 0]
click at [355, 107] on img at bounding box center [273, 78] width 368 height 368
click at [388, 65] on img at bounding box center [273, 78] width 368 height 368
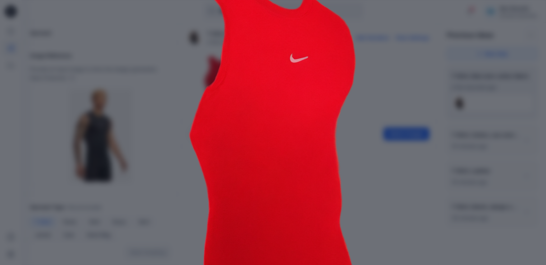
scroll to position [0, 0]
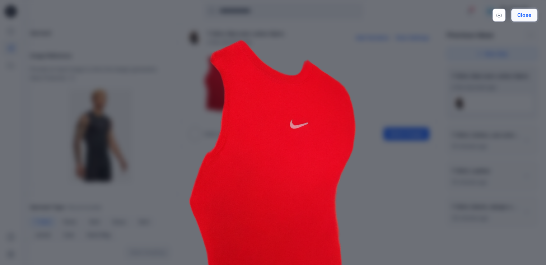
click at [524, 14] on button "Close" at bounding box center [524, 15] width 26 height 13
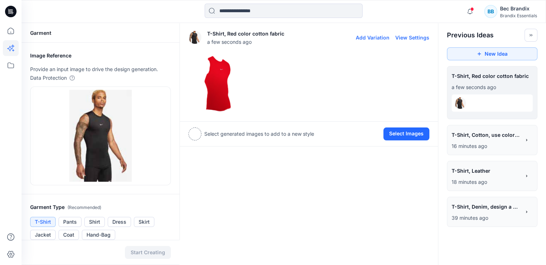
click at [254, 81] on div at bounding box center [309, 84] width 241 height 58
click at [239, 81] on img at bounding box center [217, 83] width 57 height 57
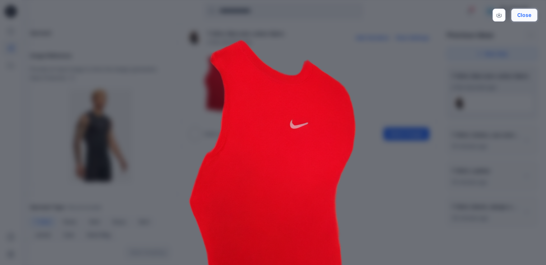
click at [528, 14] on button "Close" at bounding box center [524, 15] width 26 height 13
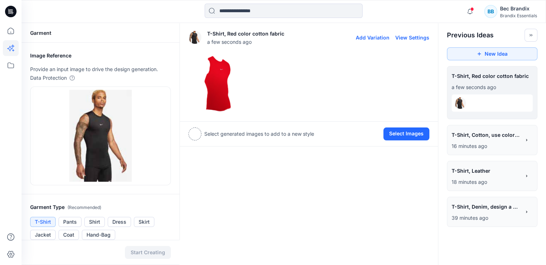
click at [226, 91] on img at bounding box center [217, 83] width 57 height 57
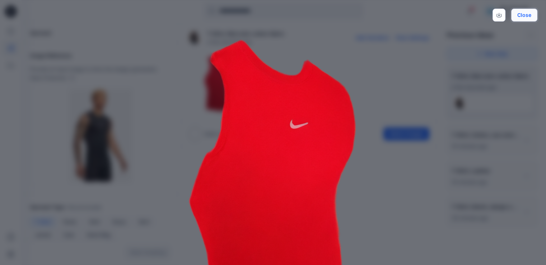
click at [529, 21] on button "Close" at bounding box center [524, 15] width 26 height 13
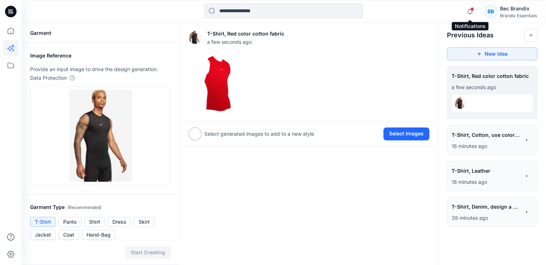
click at [471, 10] on span at bounding box center [473, 9] width 4 height 4
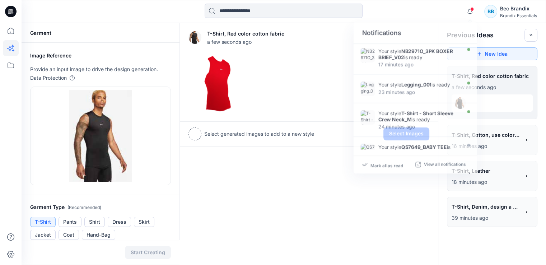
click at [440, 11] on div "Notifications Your style NB2971O_3PK BOXER BRIEF_V02 is ready 17 minutes ago Yo…" at bounding box center [284, 12] width 524 height 16
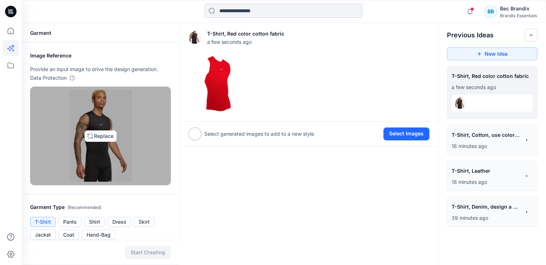
click at [110, 135] on img at bounding box center [100, 136] width 62 height 92
click at [110, 133] on img at bounding box center [100, 136] width 62 height 92
click at [104, 119] on img at bounding box center [100, 136] width 62 height 92
type input "**********"
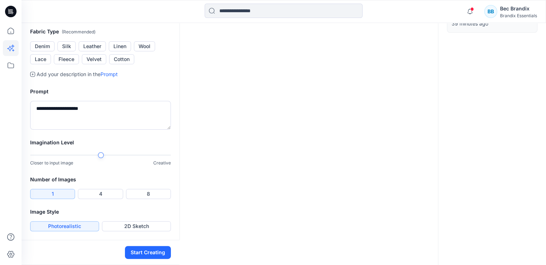
scroll to position [277, 0]
click at [145, 249] on button "Start Creating" at bounding box center [148, 252] width 46 height 13
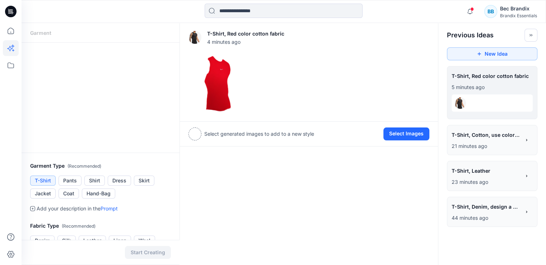
scroll to position [3, 0]
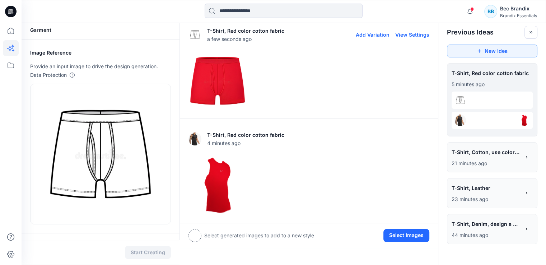
click at [222, 81] on img at bounding box center [217, 80] width 57 height 57
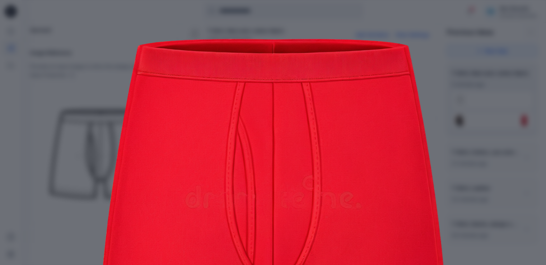
scroll to position [0, 0]
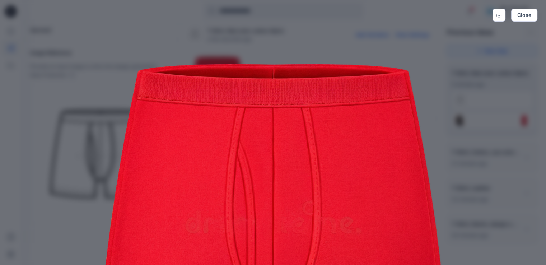
click at [68, 68] on div "Close" at bounding box center [273, 132] width 546 height 265
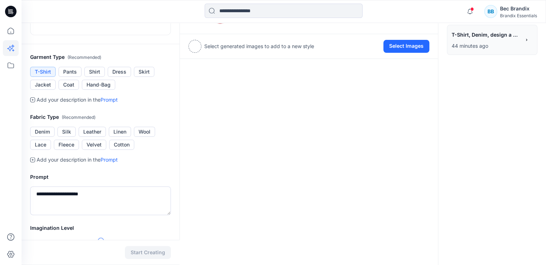
scroll to position [254, 0]
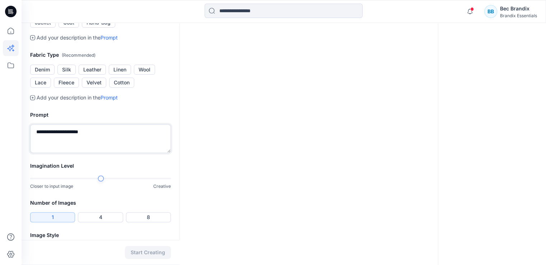
click at [155, 137] on textarea "**********" at bounding box center [100, 138] width 141 height 29
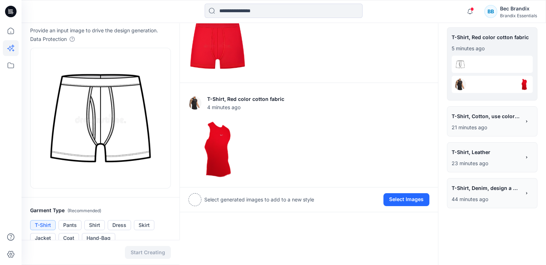
scroll to position [0, 0]
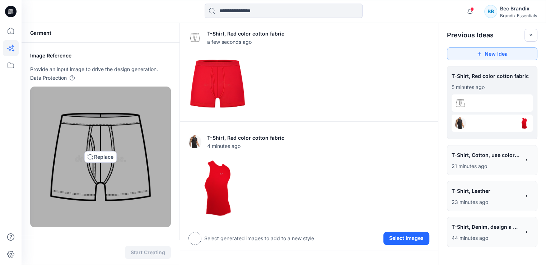
click at [112, 125] on img at bounding box center [100, 157] width 134 height 134
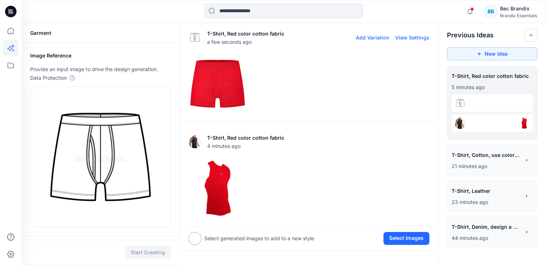
click at [229, 89] on img at bounding box center [217, 83] width 57 height 57
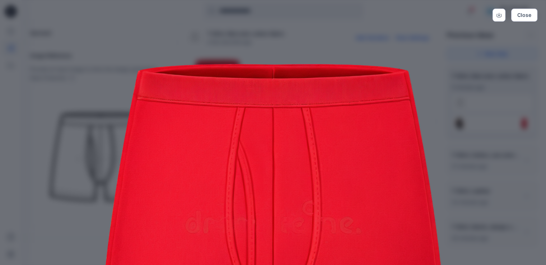
click at [415, 68] on img at bounding box center [273, 217] width 368 height 368
click at [420, 40] on img at bounding box center [273, 217] width 368 height 368
click at [527, 13] on button "Close" at bounding box center [524, 15] width 26 height 13
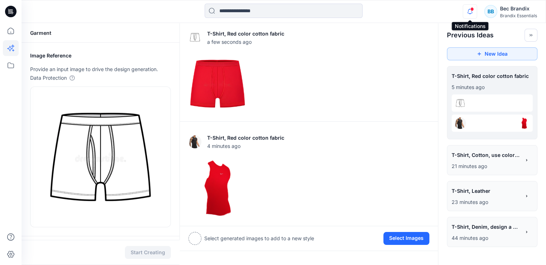
click at [475, 8] on icon "button" at bounding box center [470, 11] width 14 height 14
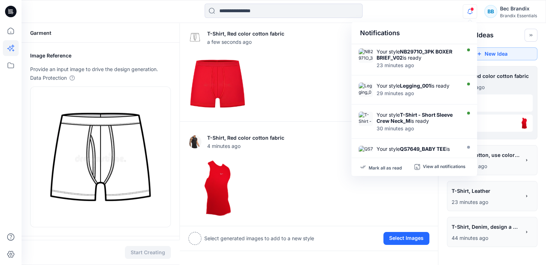
click at [224, 99] on img at bounding box center [217, 83] width 57 height 57
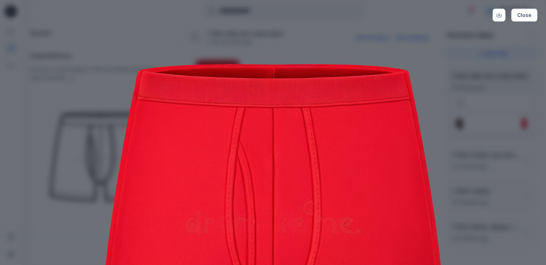
scroll to position [139, 0]
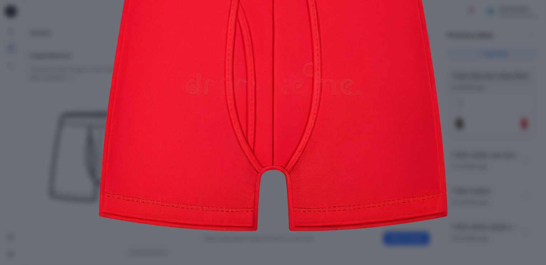
click at [473, 61] on div "Close" at bounding box center [273, 132] width 546 height 265
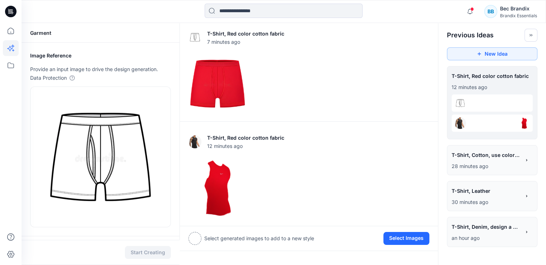
click at [10, 8] on icon at bounding box center [10, 11] width 11 height 11
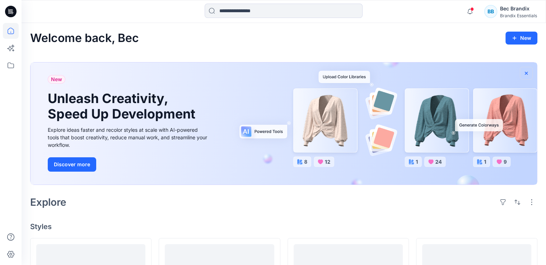
click at [529, 74] on icon "button" at bounding box center [527, 73] width 6 height 6
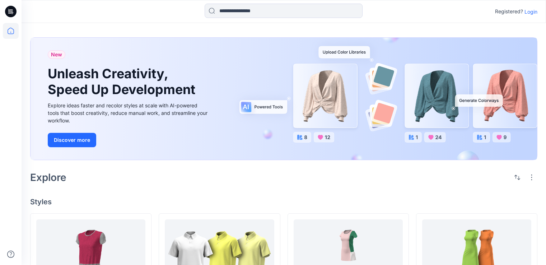
scroll to position [10399, 0]
